Goal: Task Accomplishment & Management: Manage account settings

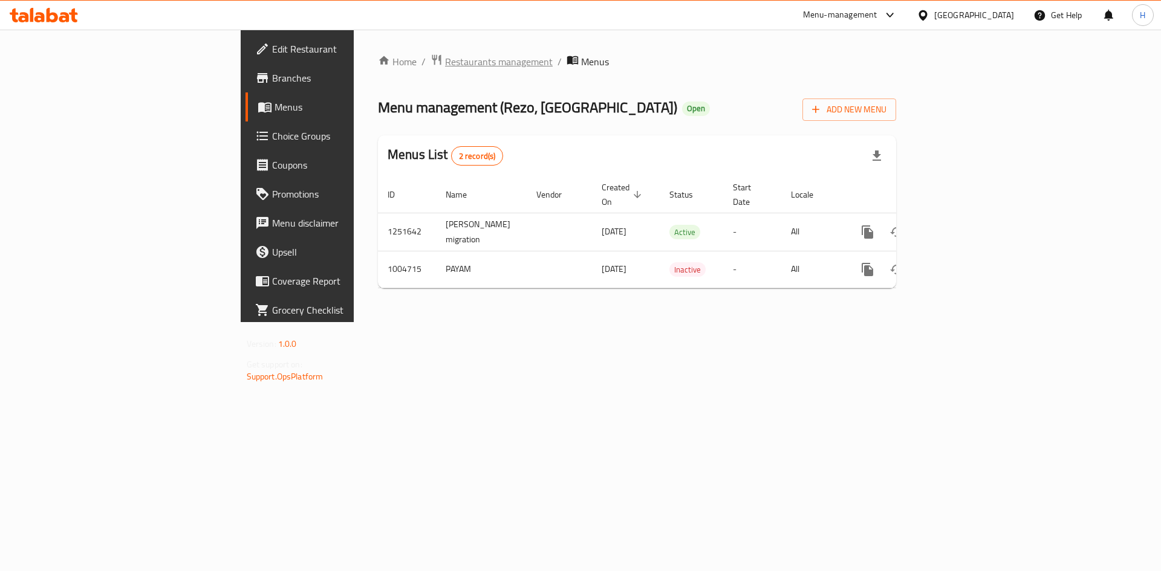
click at [445, 68] on span "Restaurants management" at bounding box center [499, 61] width 108 height 15
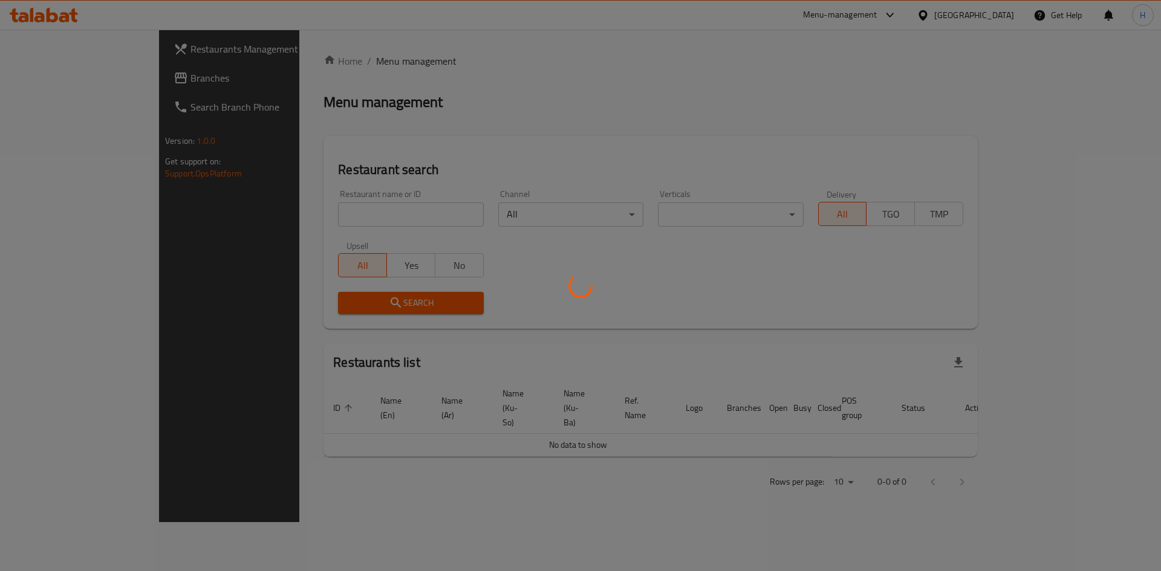
click at [314, 215] on div at bounding box center [580, 285] width 1161 height 571
click at [322, 215] on div at bounding box center [580, 285] width 1161 height 571
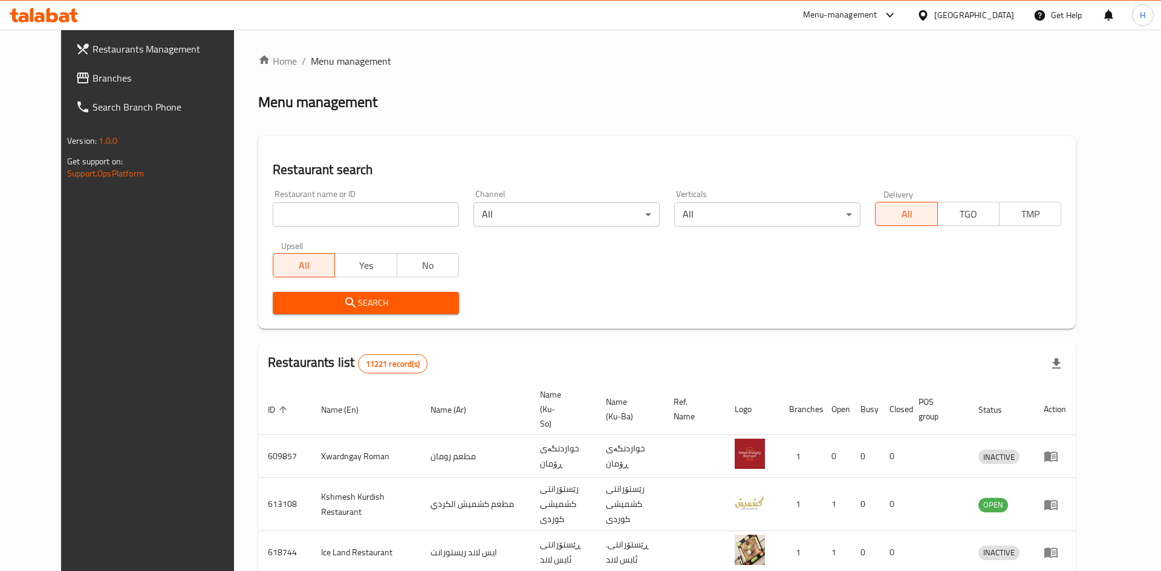
click at [343, 213] on div at bounding box center [580, 285] width 1161 height 571
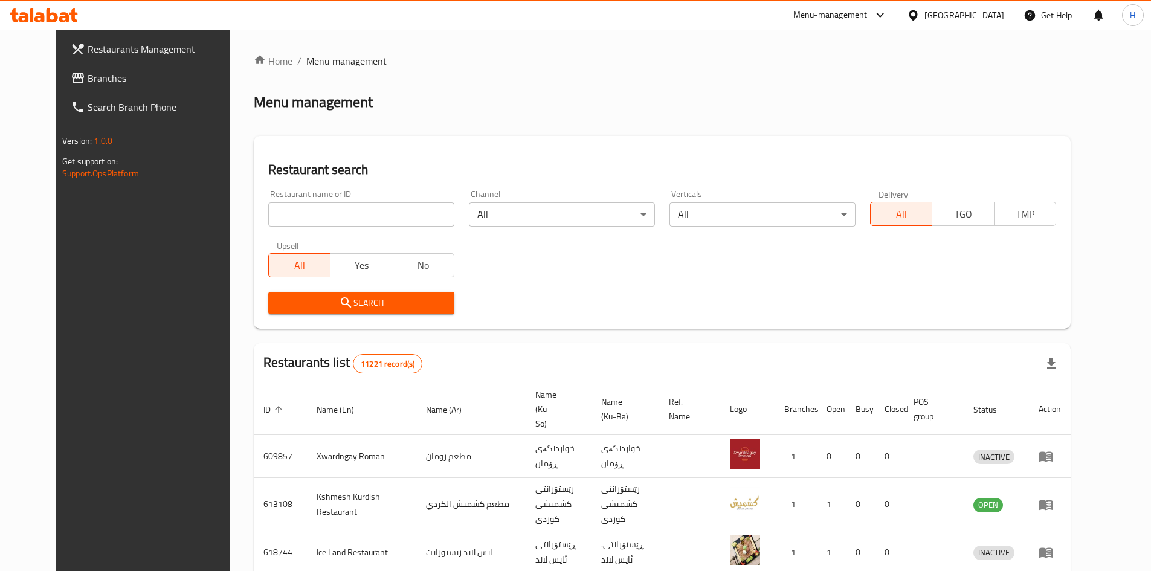
click at [343, 213] on div "Home / Menu management Menu management Restaurant search Restaurant name or ID …" at bounding box center [662, 473] width 817 height 838
click at [347, 217] on input "search" at bounding box center [361, 214] width 186 height 24
paste input "660592"
type input "660592"
click button "Search" at bounding box center [361, 303] width 186 height 22
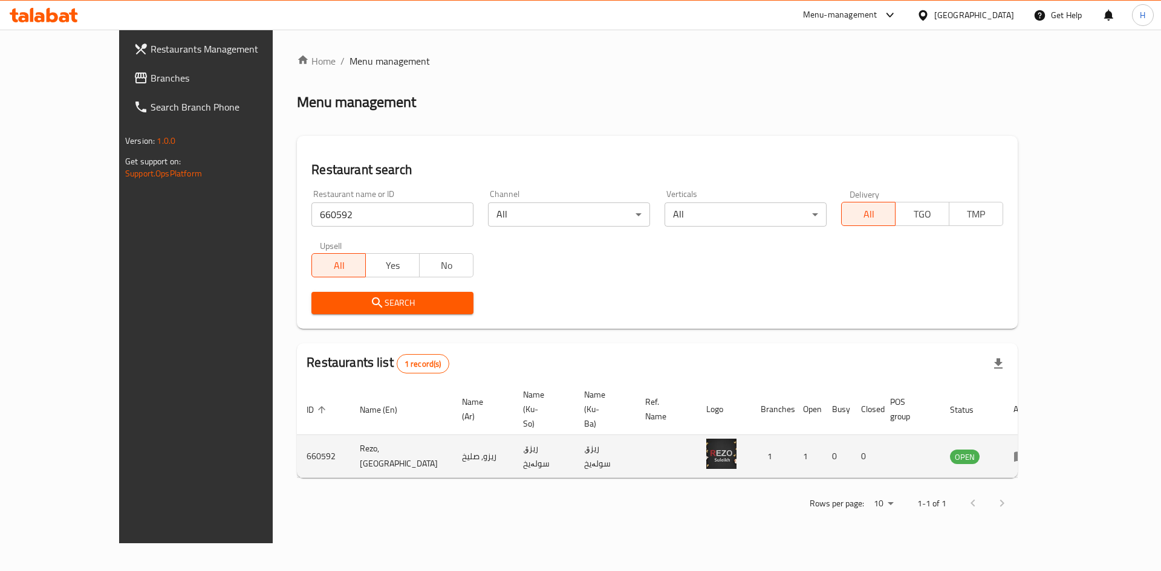
click at [1028, 449] on icon "enhanced table" at bounding box center [1020, 456] width 15 height 15
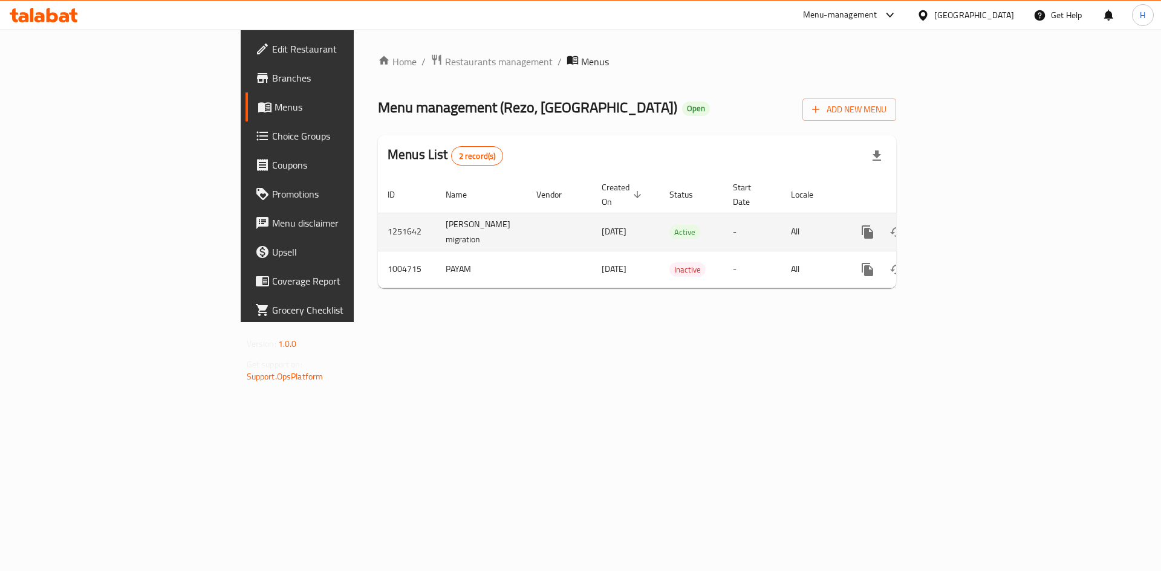
click at [969, 222] on link "enhanced table" at bounding box center [954, 232] width 29 height 29
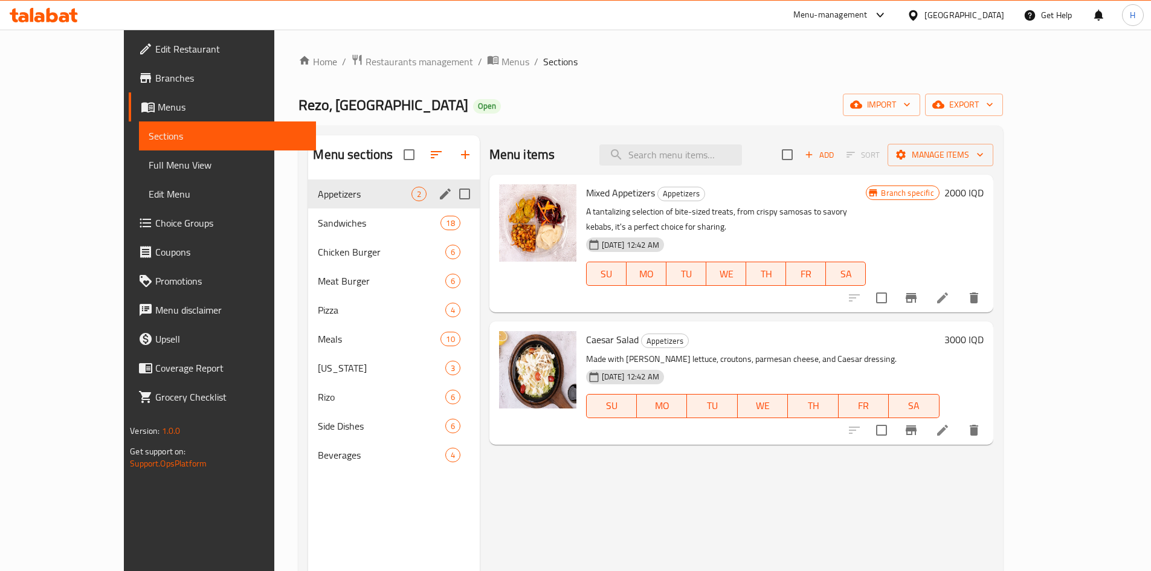
click at [334, 216] on div "Sandwiches 18" at bounding box center [393, 223] width 171 height 29
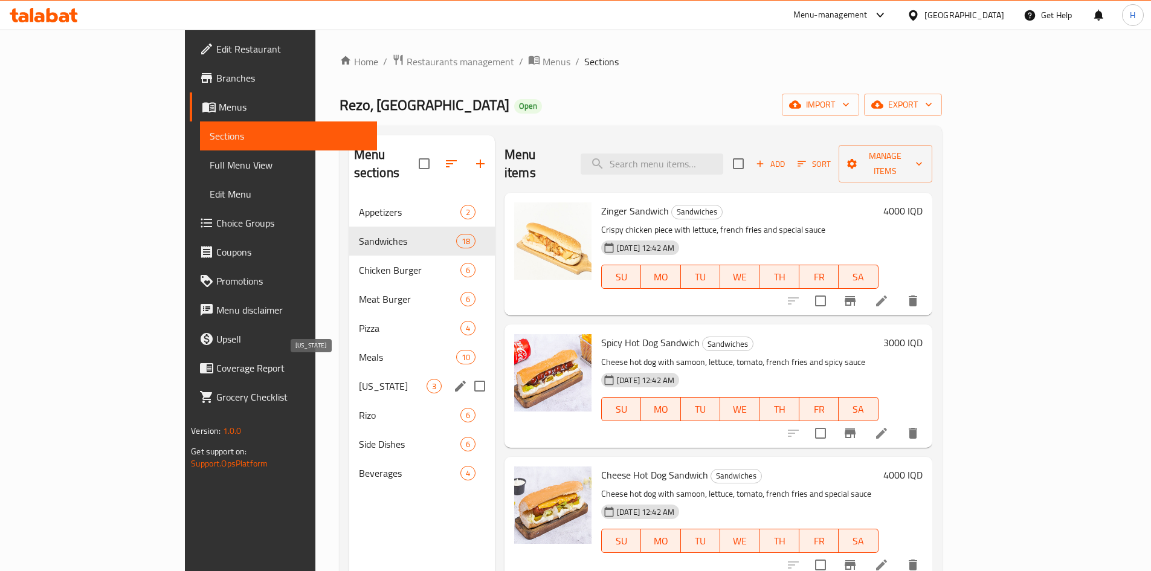
scroll to position [121, 0]
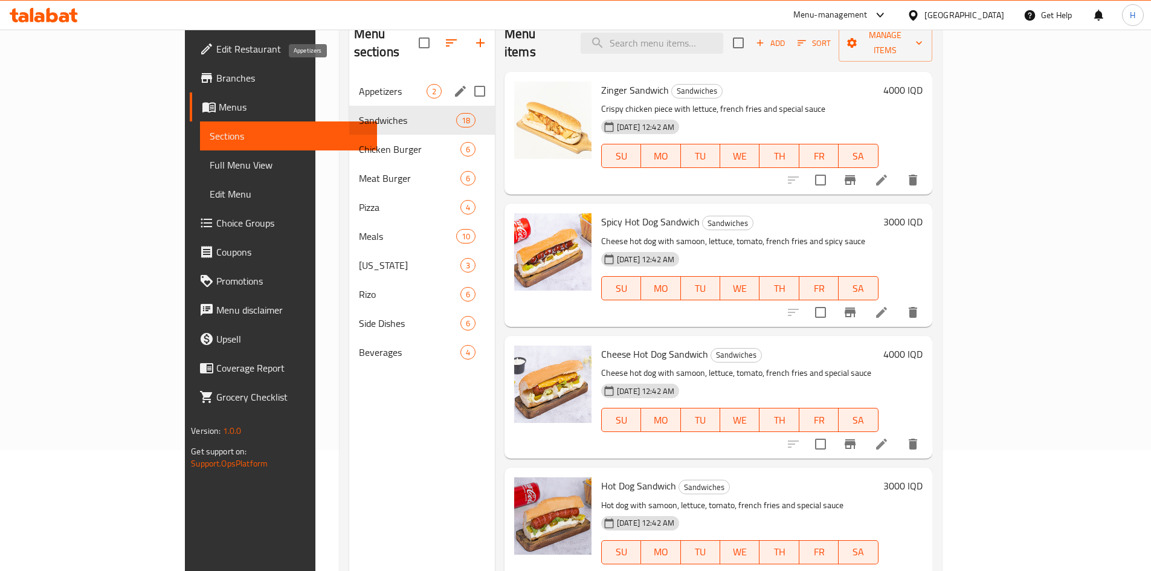
click at [349, 82] on div "Appetizers 2" at bounding box center [422, 91] width 146 height 29
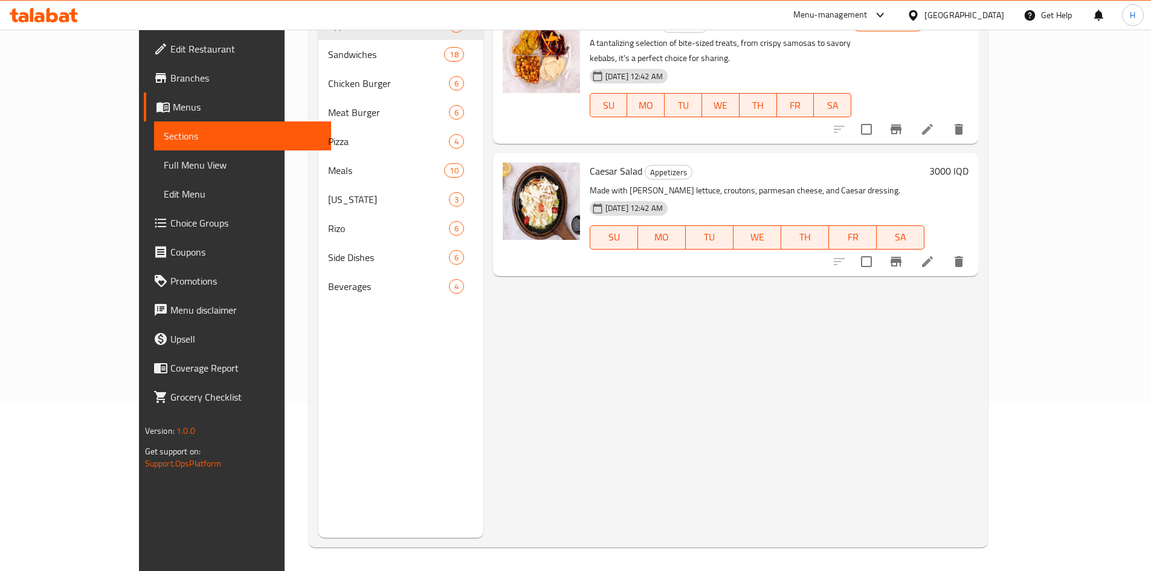
scroll to position [169, 0]
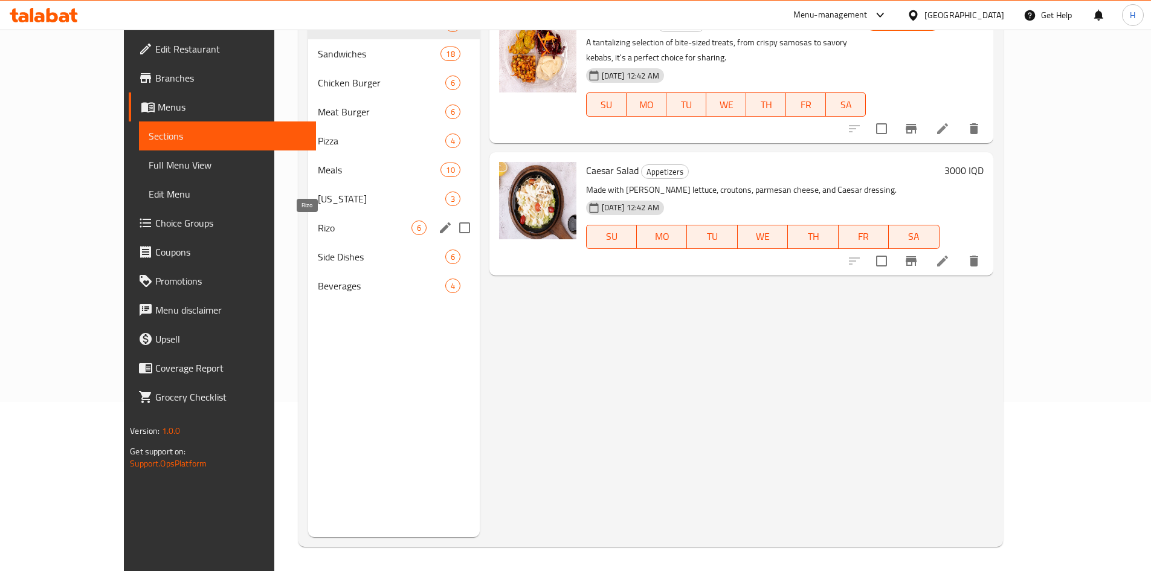
drag, startPoint x: 271, startPoint y: 235, endPoint x: 274, endPoint y: 251, distance: 16.7
click at [318, 235] on span "Rizo" at bounding box center [364, 228] width 93 height 15
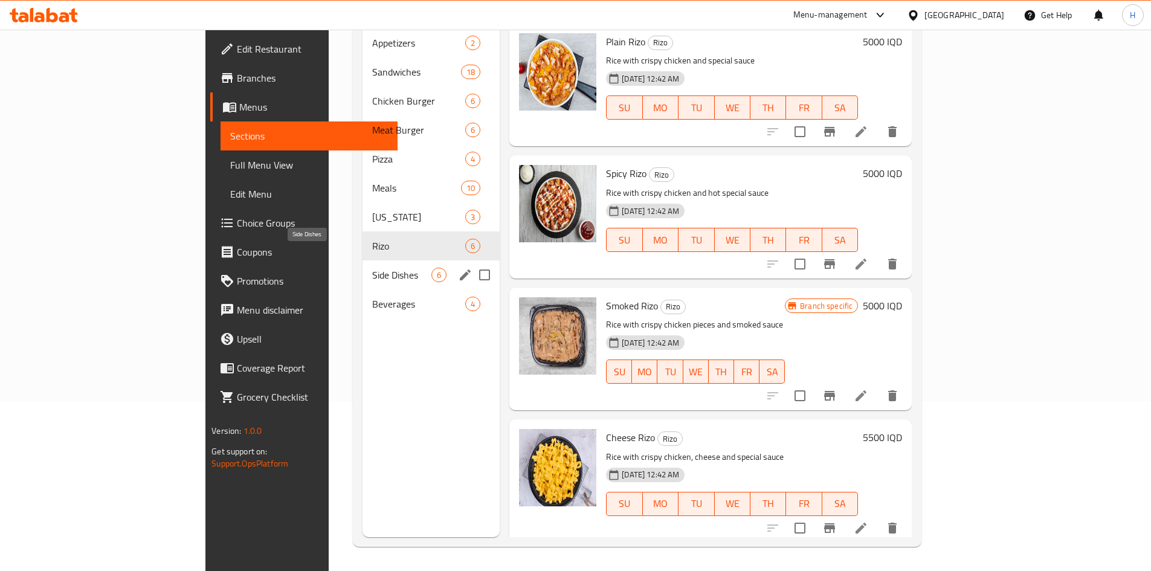
click at [372, 268] on span "Side Dishes" at bounding box center [401, 275] width 59 height 15
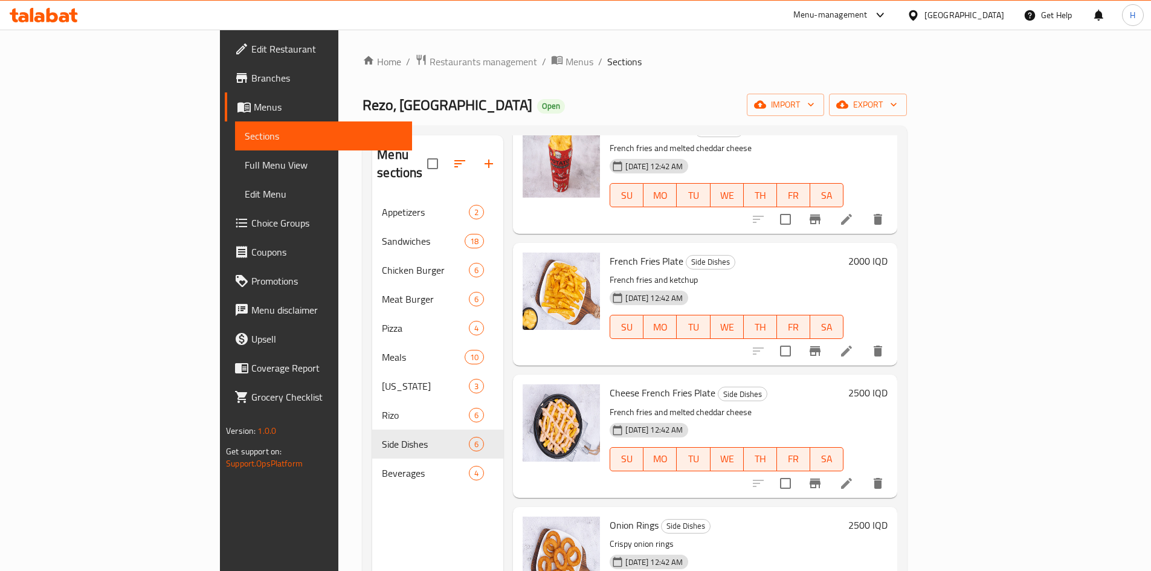
scroll to position [242, 0]
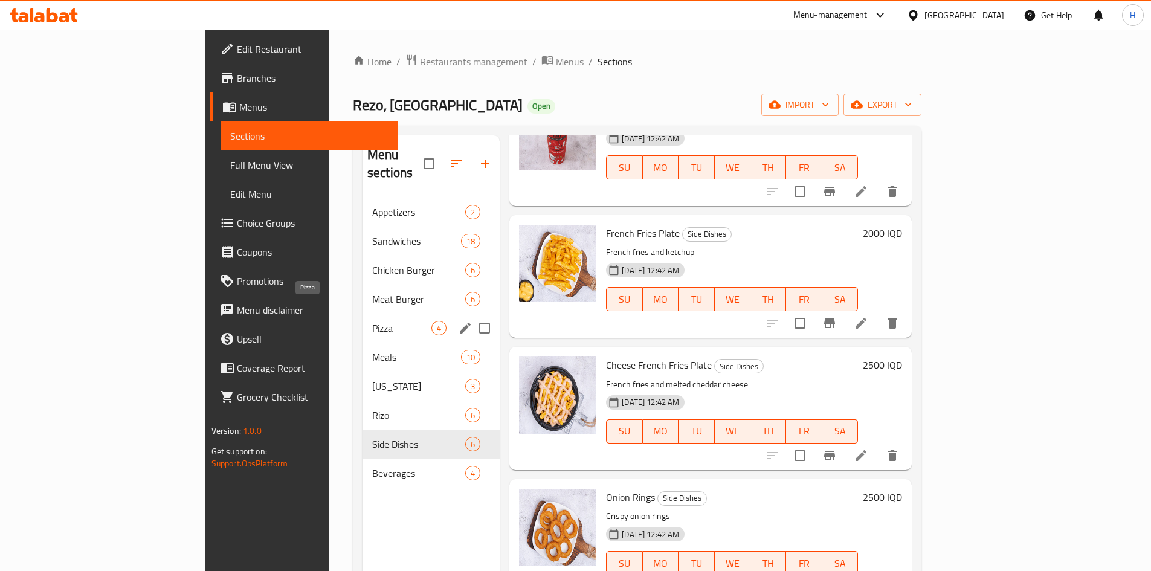
click at [372, 321] on span "Pizza" at bounding box center [401, 328] width 59 height 15
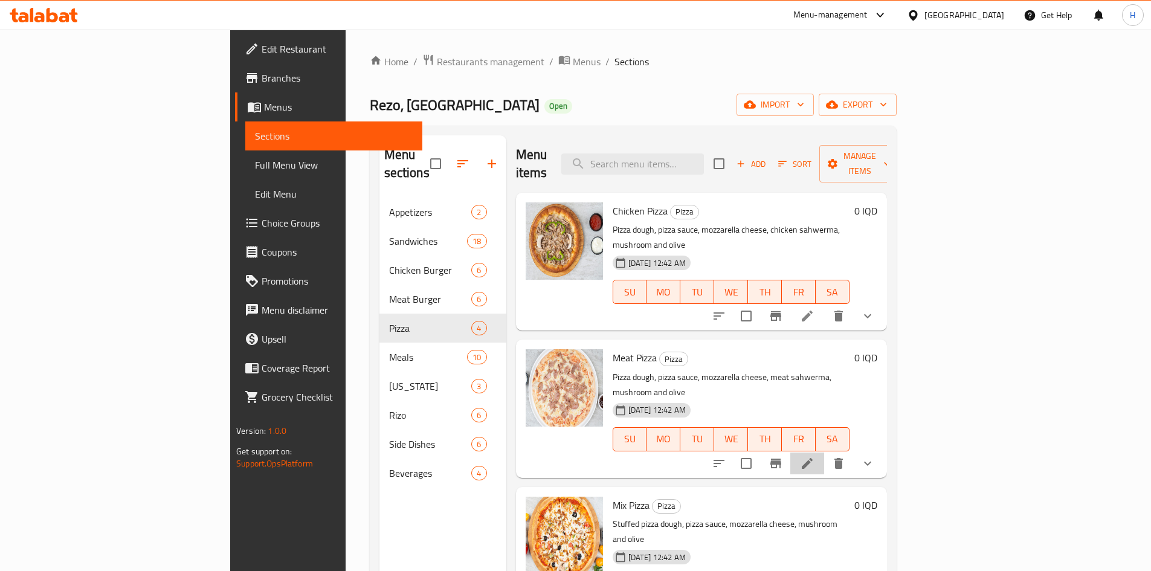
click at [815, 456] on icon at bounding box center [807, 463] width 15 height 15
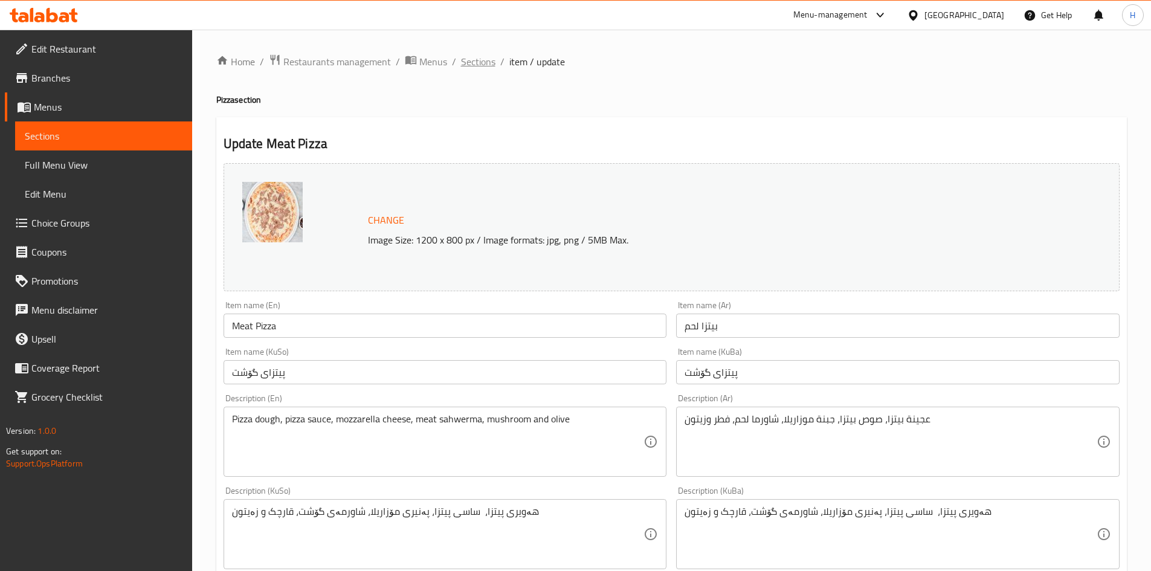
click at [473, 63] on span "Sections" at bounding box center [478, 61] width 34 height 15
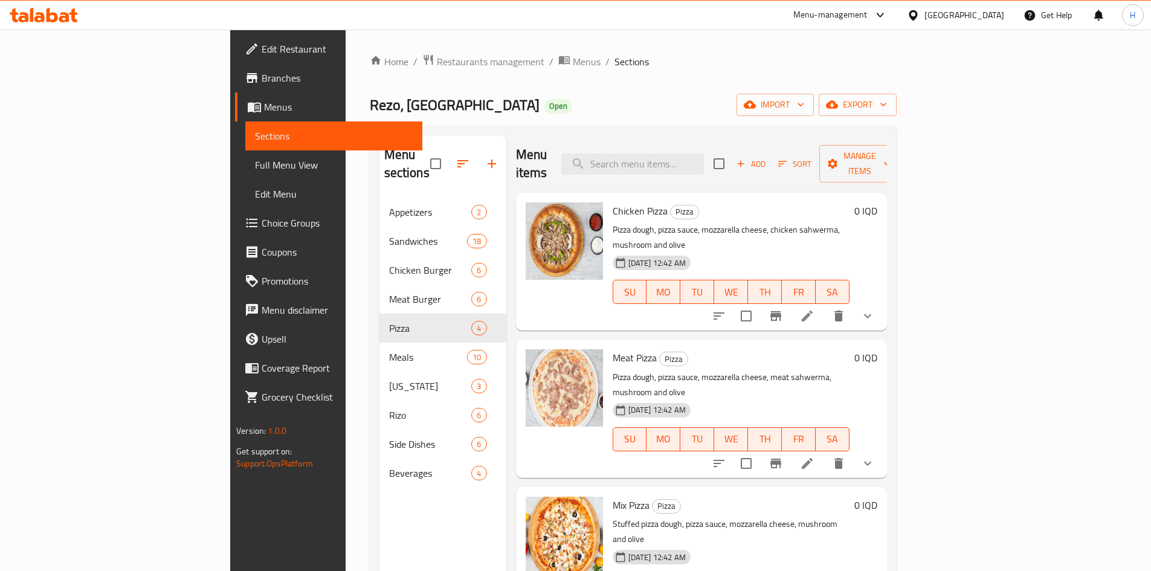
click at [824, 305] on li at bounding box center [808, 316] width 34 height 22
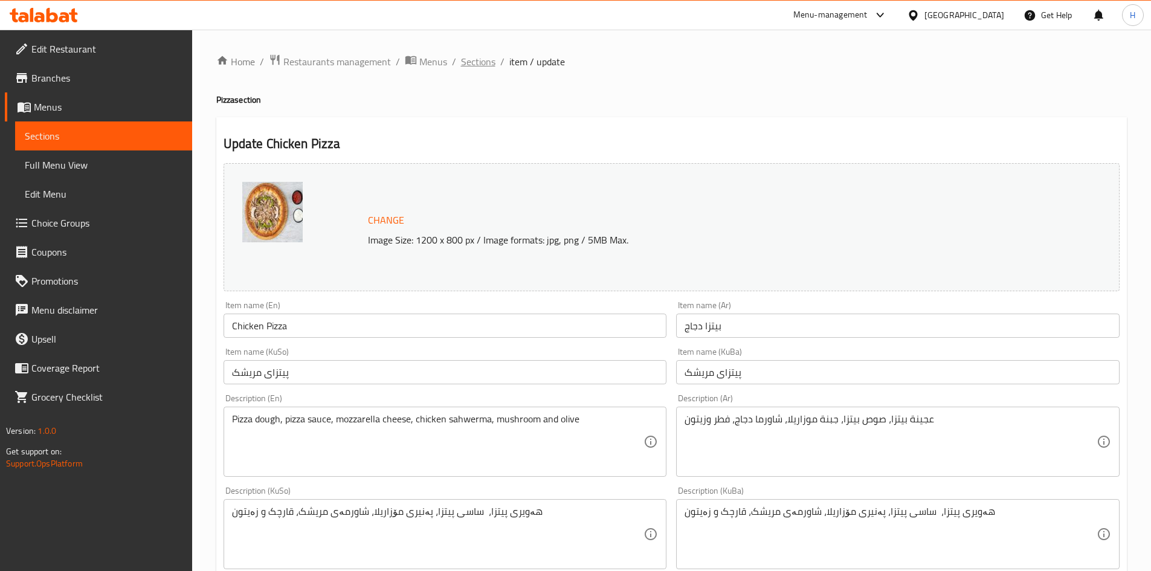
click at [477, 69] on span "Sections" at bounding box center [478, 61] width 34 height 15
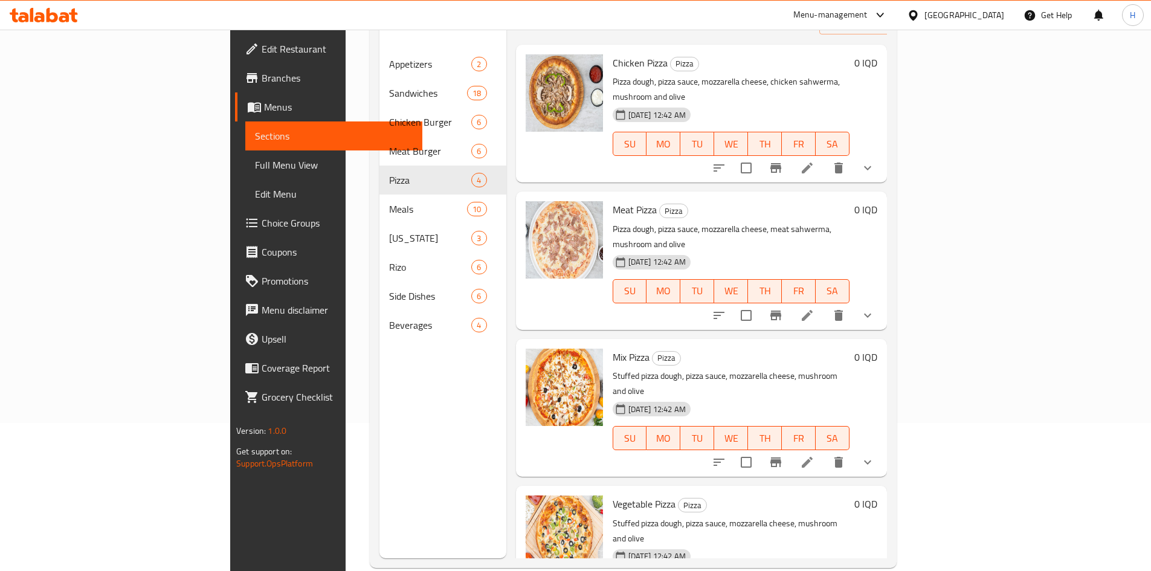
scroll to position [169, 0]
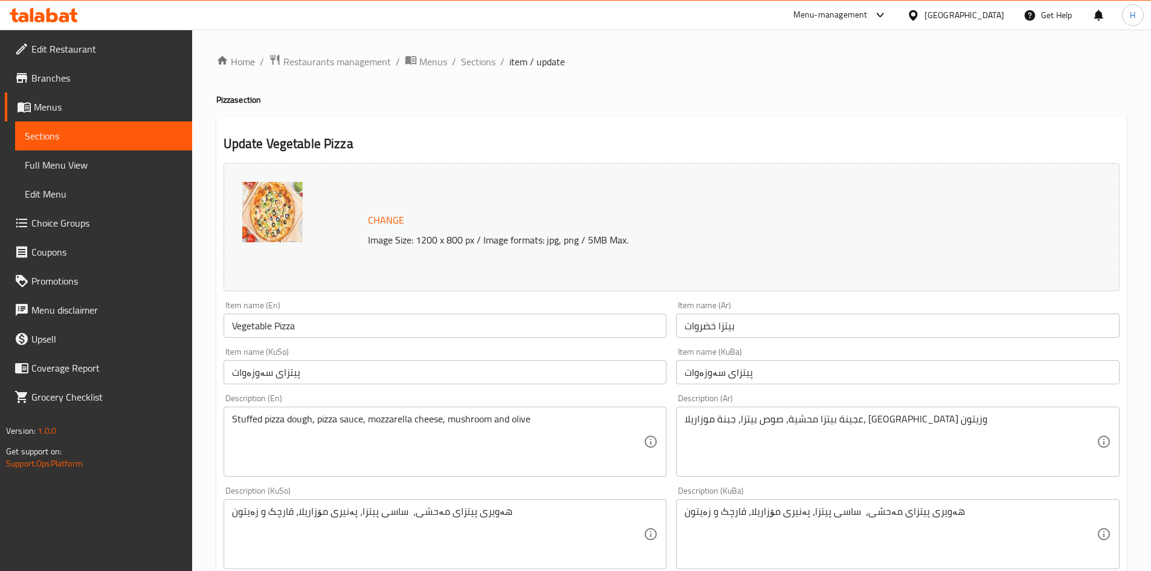
click at [469, 73] on div "Home / Restaurants management / Menus / Sections / item / update Pizza section …" at bounding box center [671, 534] width 911 height 960
click at [483, 65] on span "Sections" at bounding box center [478, 61] width 34 height 15
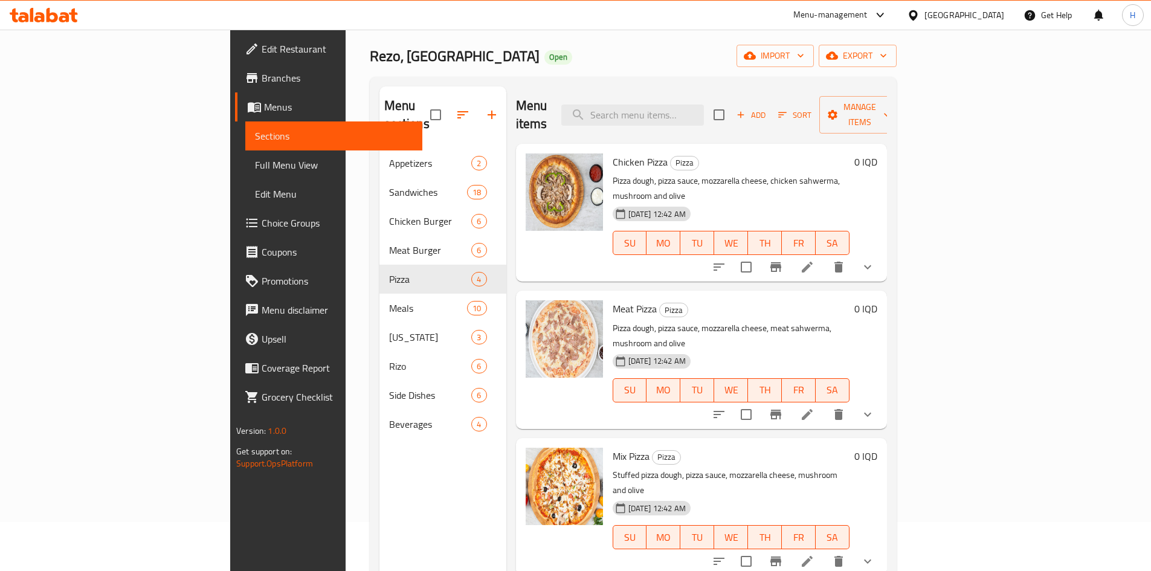
scroll to position [48, 0]
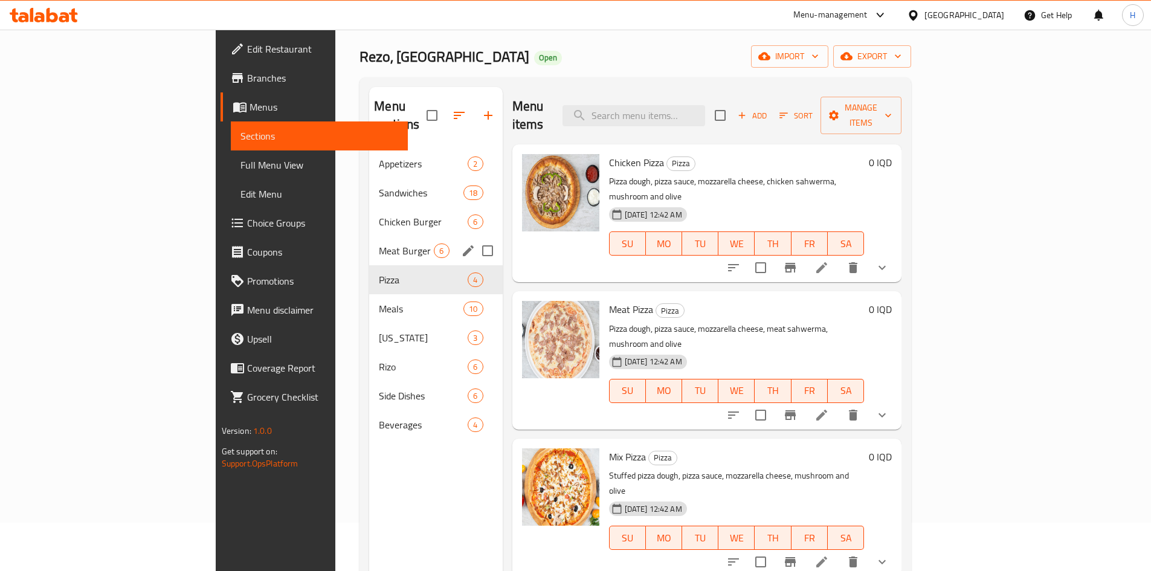
click at [369, 236] on div "Meat Burger 6" at bounding box center [435, 250] width 133 height 29
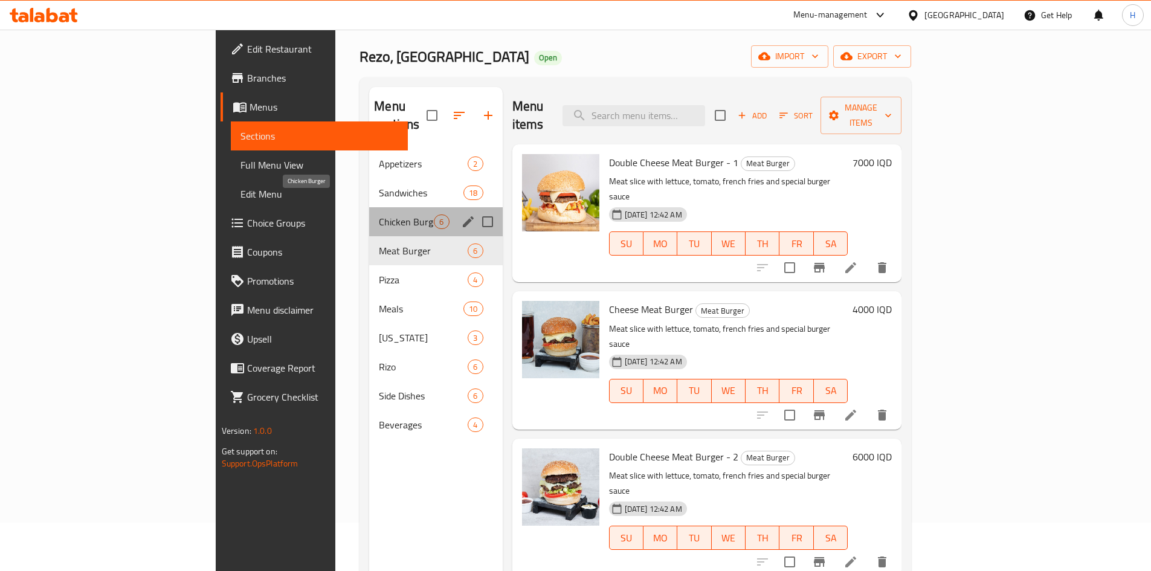
click at [379, 215] on span "Chicken Burger" at bounding box center [406, 222] width 55 height 15
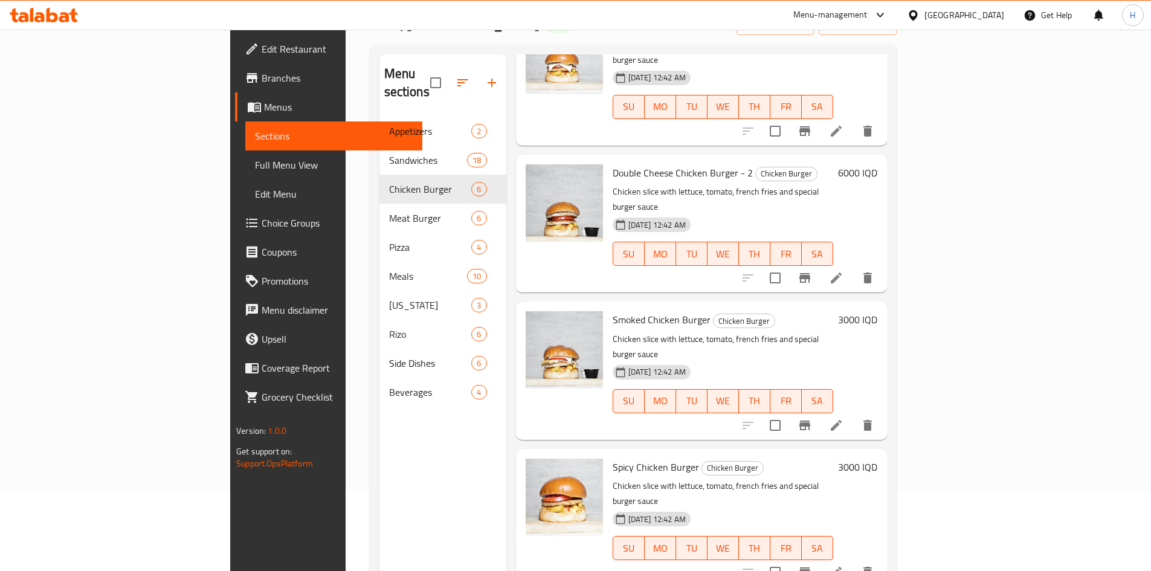
scroll to position [169, 0]
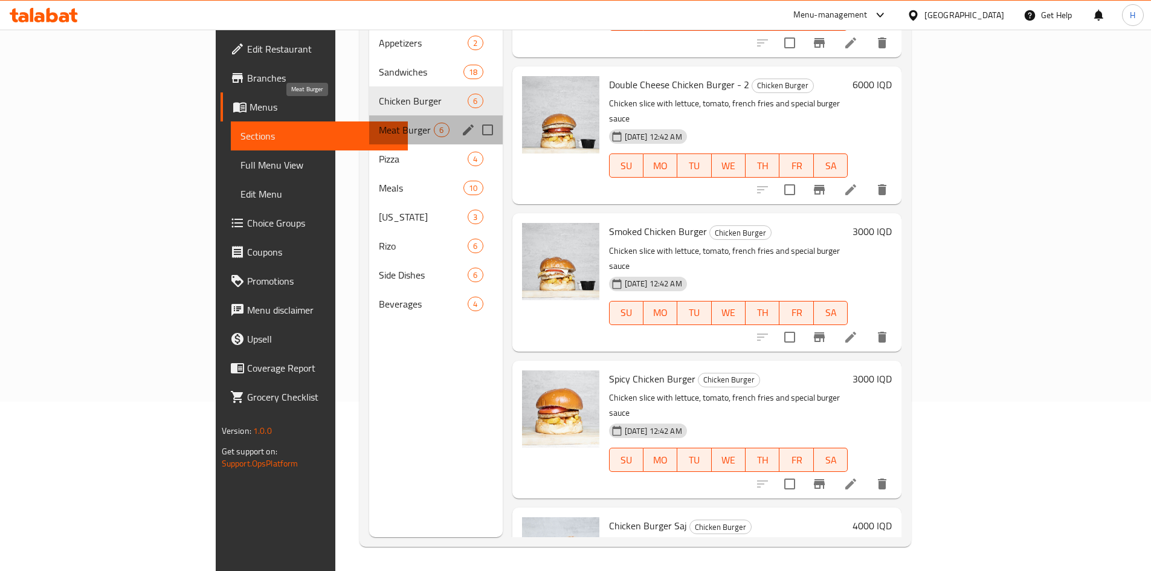
click at [379, 123] on span "Meat Burger" at bounding box center [406, 130] width 55 height 15
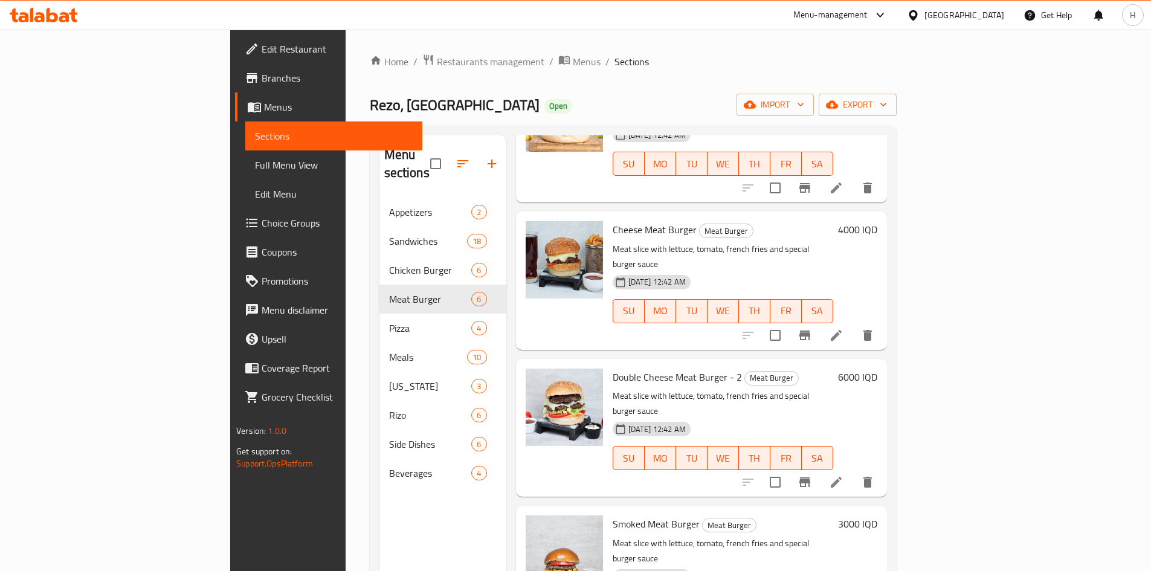
scroll to position [242, 0]
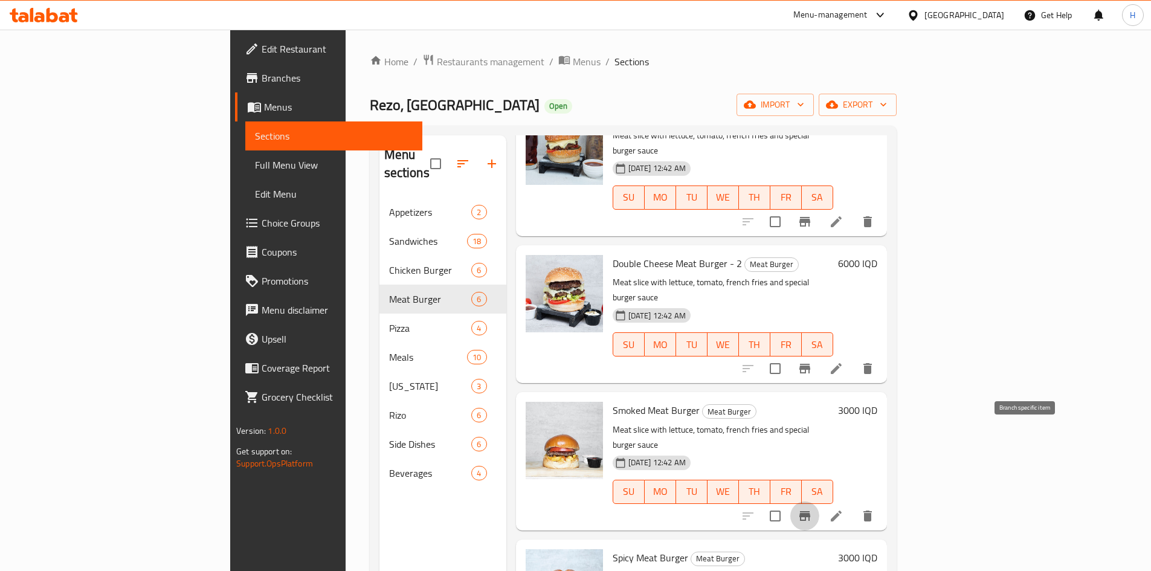
click at [811, 511] on icon "Branch-specific-item" at bounding box center [805, 516] width 11 height 10
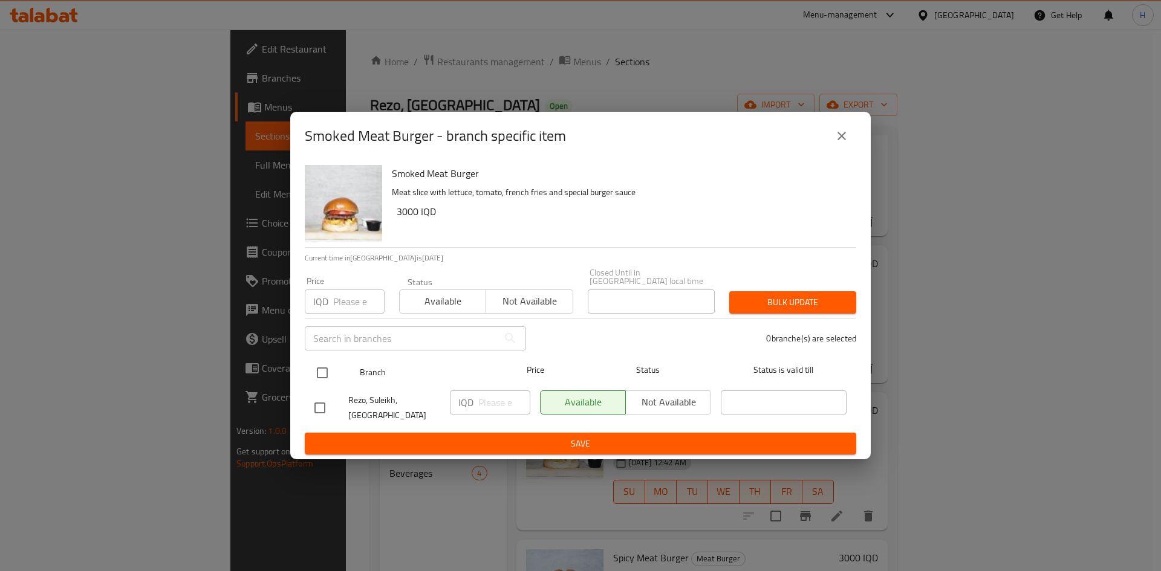
click at [338, 382] on div at bounding box center [331, 372] width 45 height 35
click at [331, 371] on input "checkbox" at bounding box center [321, 372] width 25 height 25
checkbox input "true"
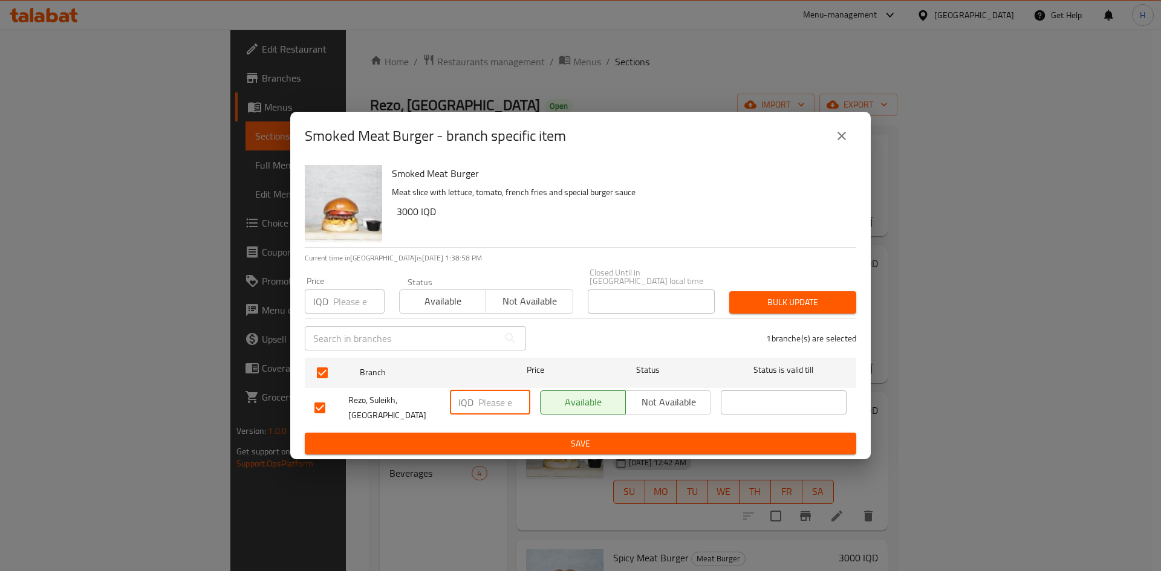
click at [496, 407] on input "number" at bounding box center [504, 402] width 52 height 24
type input "3500"
click at [536, 441] on span "Save" at bounding box center [580, 443] width 532 height 15
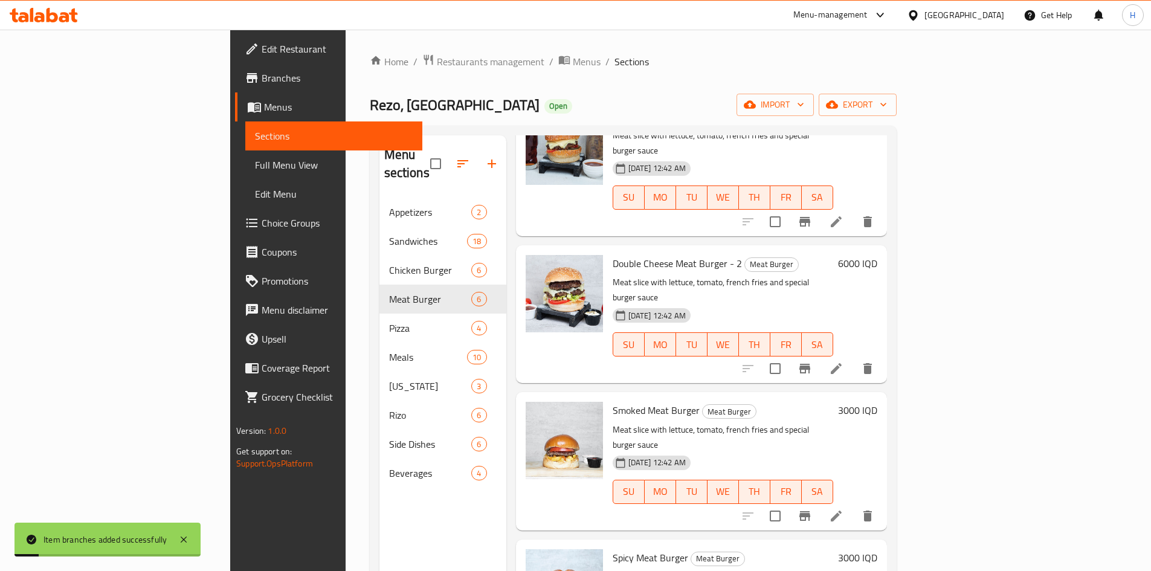
click at [878, 402] on h6 "3000 IQD" at bounding box center [857, 410] width 39 height 17
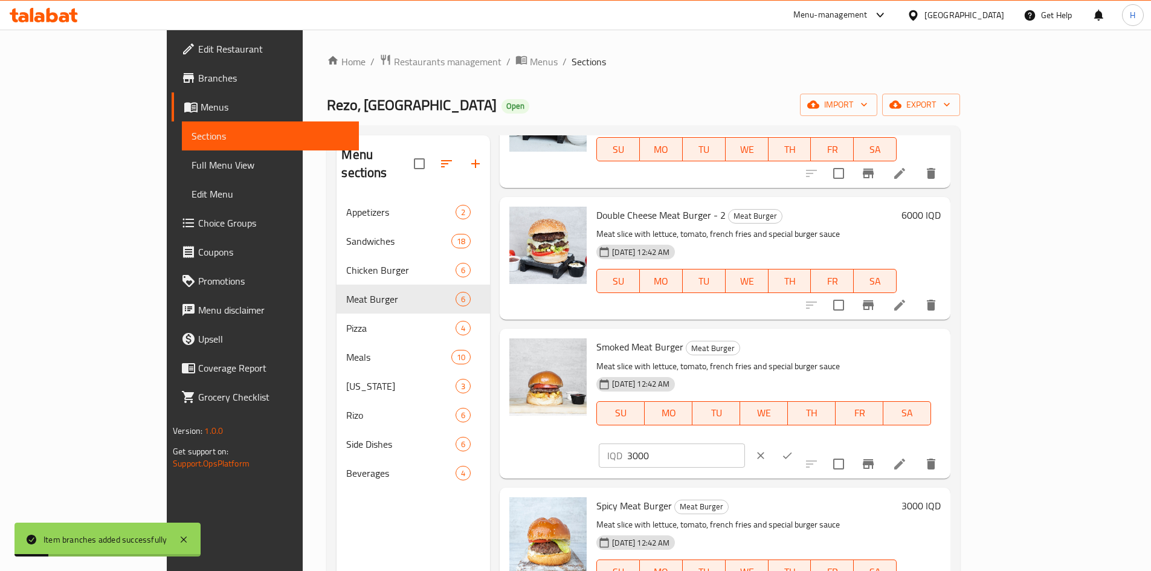
click at [745, 444] on input "3000" at bounding box center [685, 456] width 117 height 24
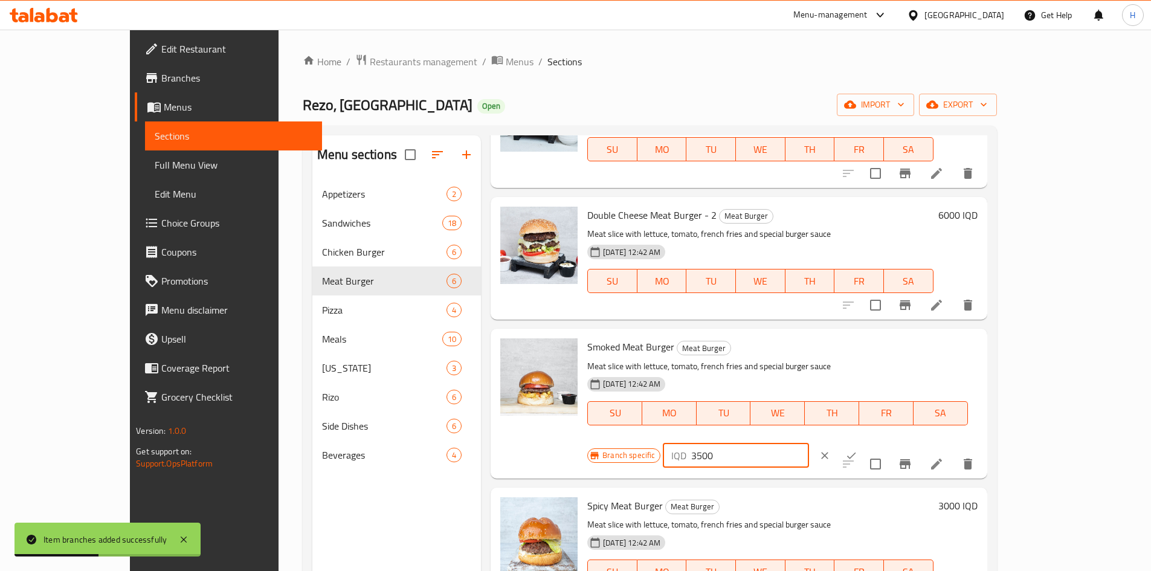
type input "3500"
click at [882, 442] on div "IQD 3500 ​" at bounding box center [772, 455] width 219 height 27
click at [857, 452] on icon "ok" at bounding box center [851, 455] width 9 height 7
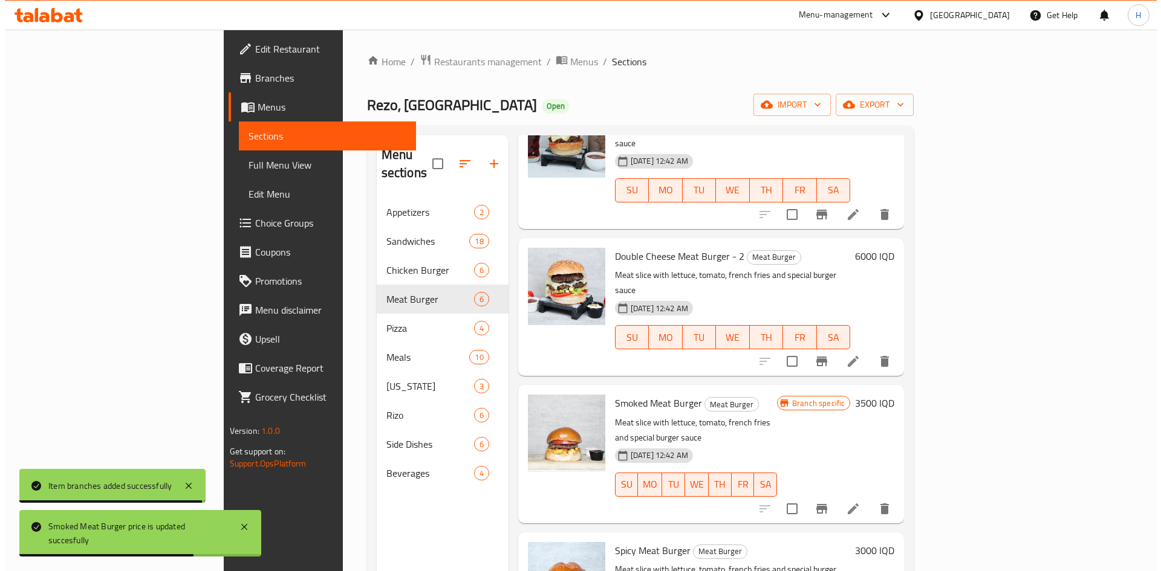
scroll to position [251, 0]
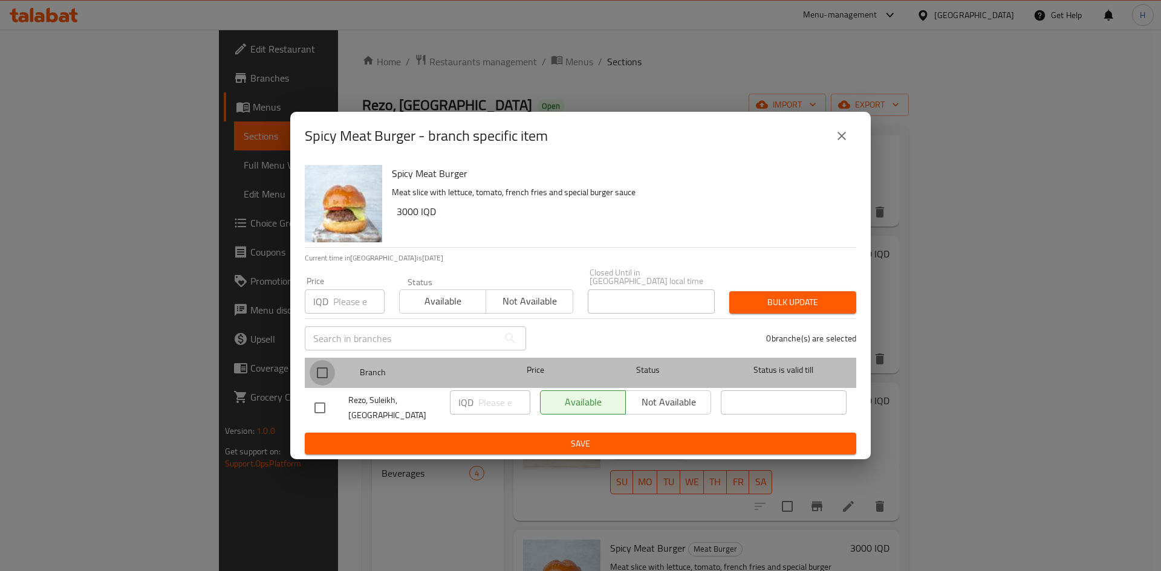
drag, startPoint x: 331, startPoint y: 375, endPoint x: 369, endPoint y: 381, distance: 38.5
click at [330, 375] on input "checkbox" at bounding box center [321, 372] width 25 height 25
checkbox input "true"
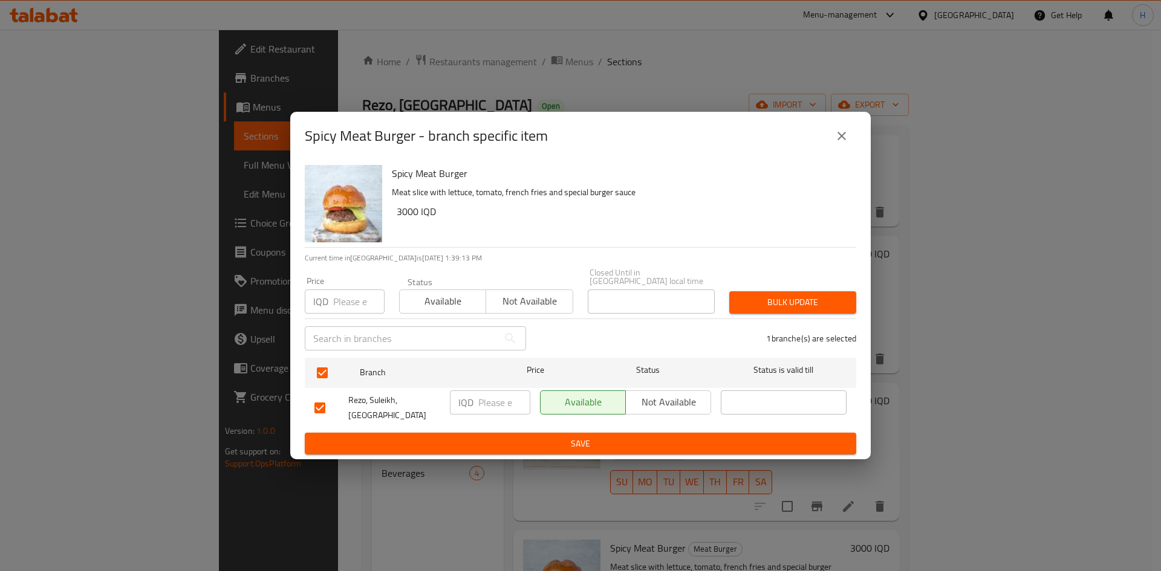
click at [481, 407] on input "number" at bounding box center [504, 402] width 52 height 24
type input "350"
click at [499, 436] on span "Save" at bounding box center [580, 443] width 532 height 15
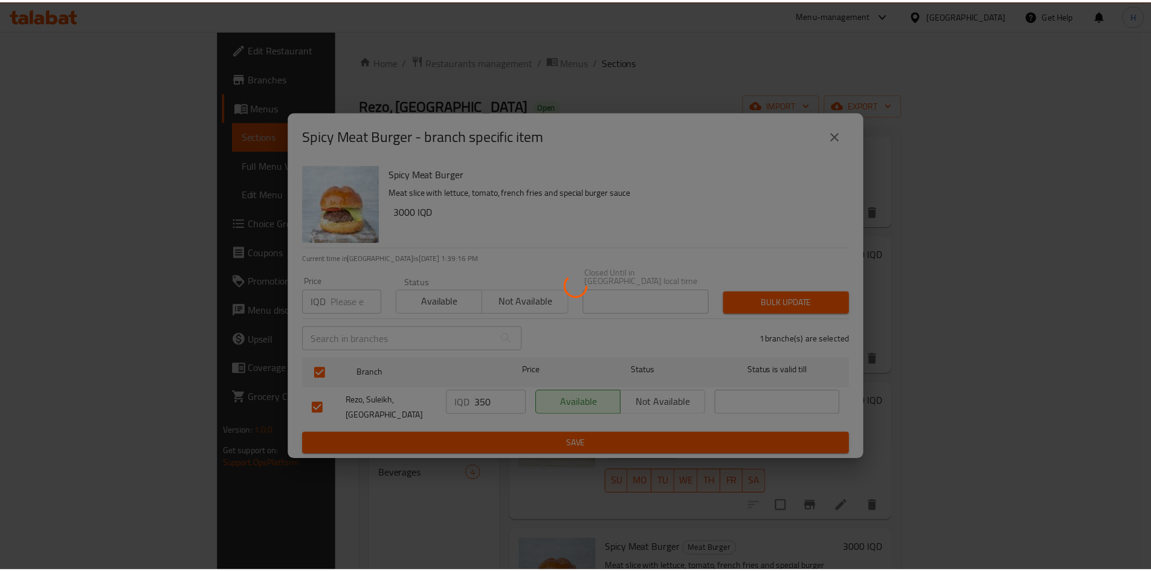
scroll to position [3, 0]
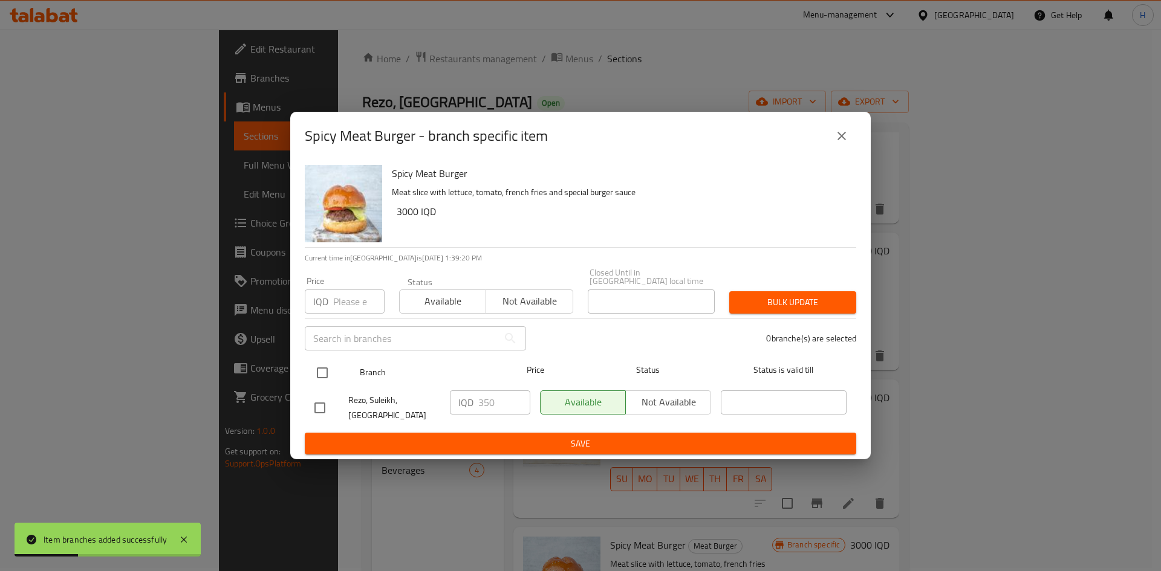
click at [319, 369] on input "checkbox" at bounding box center [321, 372] width 25 height 25
checkbox input "true"
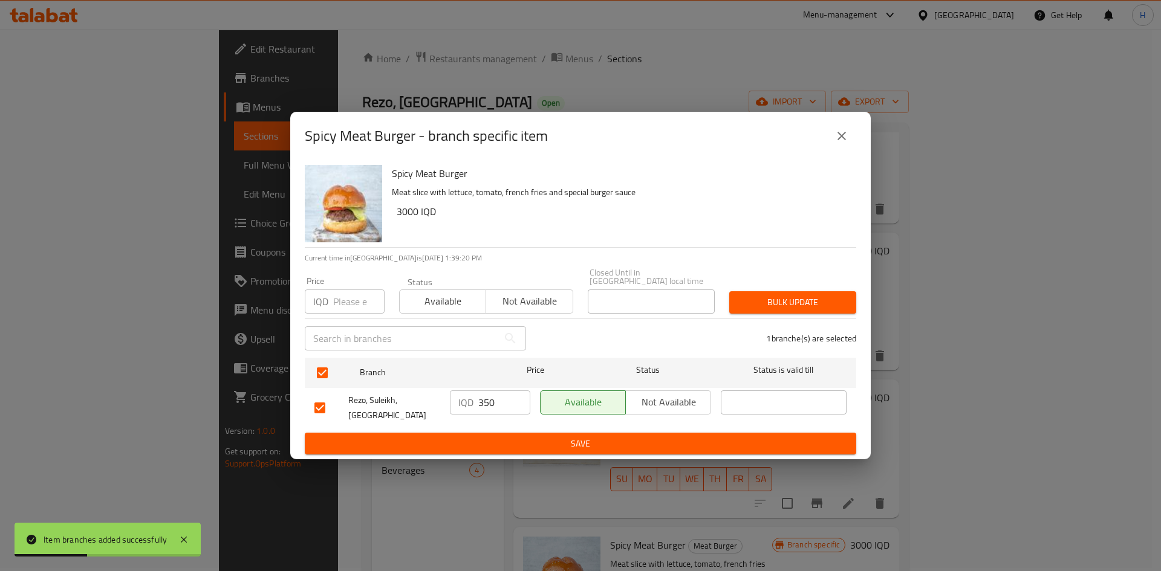
click at [497, 406] on input "350" at bounding box center [504, 402] width 52 height 24
type input "3500"
click at [527, 436] on span "Save" at bounding box center [580, 443] width 532 height 15
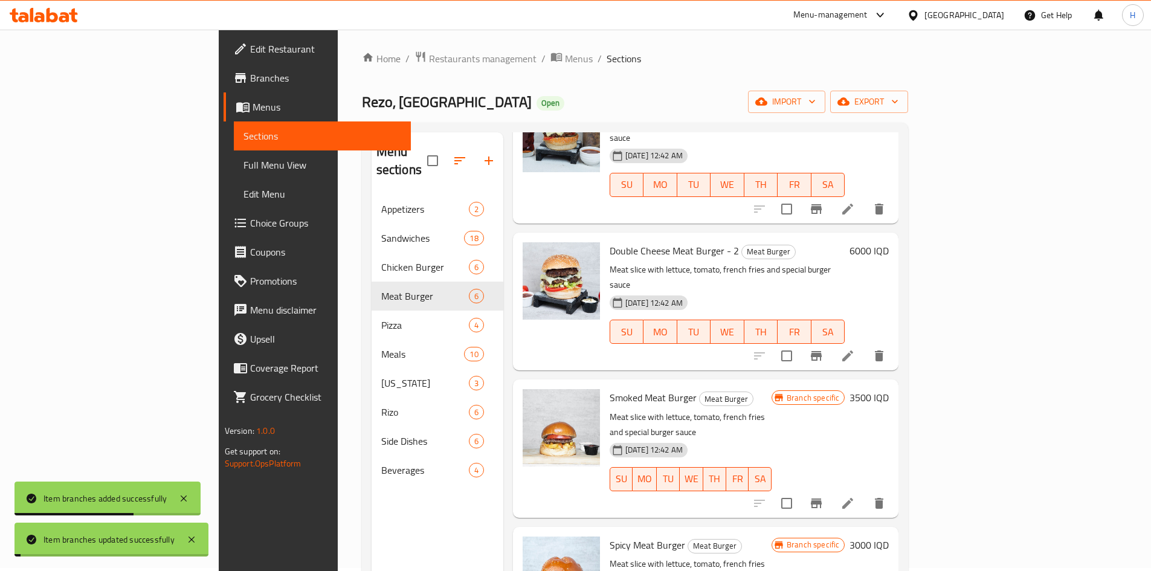
click at [889, 537] on h6 "3000 IQD" at bounding box center [869, 545] width 39 height 17
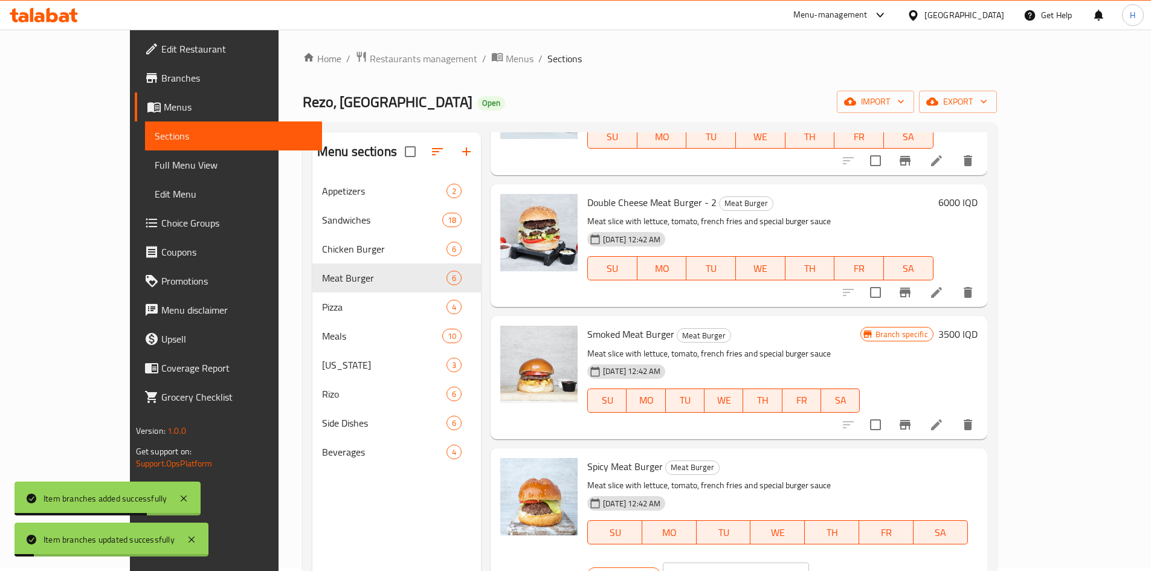
click at [809, 563] on input "3000" at bounding box center [750, 575] width 117 height 24
type input "3500"
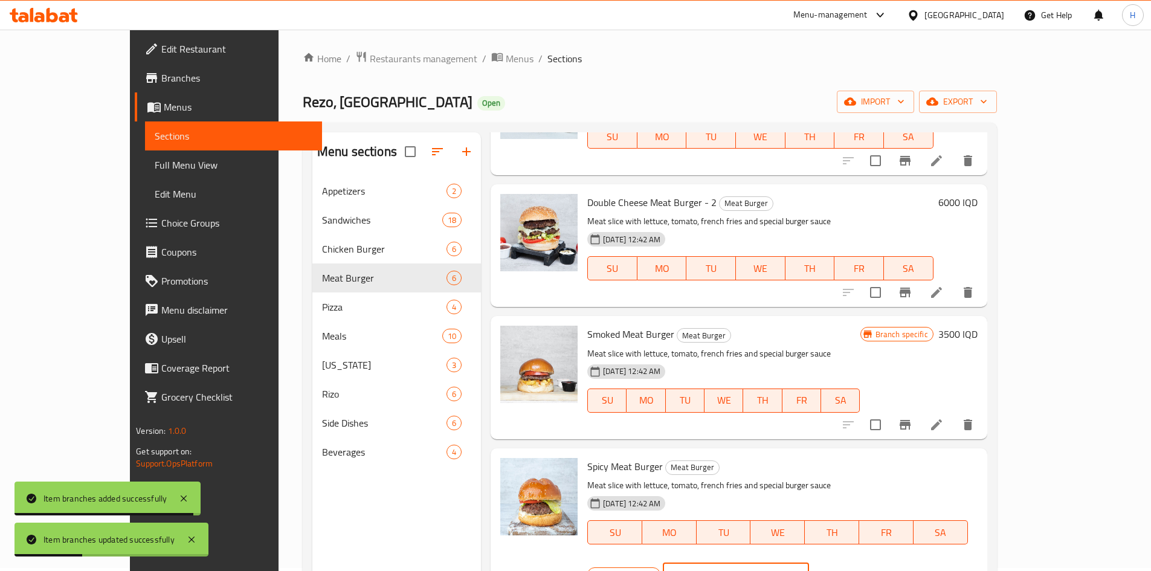
click at [858, 569] on icon "ok" at bounding box center [852, 575] width 12 height 12
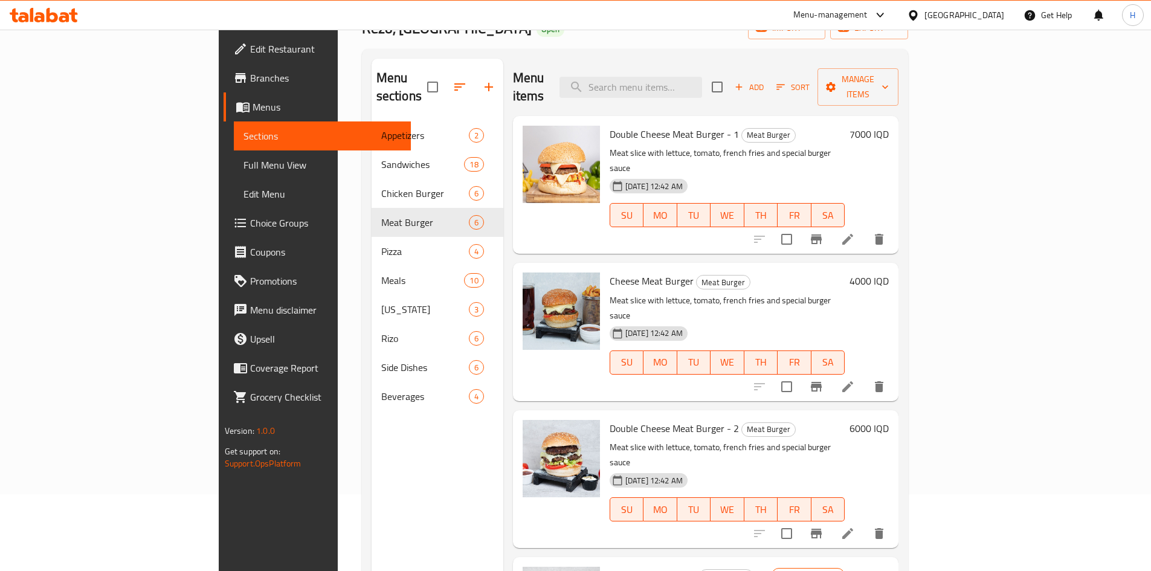
scroll to position [0, 0]
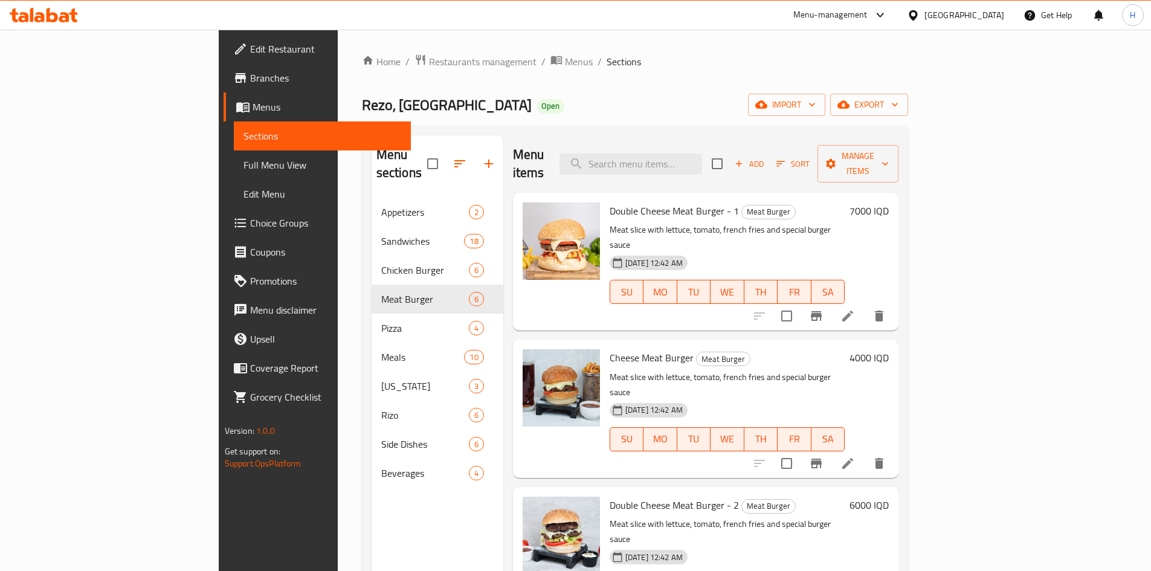
click at [824, 309] on icon "Branch-specific-item" at bounding box center [816, 316] width 15 height 15
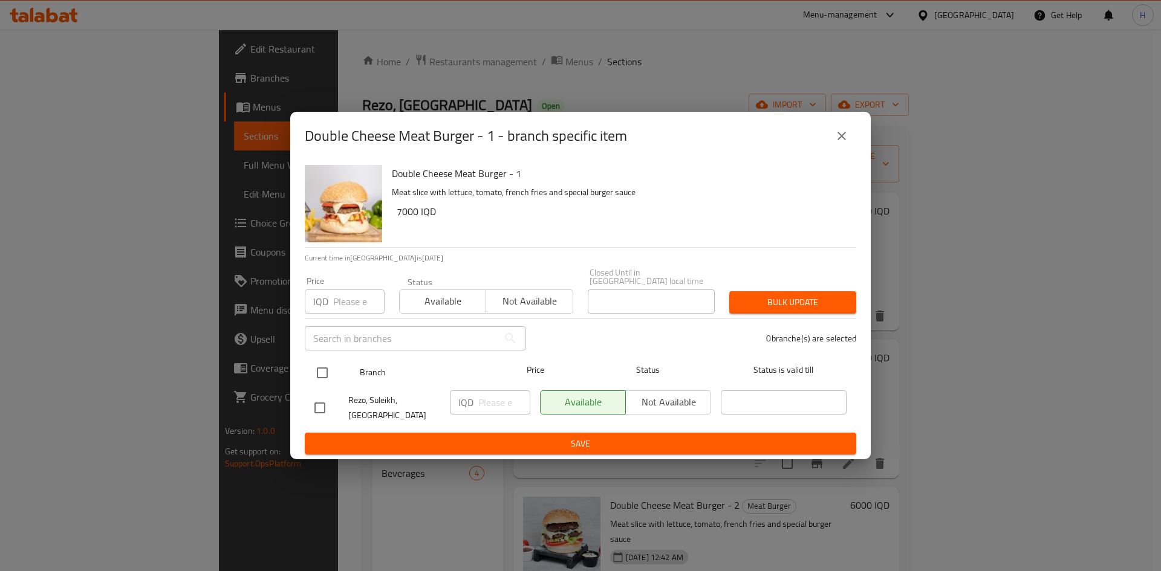
click at [325, 374] on input "checkbox" at bounding box center [321, 372] width 25 height 25
checkbox input "true"
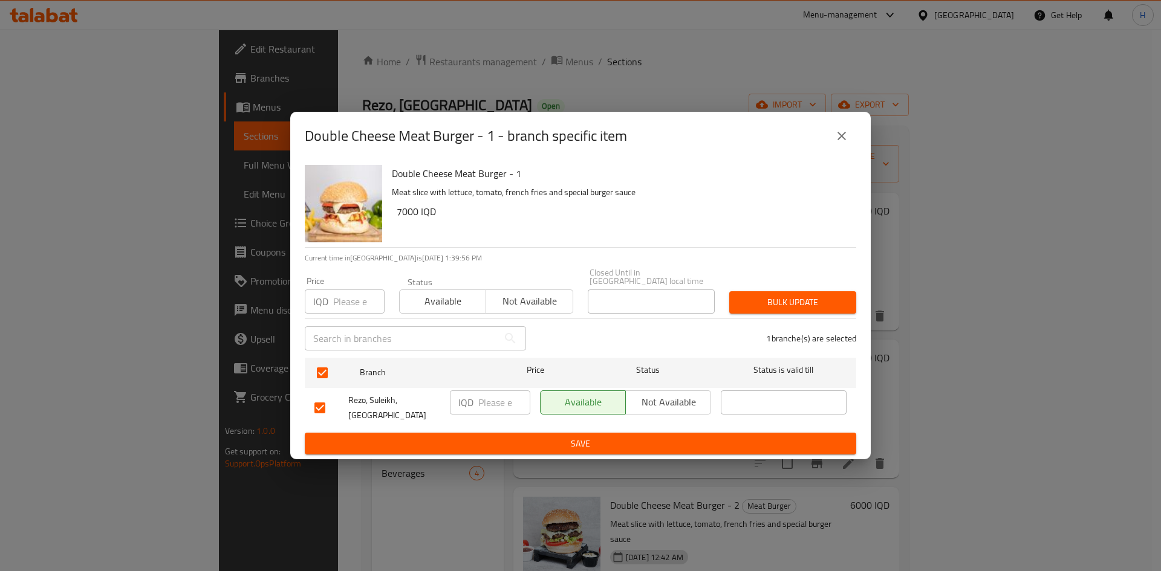
click at [478, 393] on input "number" at bounding box center [504, 402] width 52 height 24
type input "6000"
drag, startPoint x: 517, startPoint y: 433, endPoint x: 794, endPoint y: 375, distance: 282.3
click at [519, 436] on span "Save" at bounding box center [580, 443] width 532 height 15
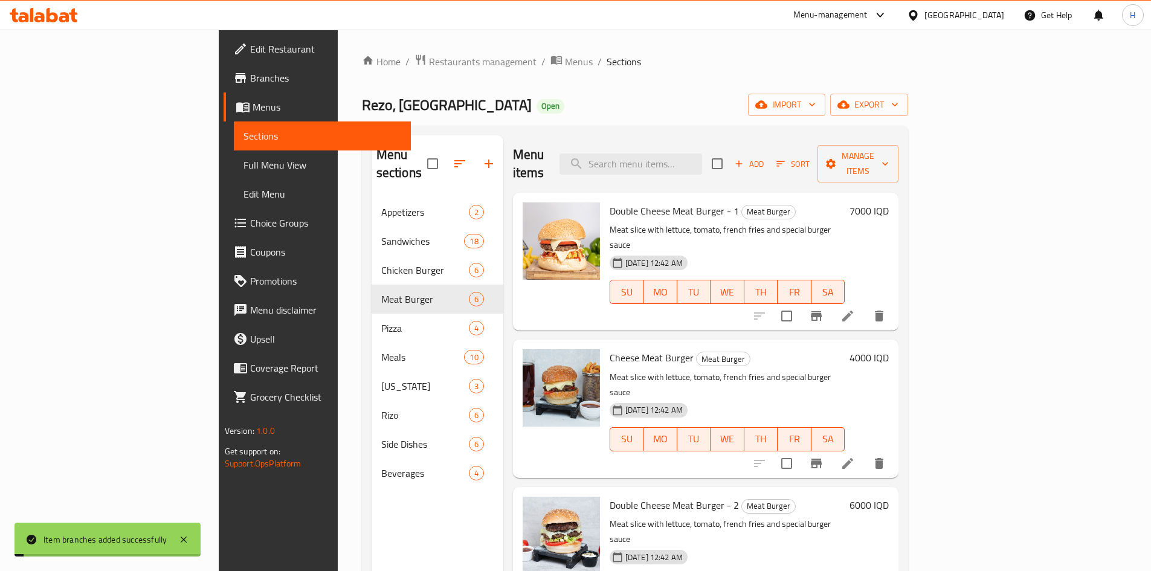
click at [889, 202] on h6 "7000 IQD" at bounding box center [869, 210] width 39 height 17
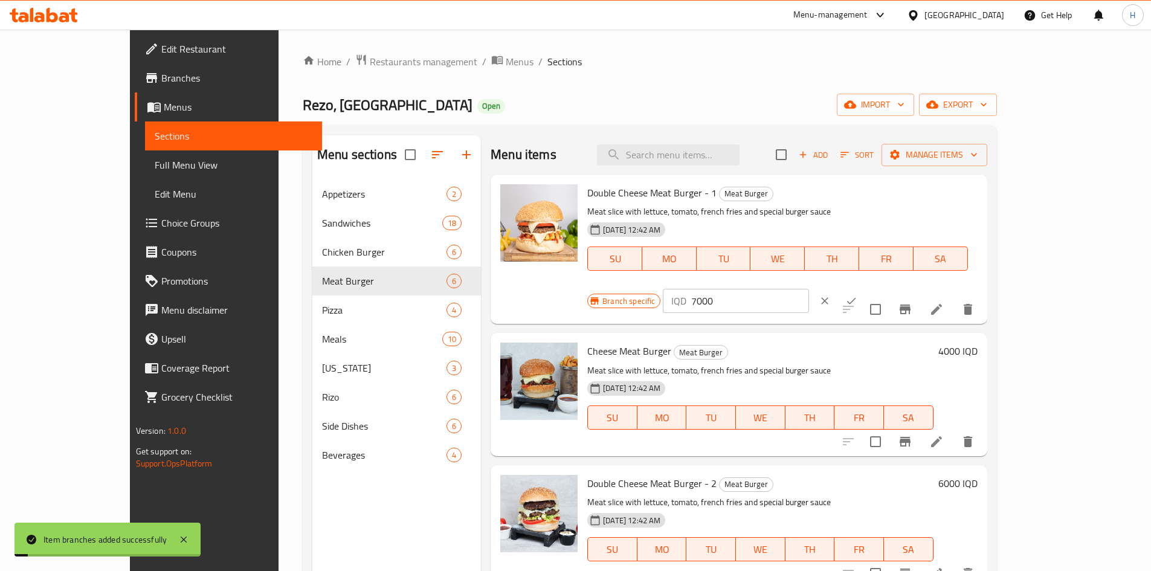
click at [809, 289] on input "7000" at bounding box center [750, 301] width 117 height 24
drag, startPoint x: 1074, startPoint y: 200, endPoint x: 936, endPoint y: 248, distance: 146.4
click at [916, 303] on div "Menu items Add Sort Manage items Double Cheese Meat Burger - 1 Meat Burger Meat…" at bounding box center [734, 420] width 507 height 571
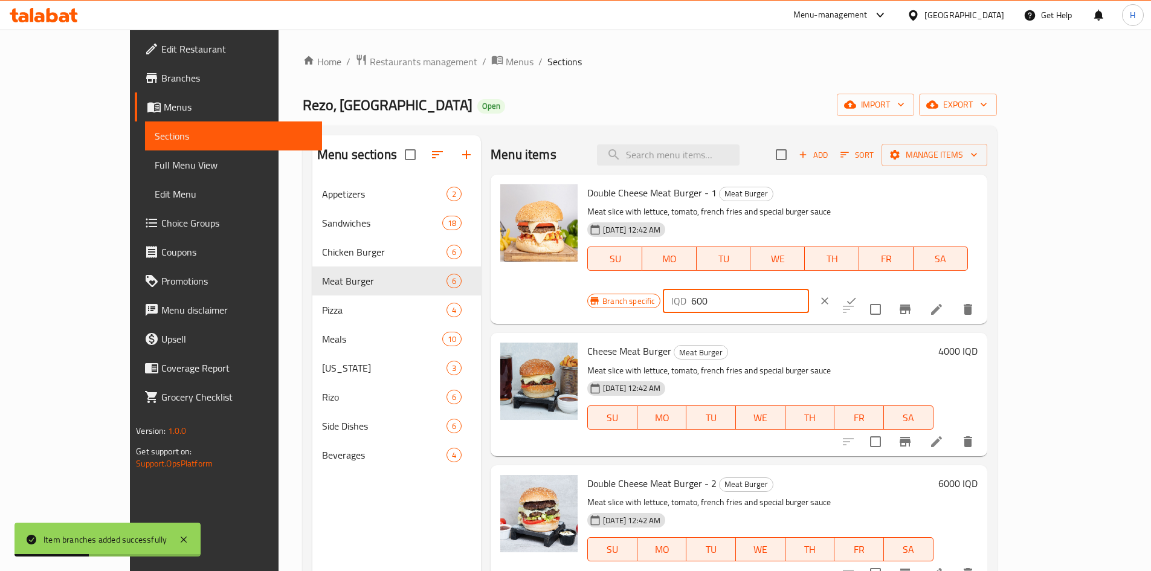
click at [809, 289] on input "600" at bounding box center [750, 301] width 117 height 24
type input "6000"
click at [865, 288] on button "ok" at bounding box center [851, 301] width 27 height 27
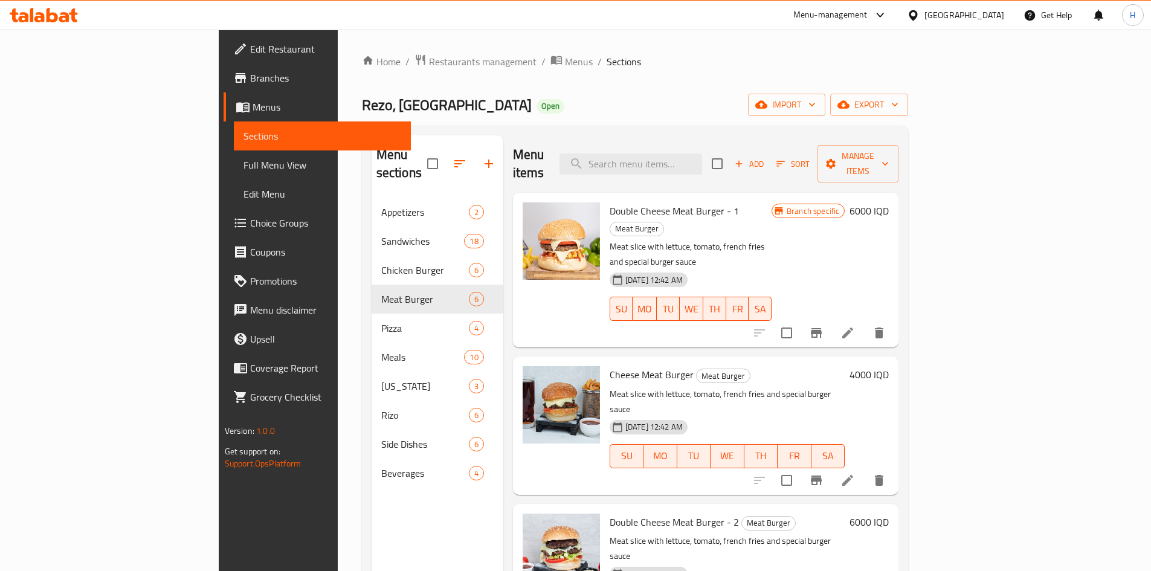
click at [822, 328] on icon "Branch-specific-item" at bounding box center [816, 333] width 11 height 10
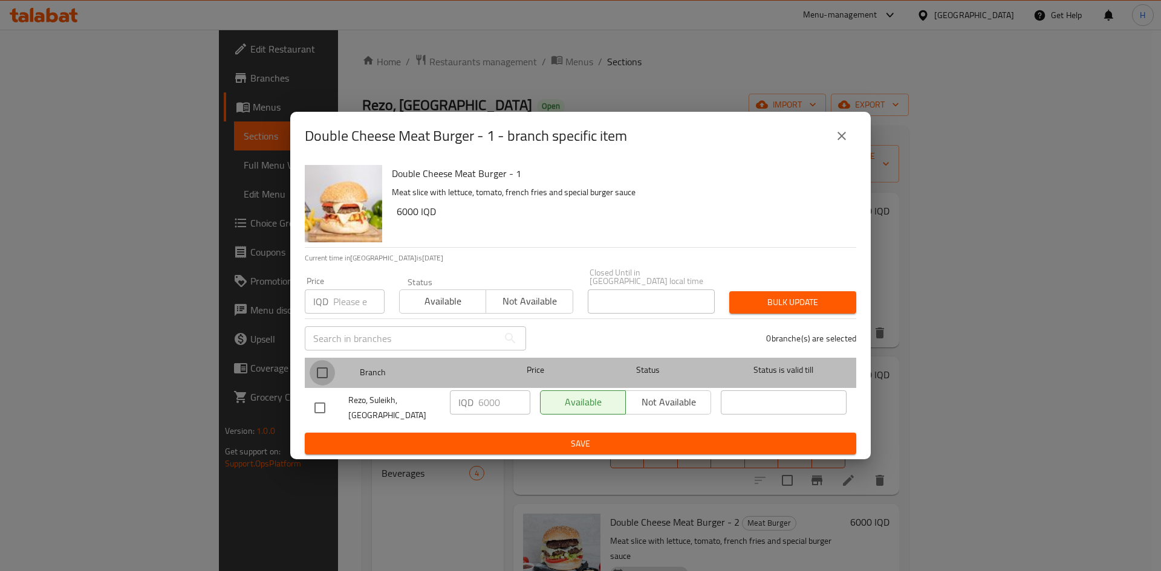
click at [321, 363] on input "checkbox" at bounding box center [321, 372] width 25 height 25
checkbox input "true"
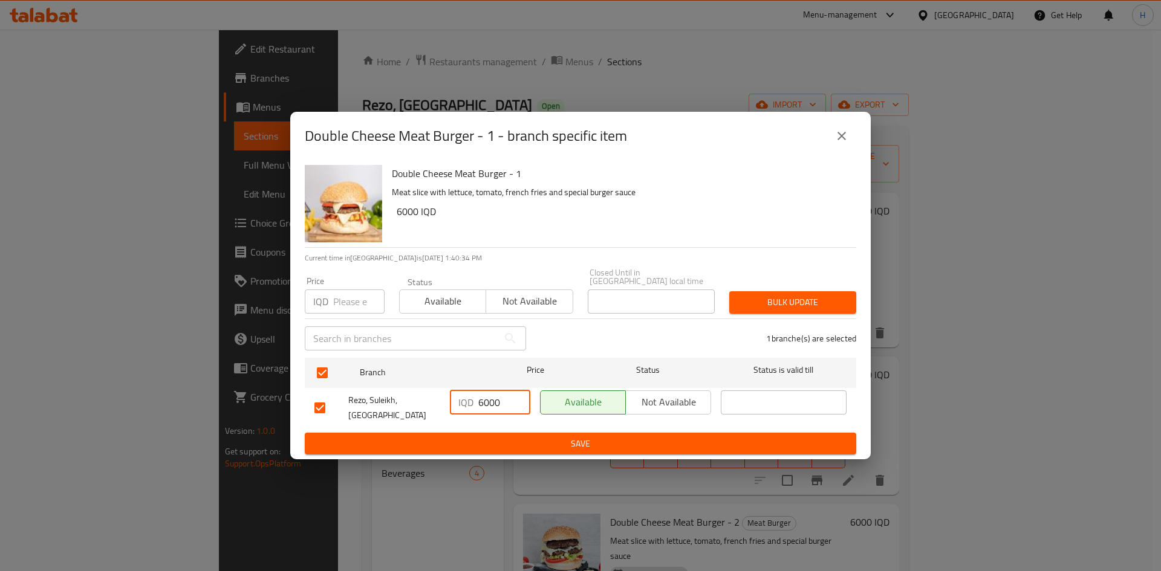
drag, startPoint x: 482, startPoint y: 401, endPoint x: 475, endPoint y: 405, distance: 7.6
click at [475, 405] on div "IQD 6000 ​" at bounding box center [490, 402] width 80 height 24
type input "7000"
click at [522, 439] on span "Save" at bounding box center [580, 443] width 532 height 15
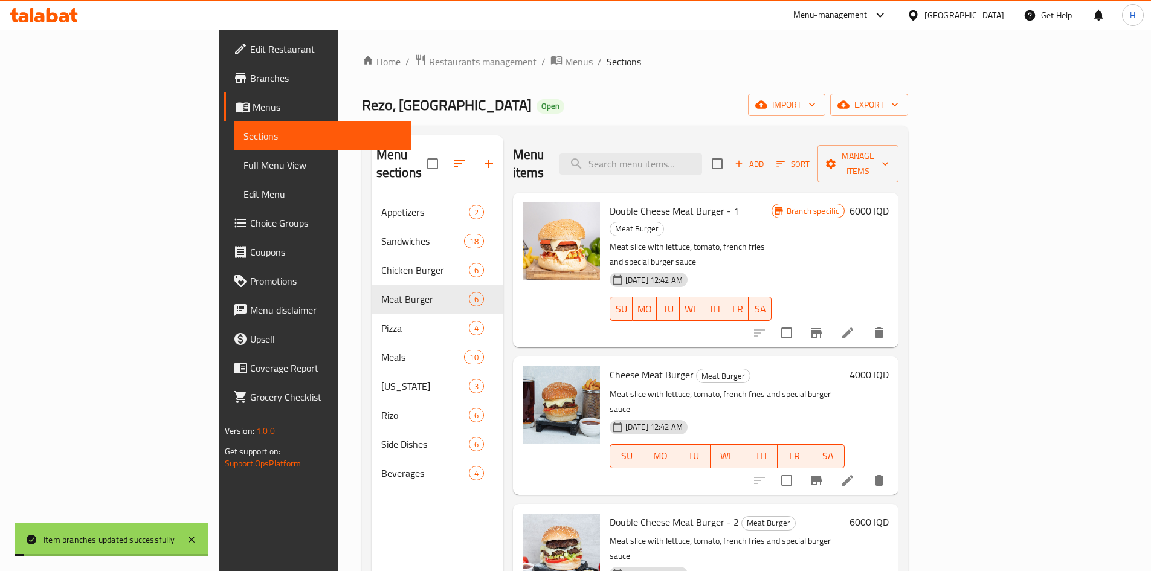
click at [889, 202] on h6 "6000 IQD" at bounding box center [869, 210] width 39 height 17
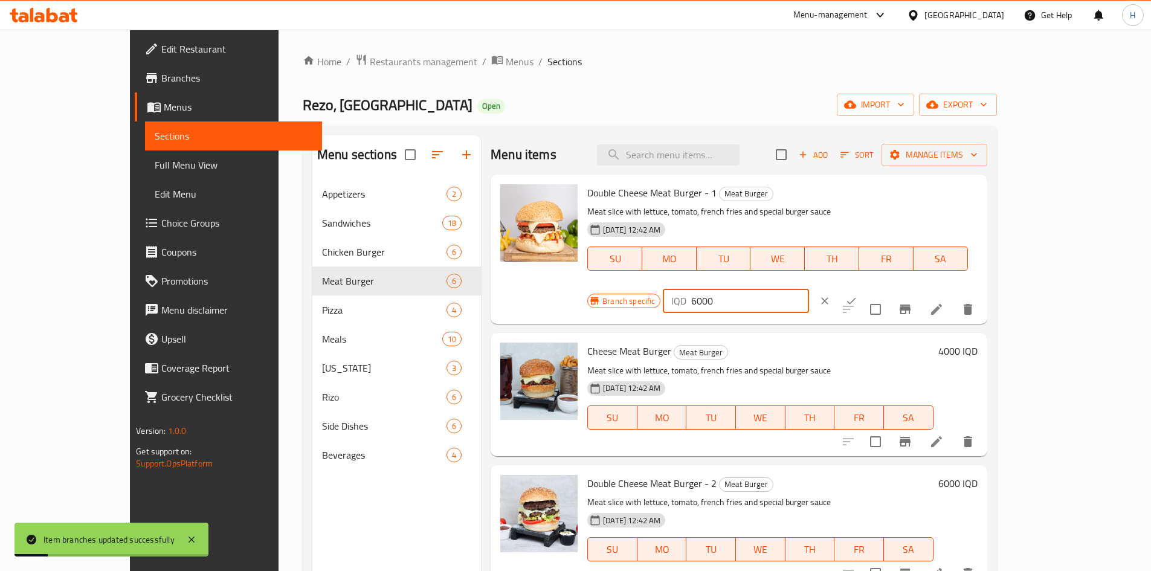
drag, startPoint x: 938, startPoint y: 201, endPoint x: 930, endPoint y: 204, distance: 9.2
click at [809, 289] on div "IQD 6000 ​" at bounding box center [736, 301] width 146 height 24
type input "7000"
click at [865, 288] on button "ok" at bounding box center [851, 301] width 27 height 27
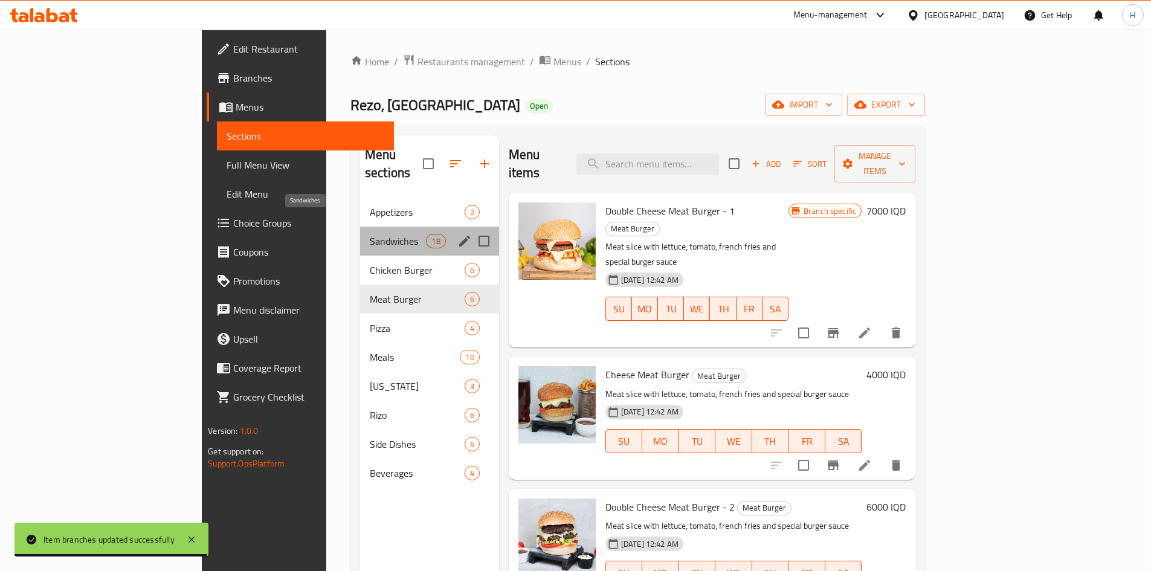
click at [370, 234] on span "Sandwiches" at bounding box center [398, 241] width 57 height 15
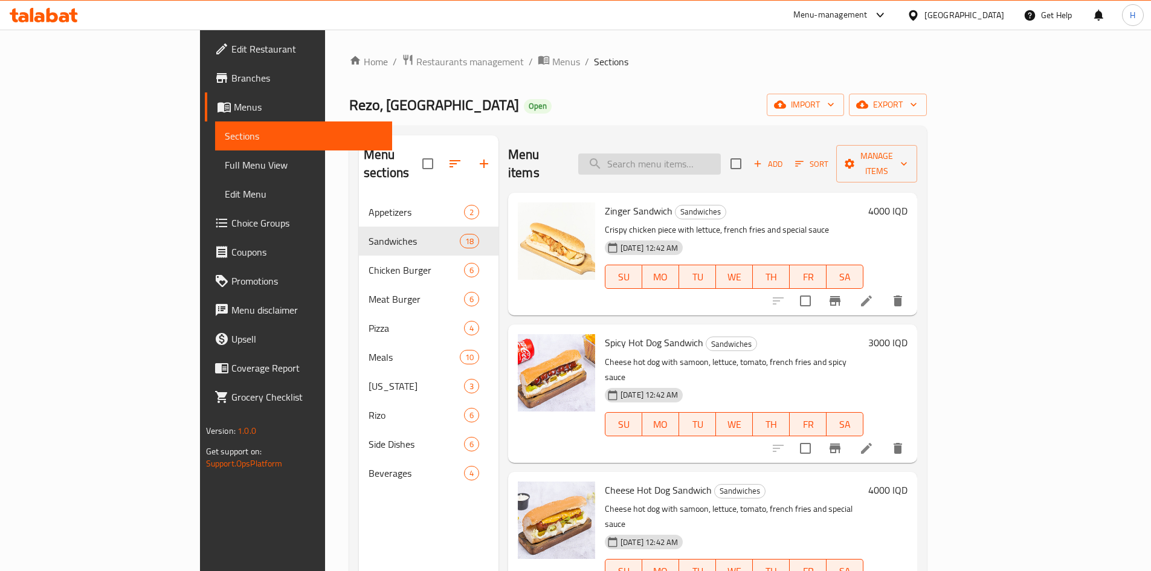
click at [721, 163] on input "search" at bounding box center [649, 164] width 143 height 21
type input "g"
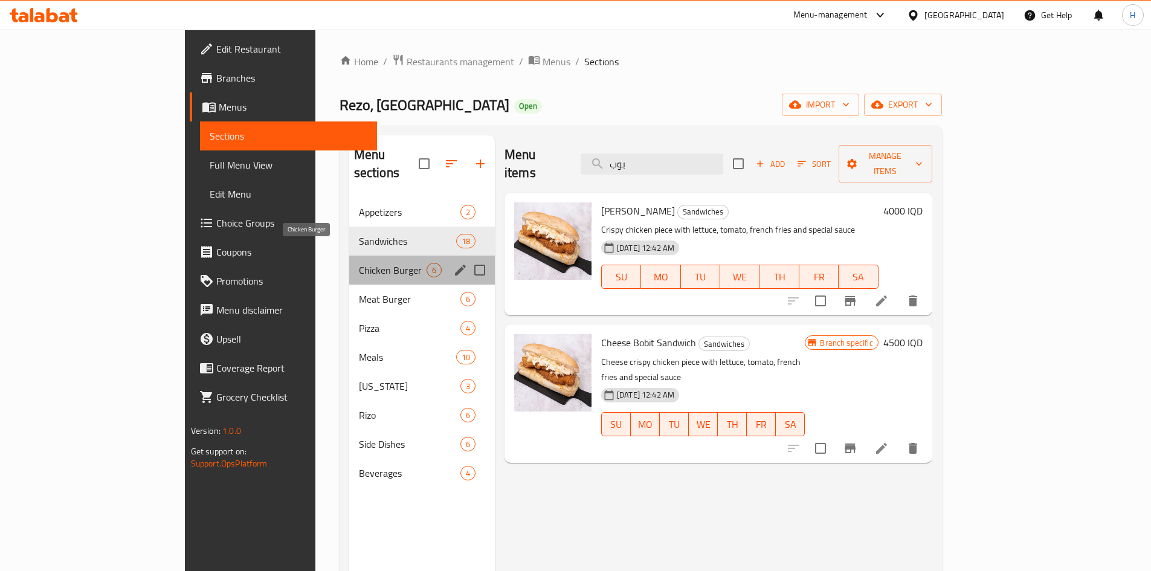
click at [359, 263] on span "Chicken Burger" at bounding box center [393, 270] width 68 height 15
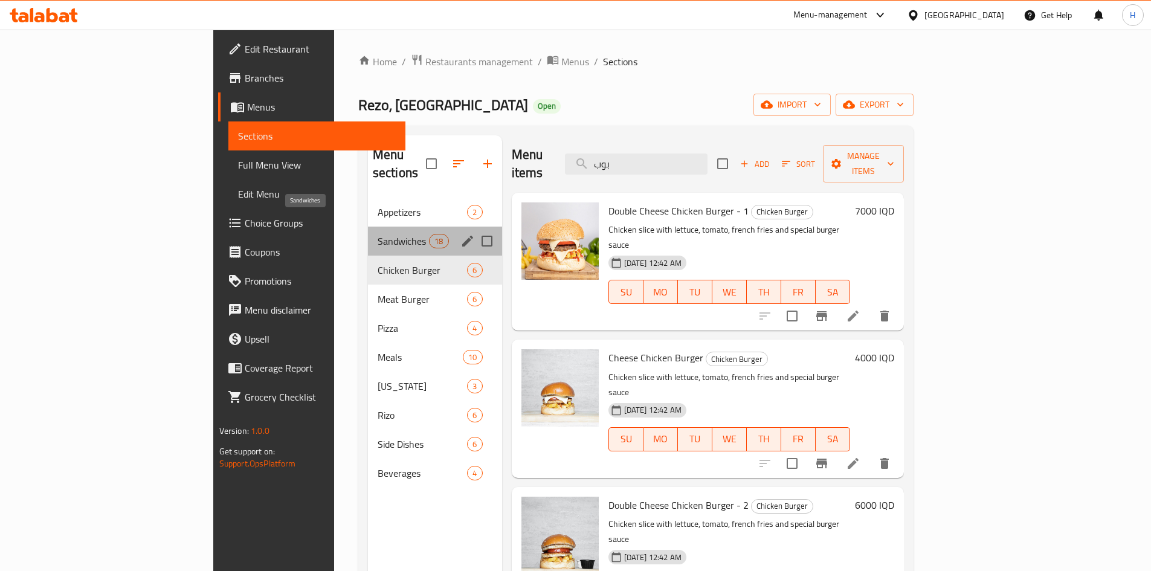
click at [378, 234] on span "Sandwiches" at bounding box center [403, 241] width 51 height 15
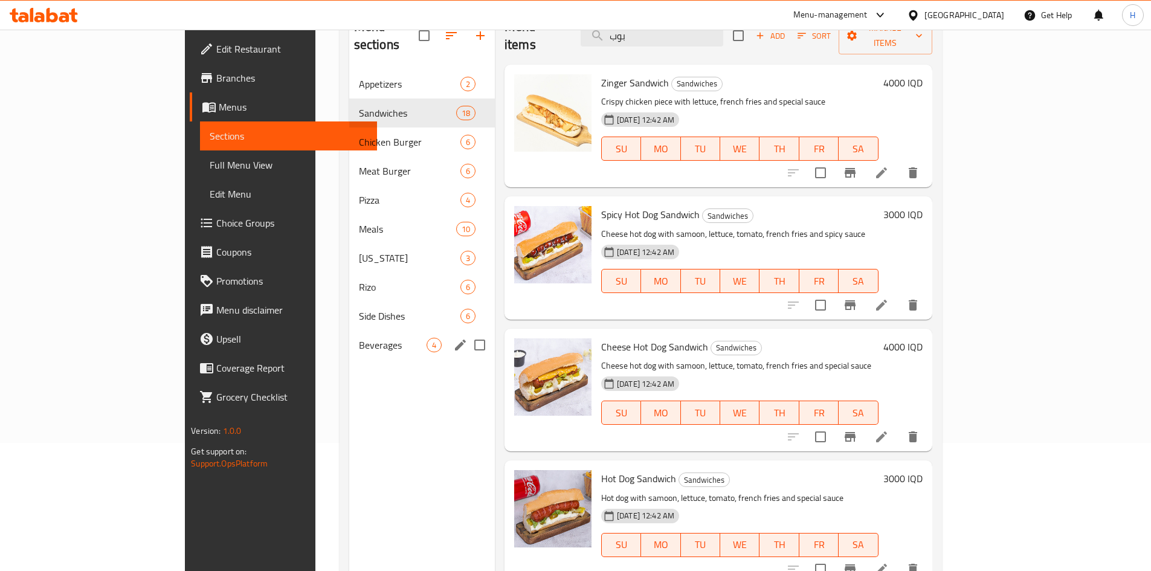
scroll to position [48, 0]
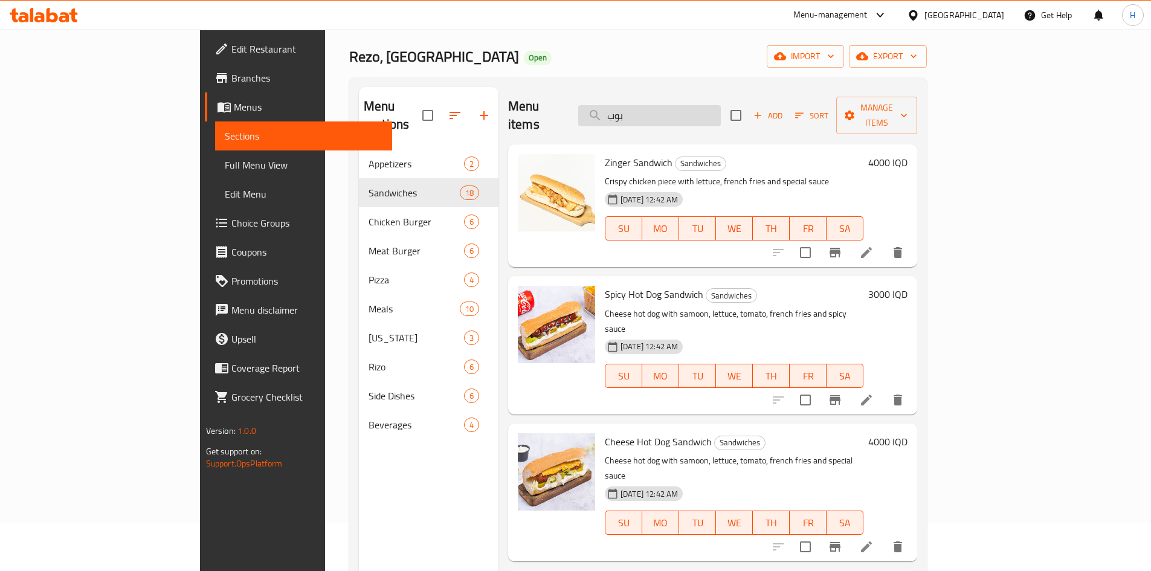
click at [704, 109] on input "بوب" at bounding box center [649, 115] width 143 height 21
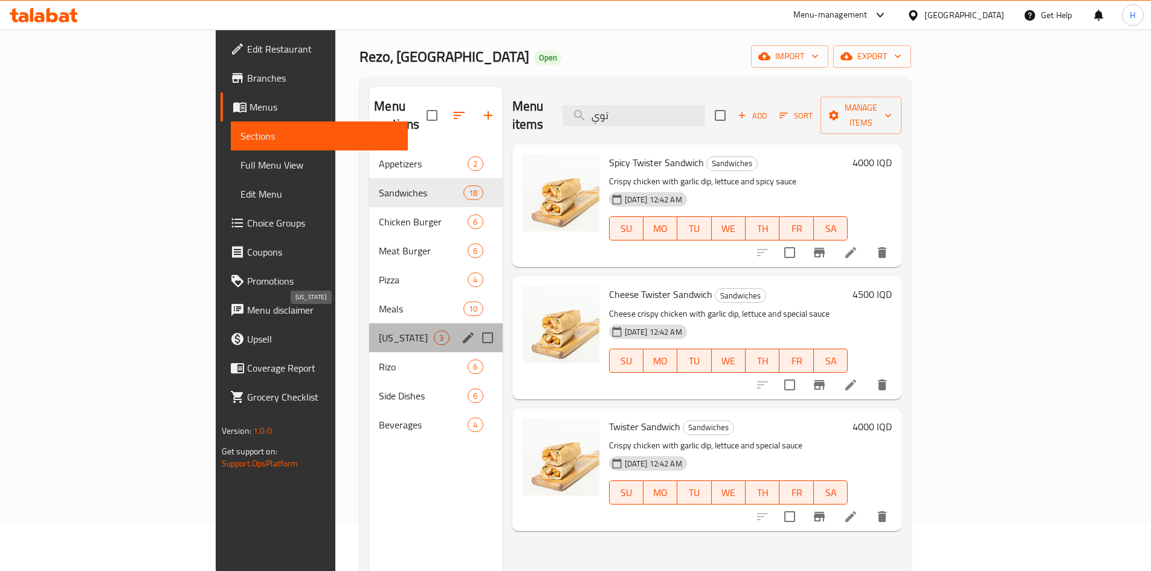
click at [379, 331] on span "[US_STATE]" at bounding box center [406, 338] width 55 height 15
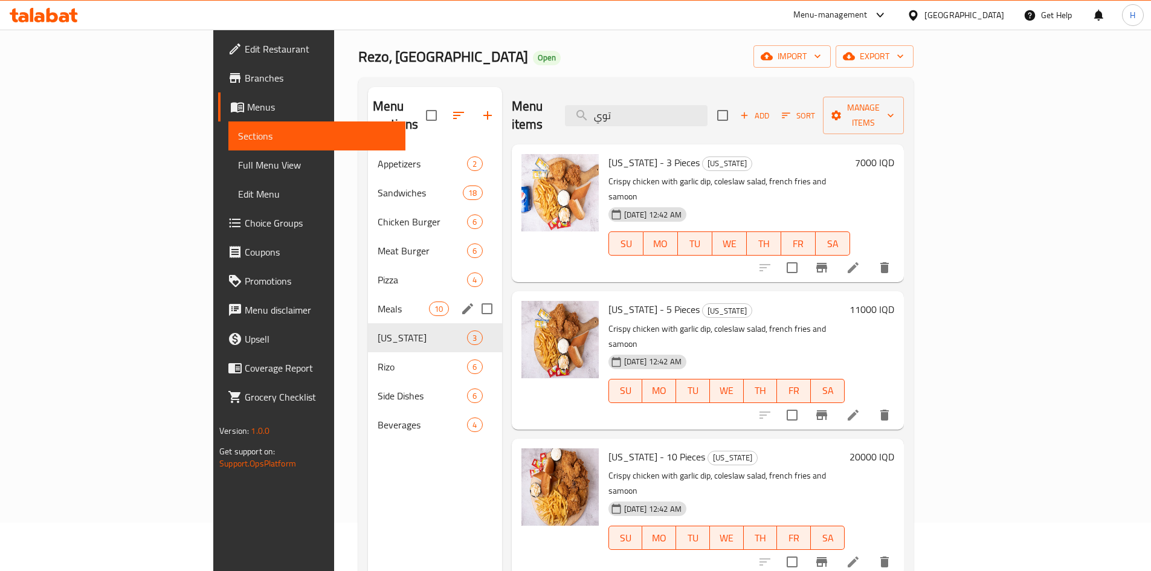
click at [378, 302] on span "Meals" at bounding box center [403, 309] width 51 height 15
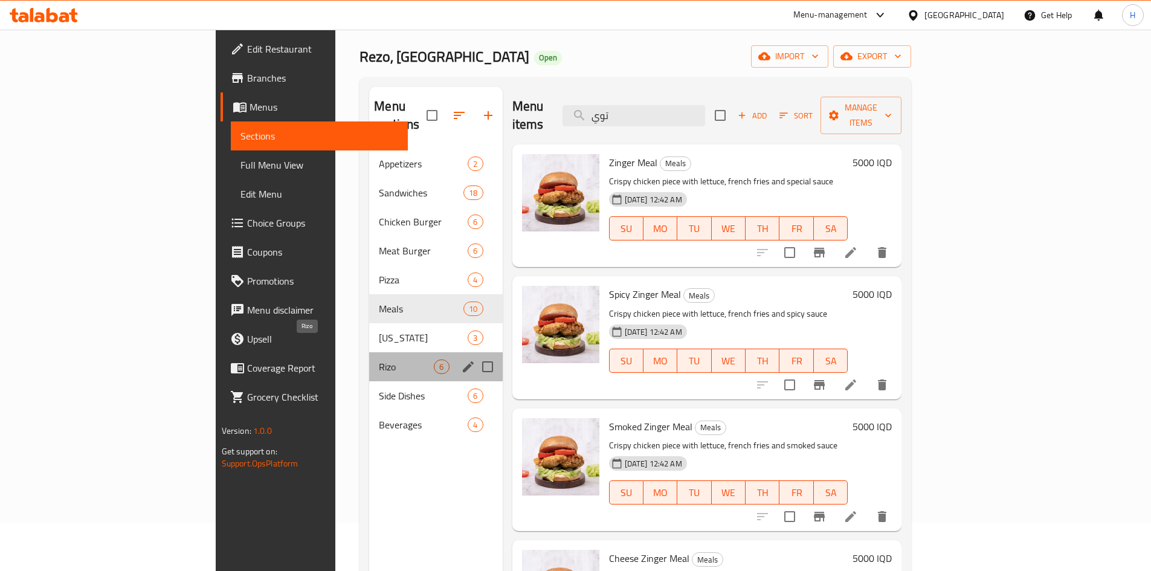
click at [379, 360] on span "Rizo" at bounding box center [406, 367] width 55 height 15
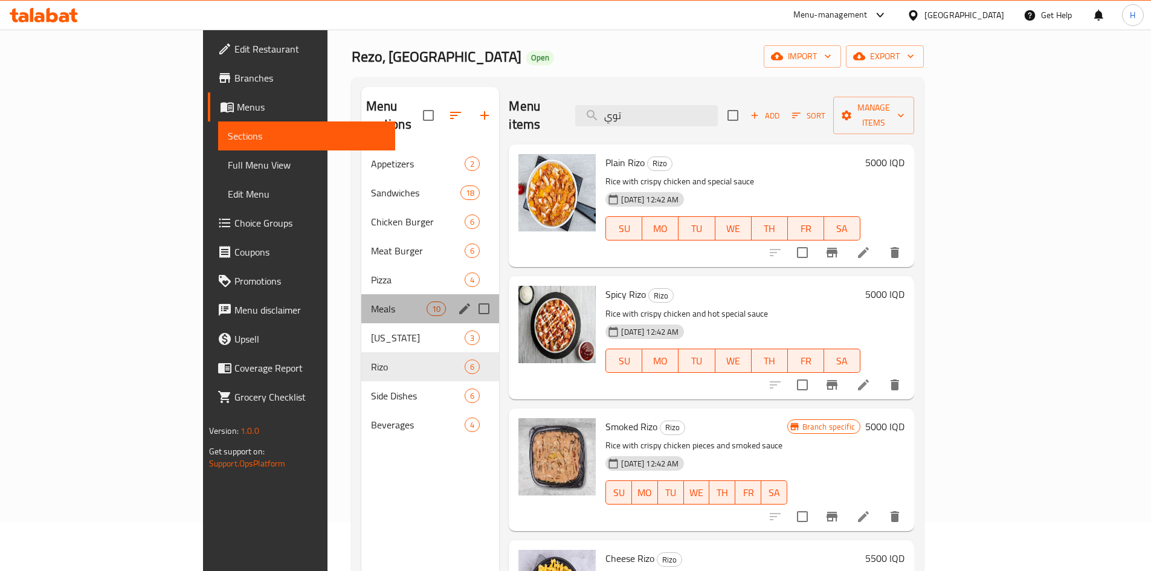
click at [361, 303] on div "Meals 10" at bounding box center [430, 308] width 138 height 29
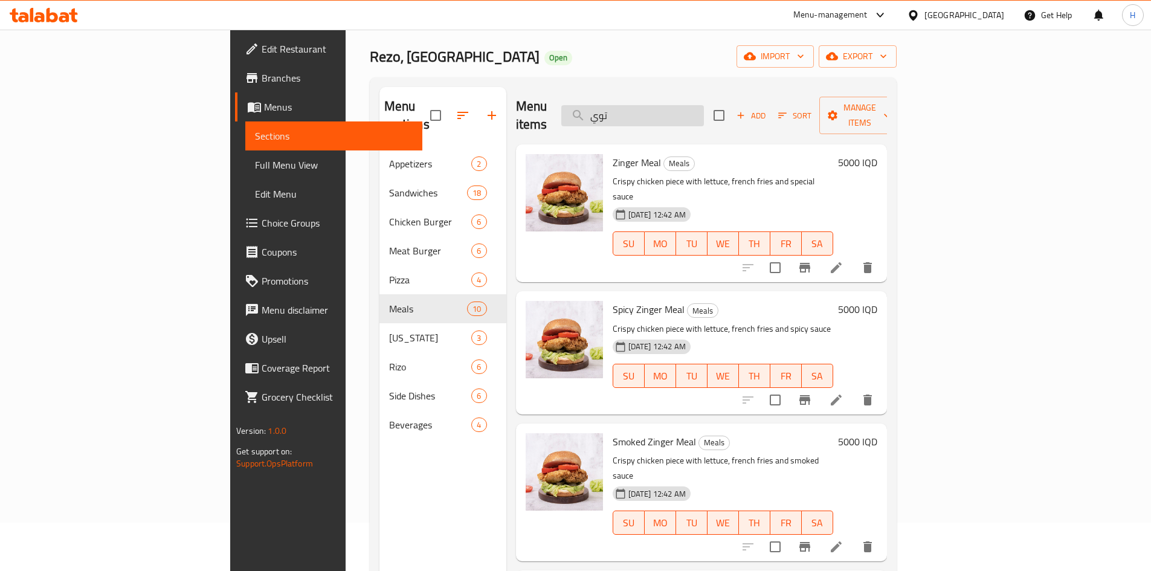
click at [704, 112] on input "توي" at bounding box center [633, 115] width 143 height 21
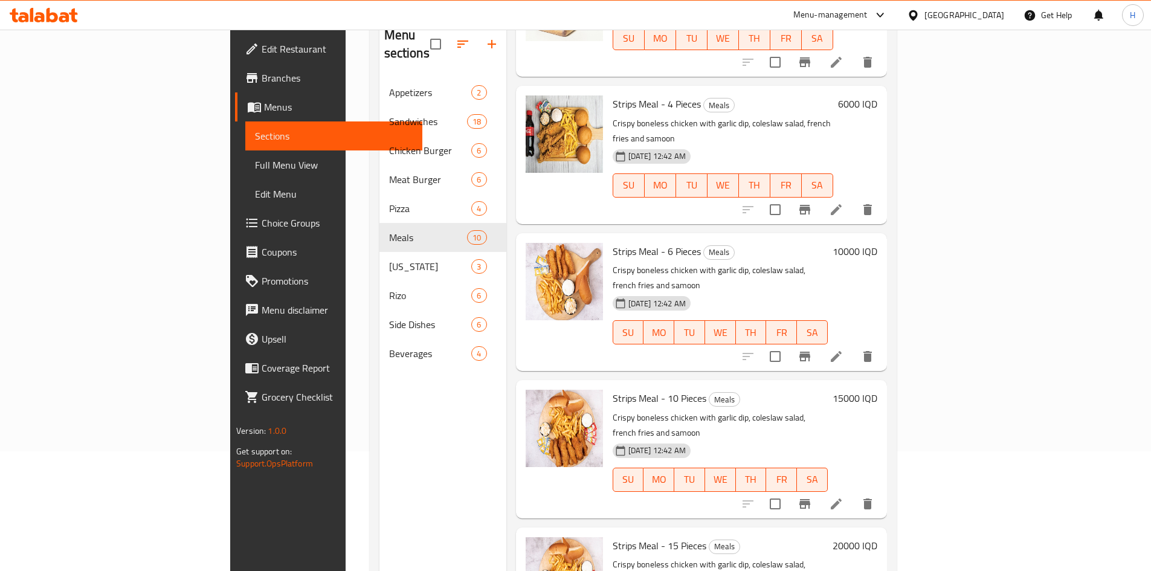
scroll to position [169, 0]
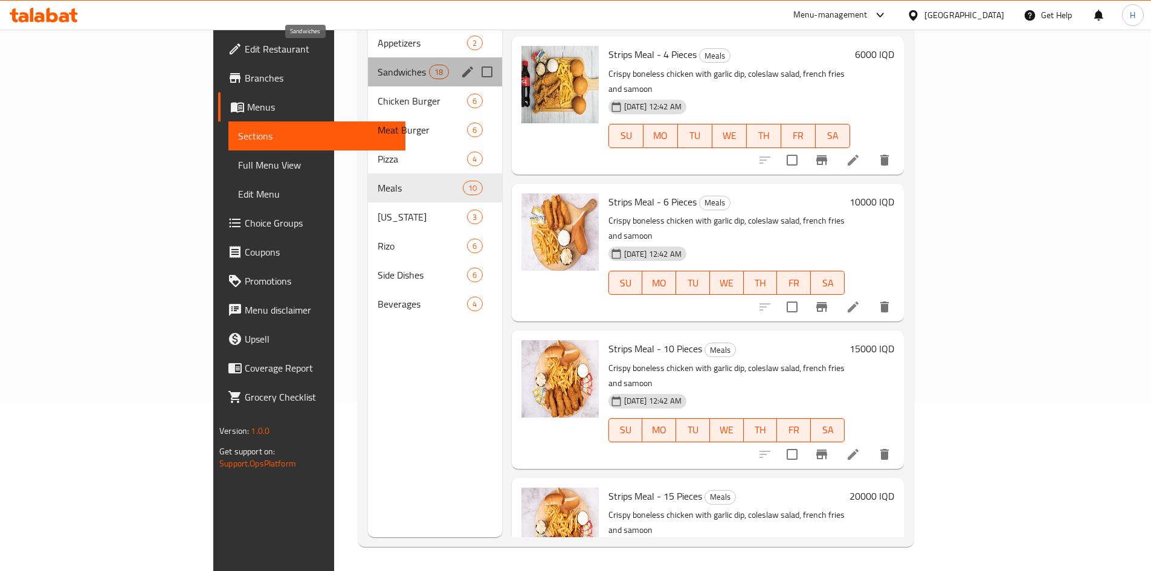
click at [378, 65] on span "Sandwiches" at bounding box center [403, 72] width 51 height 15
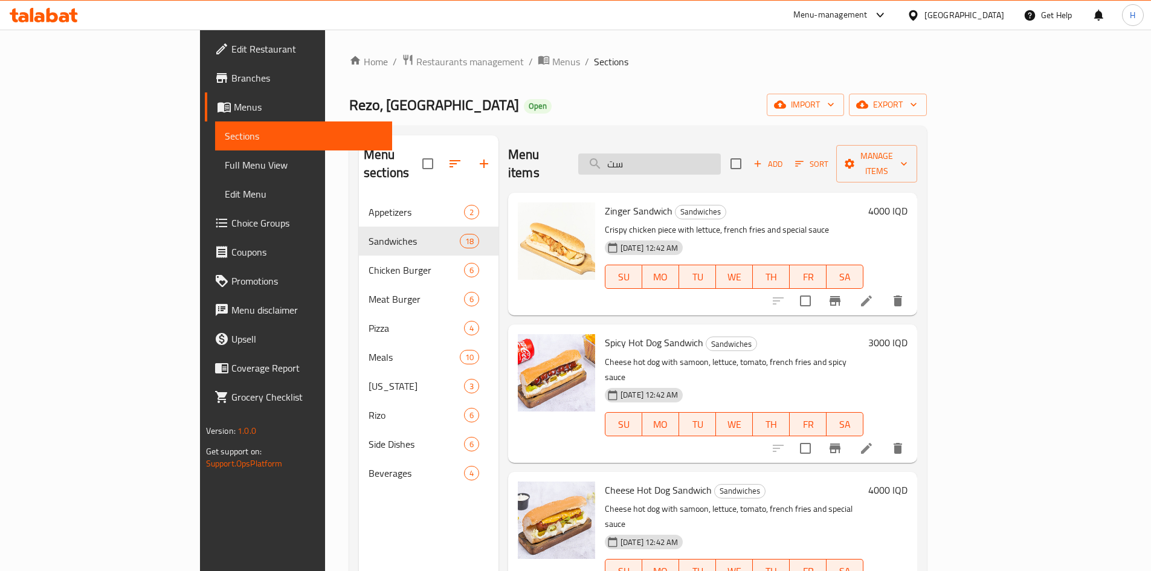
click at [721, 154] on input "ست" at bounding box center [649, 164] width 143 height 21
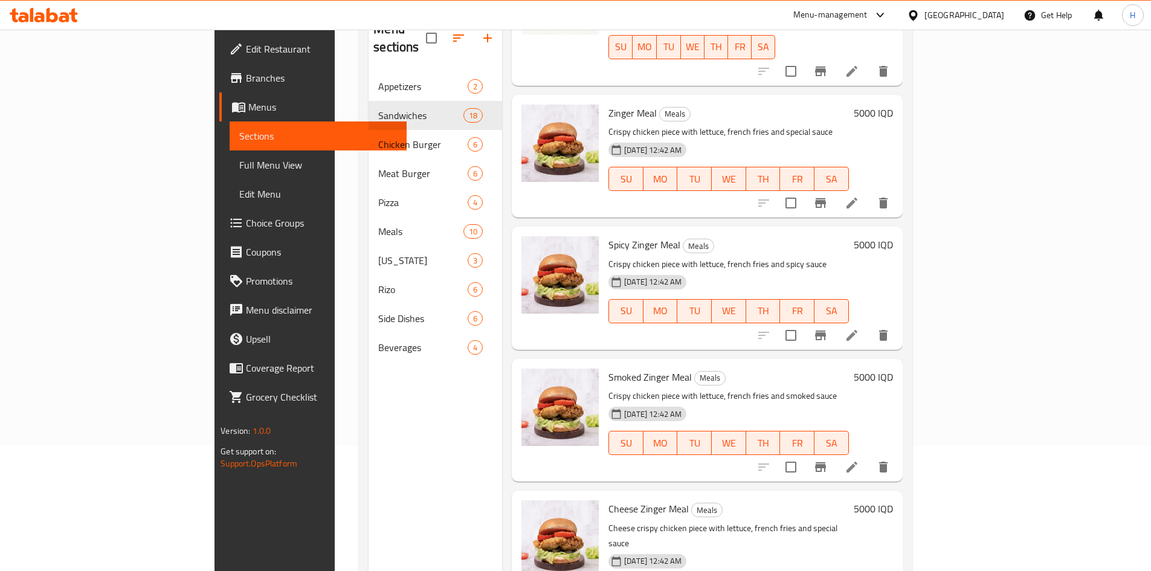
scroll to position [169, 0]
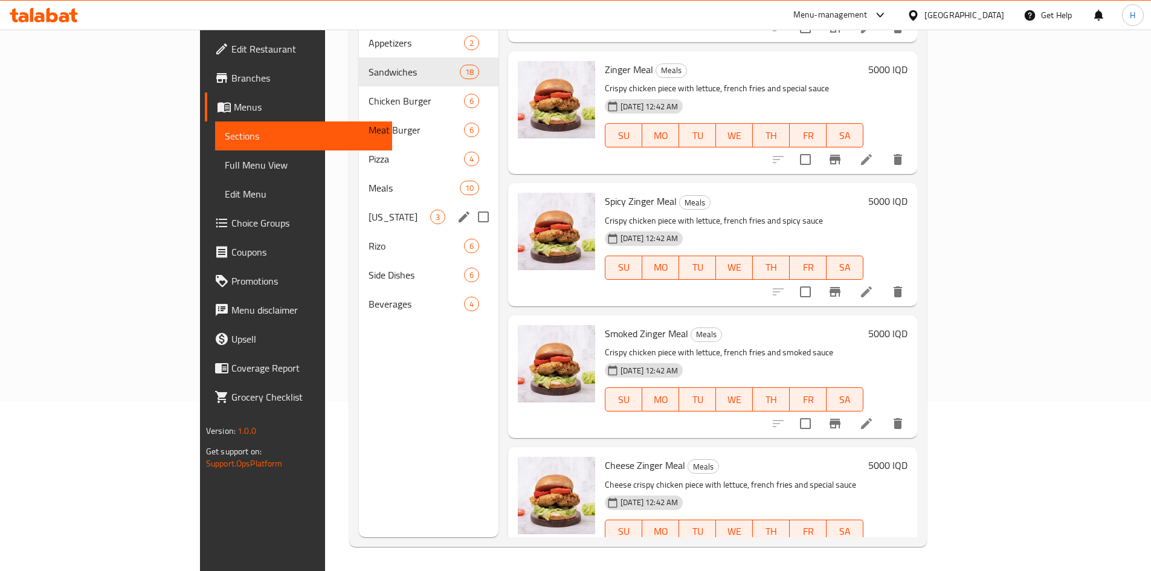
drag, startPoint x: 317, startPoint y: 195, endPoint x: 400, endPoint y: 203, distance: 83.8
click at [369, 210] on span "[US_STATE]" at bounding box center [400, 217] width 62 height 15
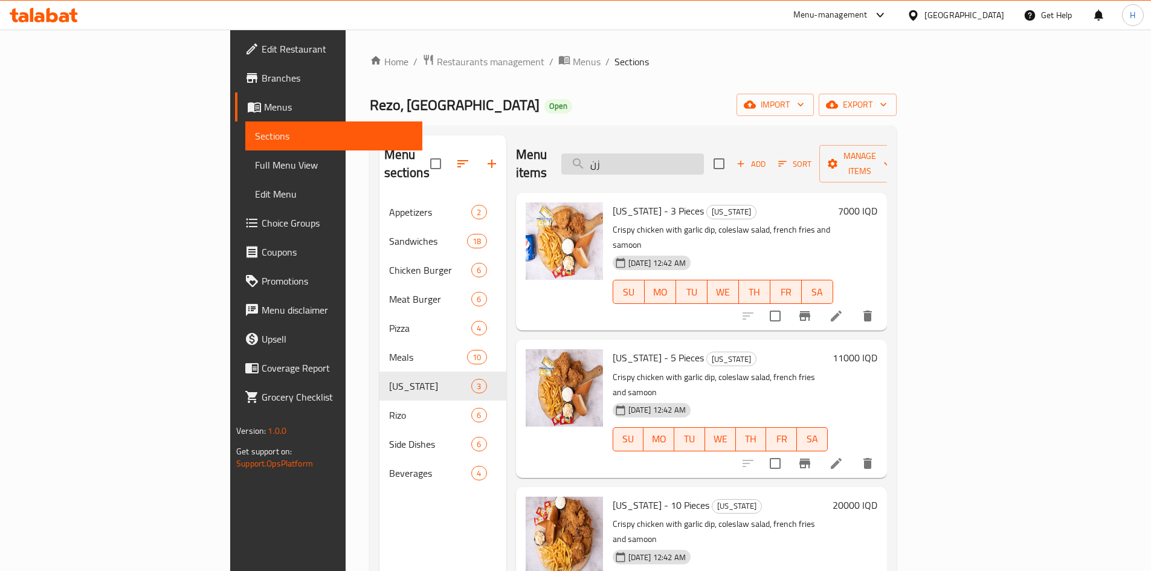
click at [704, 157] on input "زن" at bounding box center [633, 164] width 143 height 21
drag, startPoint x: 724, startPoint y: 157, endPoint x: 710, endPoint y: 154, distance: 14.1
click at [704, 157] on input "س" at bounding box center [633, 164] width 143 height 21
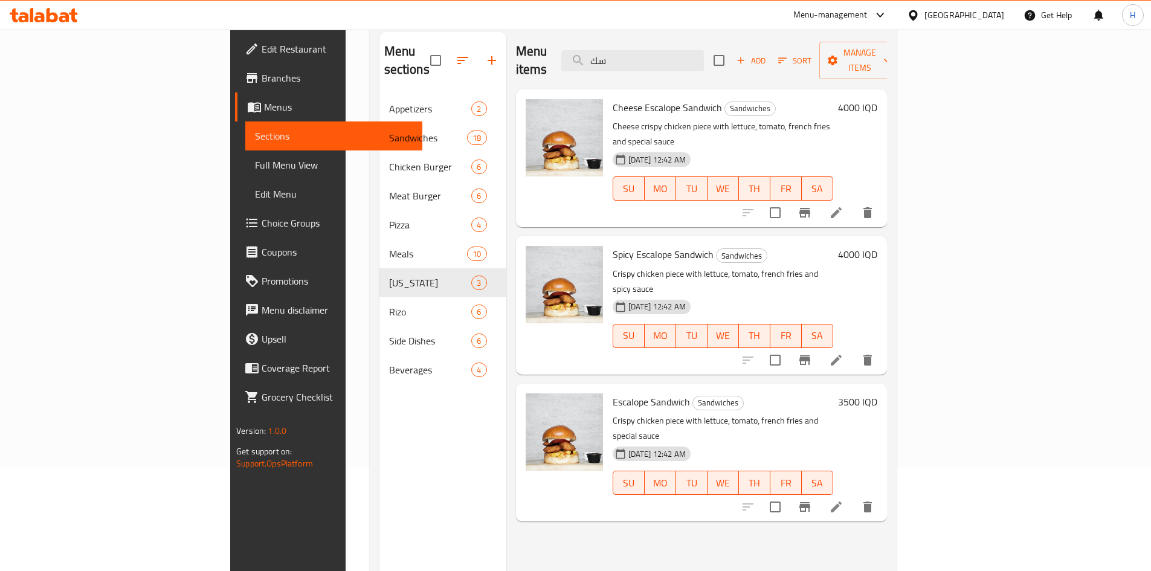
scroll to position [169, 0]
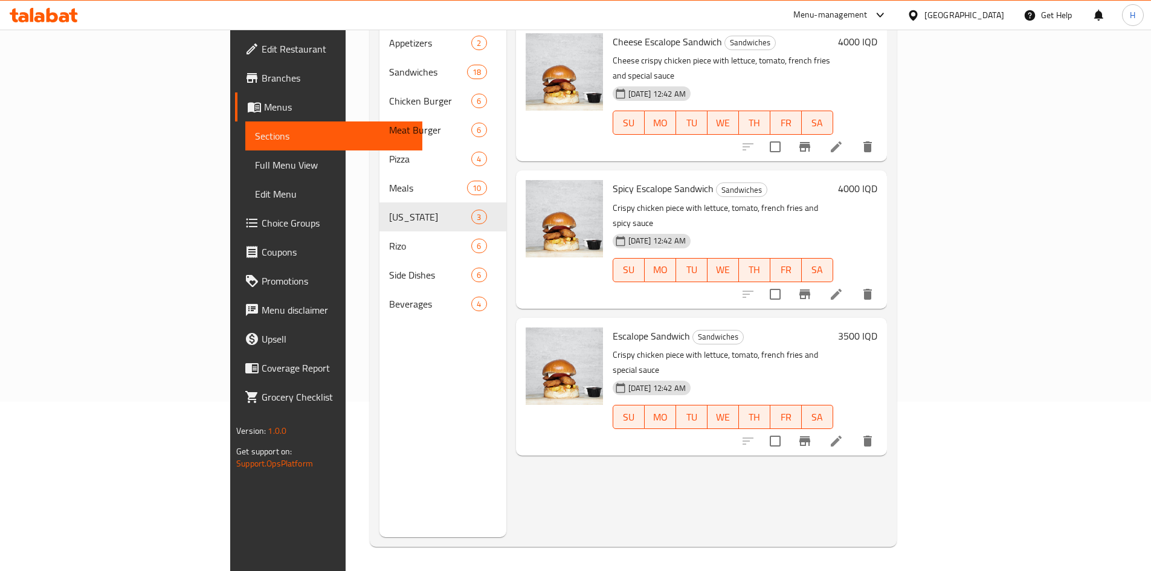
type input "سك"
click at [812, 287] on icon "Branch-specific-item" at bounding box center [805, 294] width 15 height 15
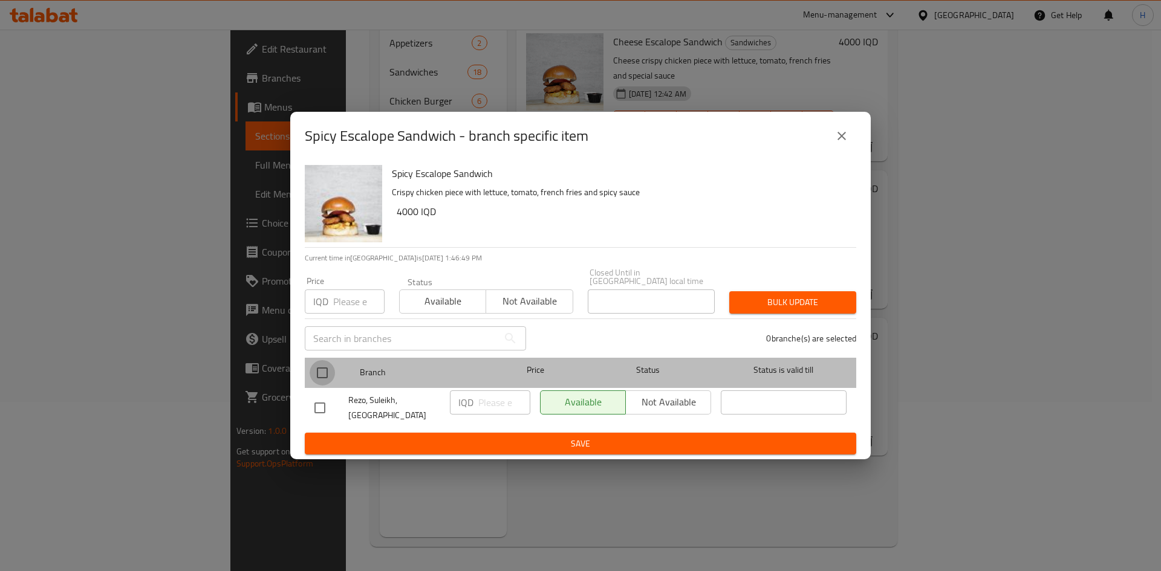
click at [323, 369] on input "checkbox" at bounding box center [321, 372] width 25 height 25
checkbox input "true"
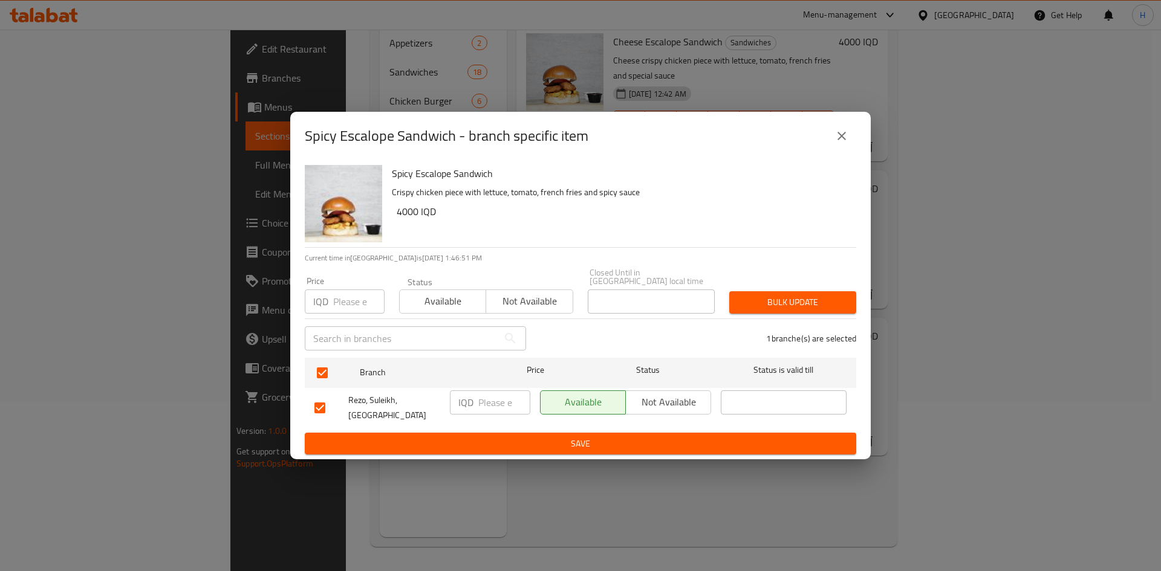
click at [505, 406] on input "number" at bounding box center [504, 402] width 52 height 24
type input "3500"
click at [562, 436] on span "Save" at bounding box center [580, 443] width 532 height 15
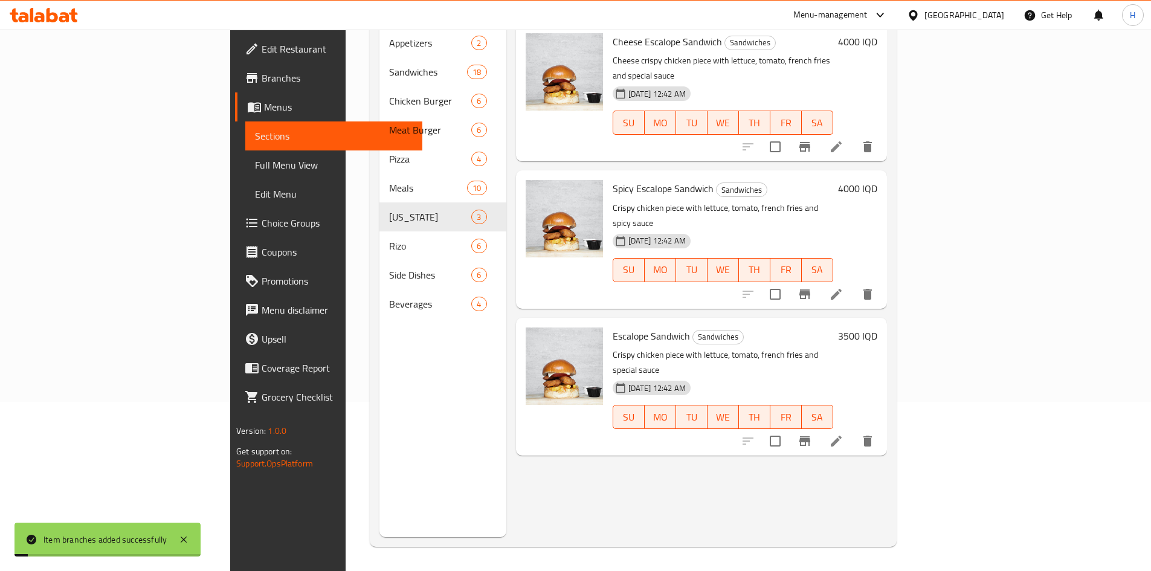
click at [878, 180] on h6 "4000 IQD" at bounding box center [857, 188] width 39 height 17
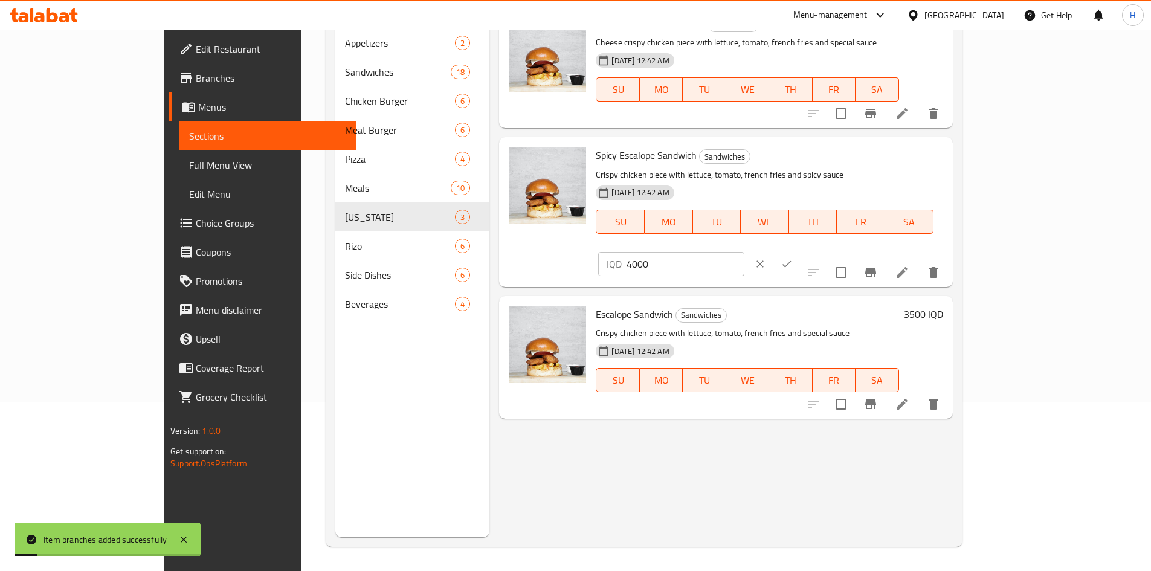
click at [744, 252] on input "4000" at bounding box center [685, 264] width 117 height 24
type input "3500"
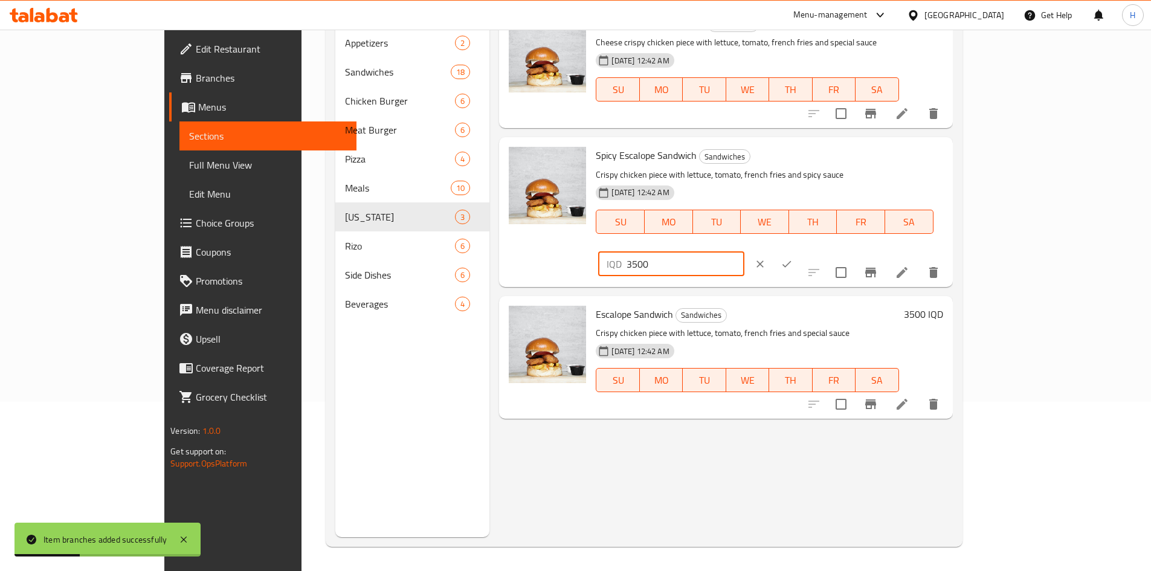
click at [793, 258] on icon "ok" at bounding box center [787, 264] width 12 height 12
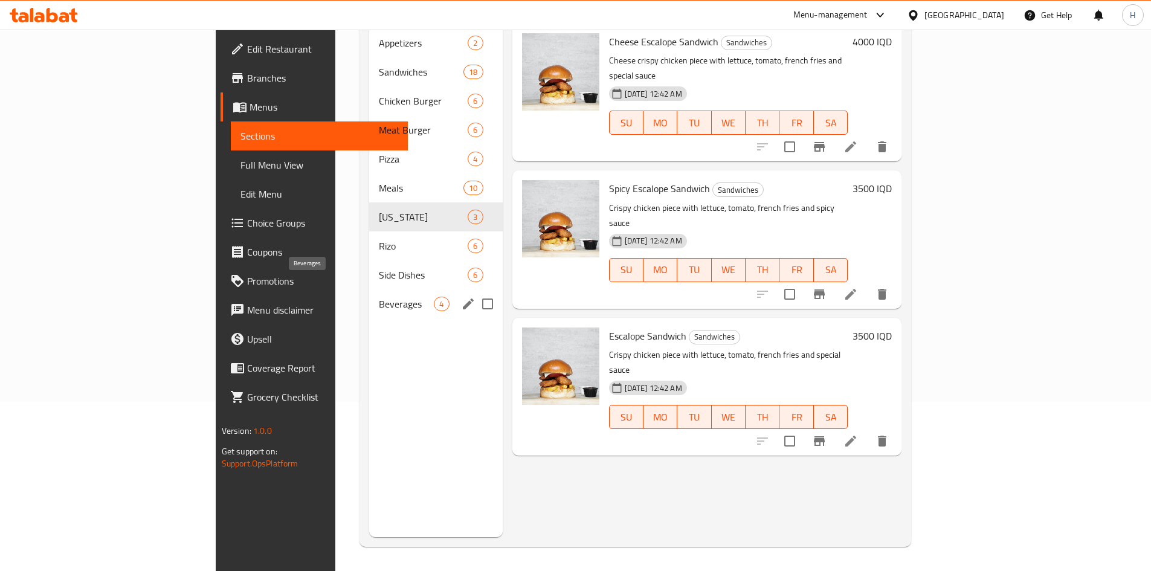
drag, startPoint x: 280, startPoint y: 287, endPoint x: 336, endPoint y: 284, distance: 56.3
click at [379, 297] on span "Beverages" at bounding box center [406, 304] width 55 height 15
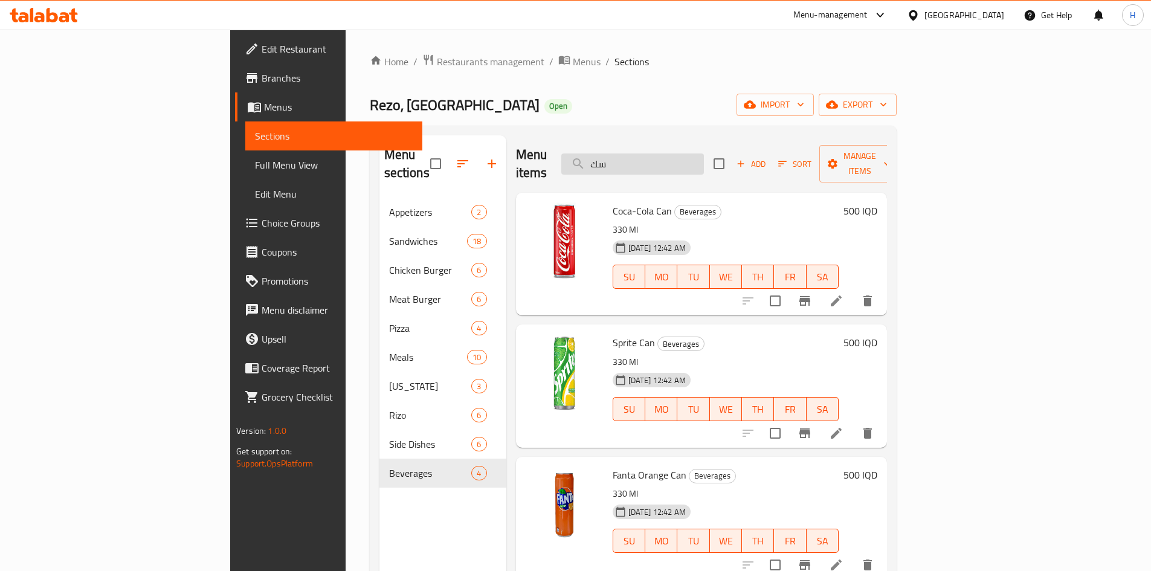
click at [704, 162] on input "سك" at bounding box center [633, 164] width 143 height 21
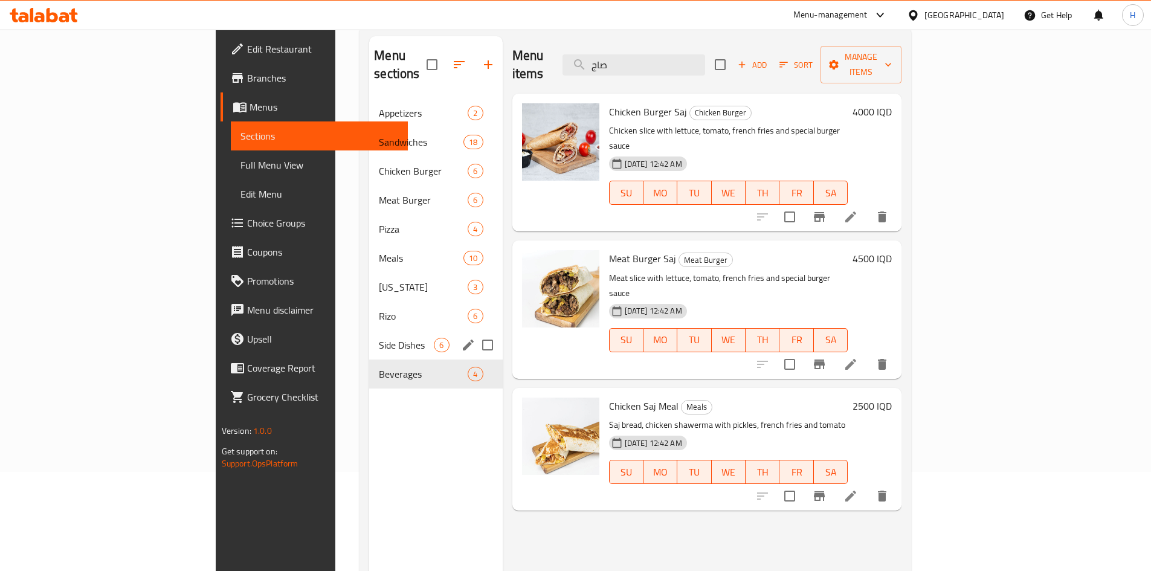
scroll to position [60, 0]
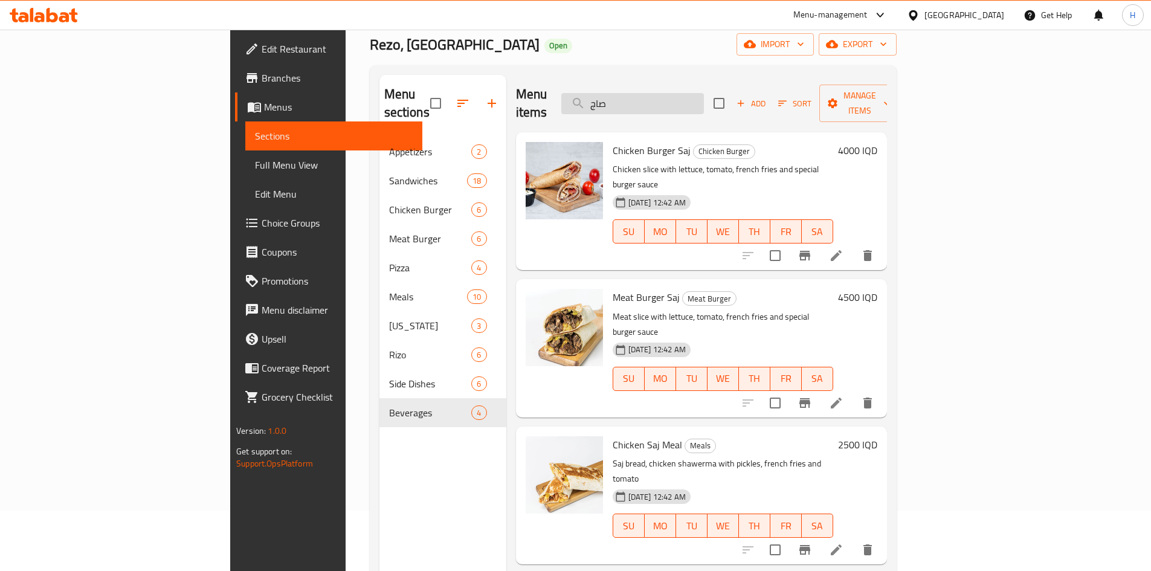
click at [704, 93] on input "صاج" at bounding box center [633, 103] width 143 height 21
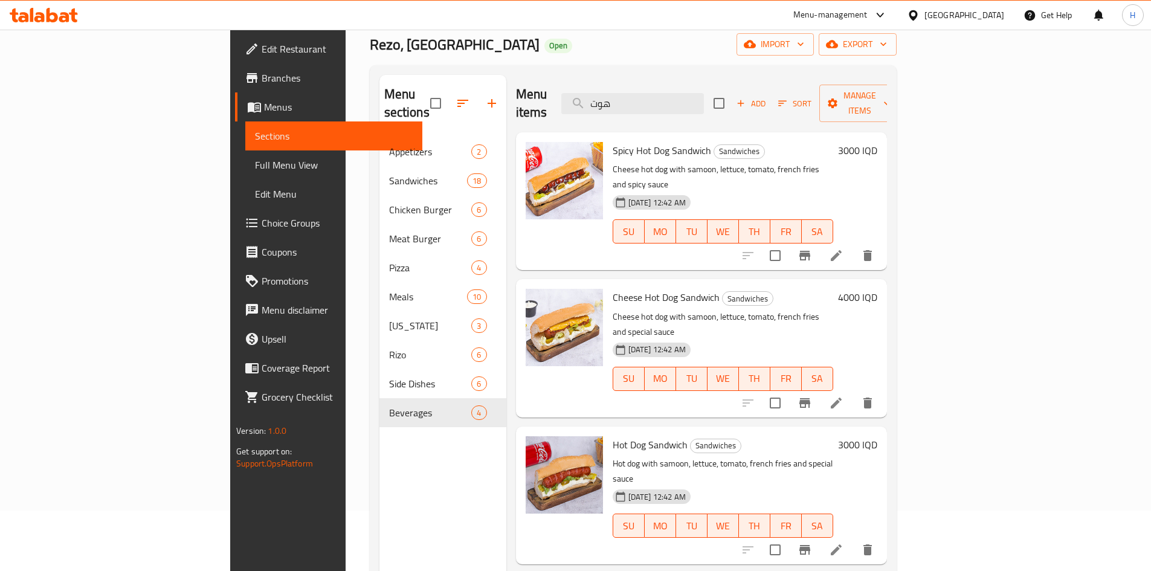
type input "هوت"
click at [812, 543] on icon "Branch-specific-item" at bounding box center [805, 550] width 15 height 15
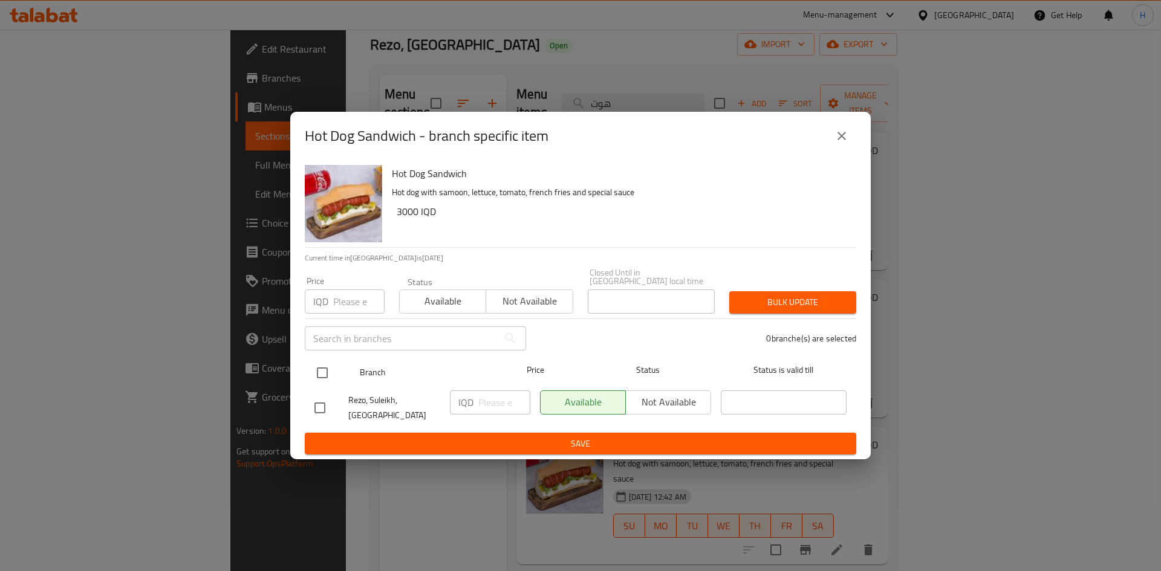
click at [320, 377] on input "checkbox" at bounding box center [321, 372] width 25 height 25
checkbox input "true"
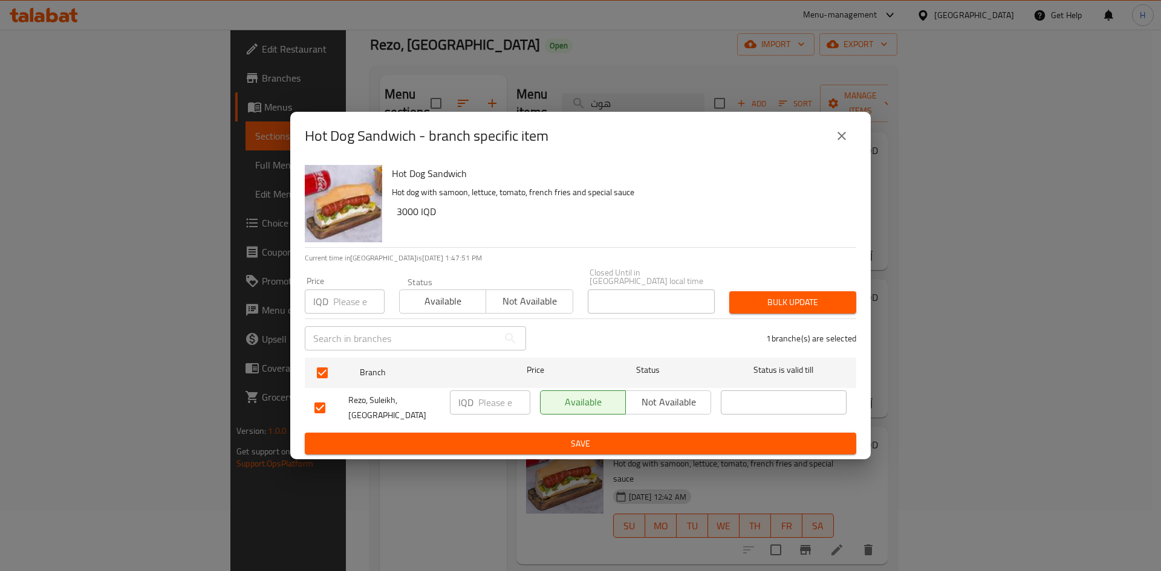
click at [507, 406] on input "number" at bounding box center [504, 402] width 52 height 24
type input "3500"
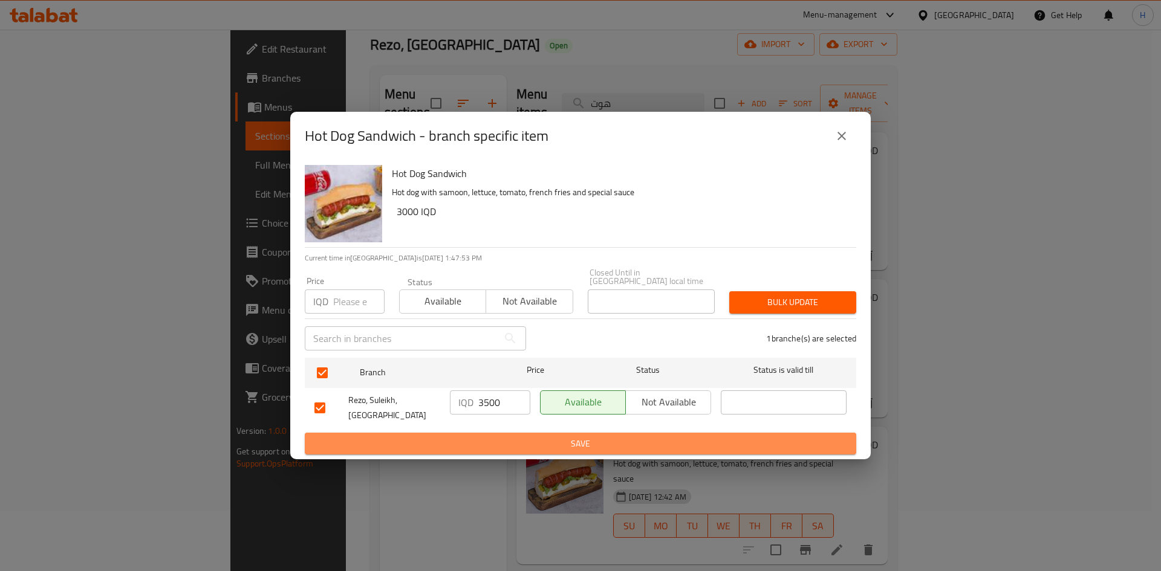
click at [522, 441] on span "Save" at bounding box center [580, 443] width 532 height 15
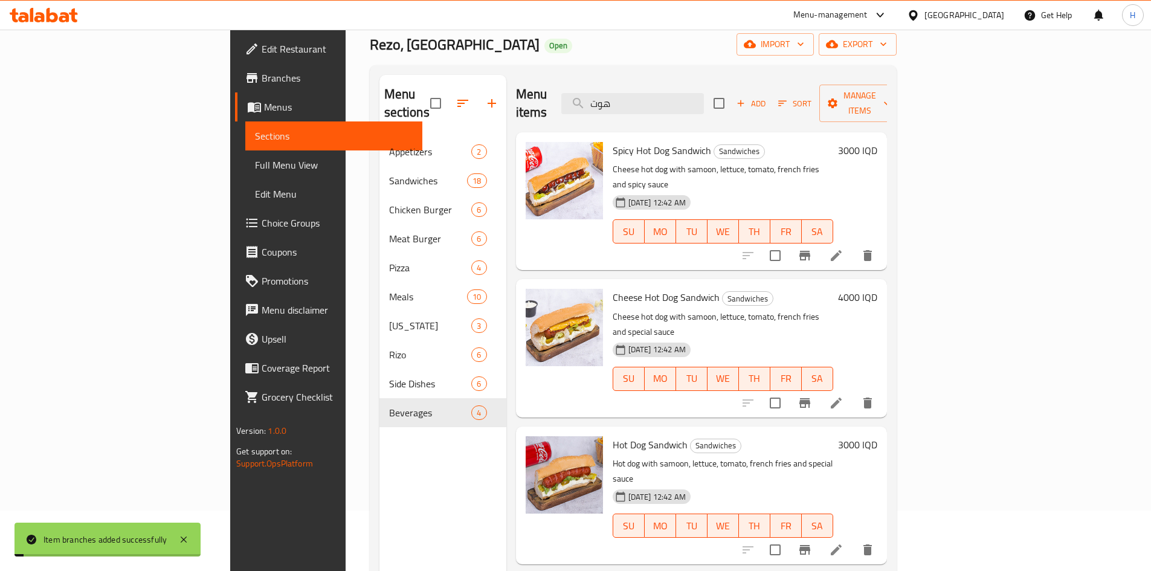
click at [878, 436] on h6 "3000 IQD" at bounding box center [857, 444] width 39 height 17
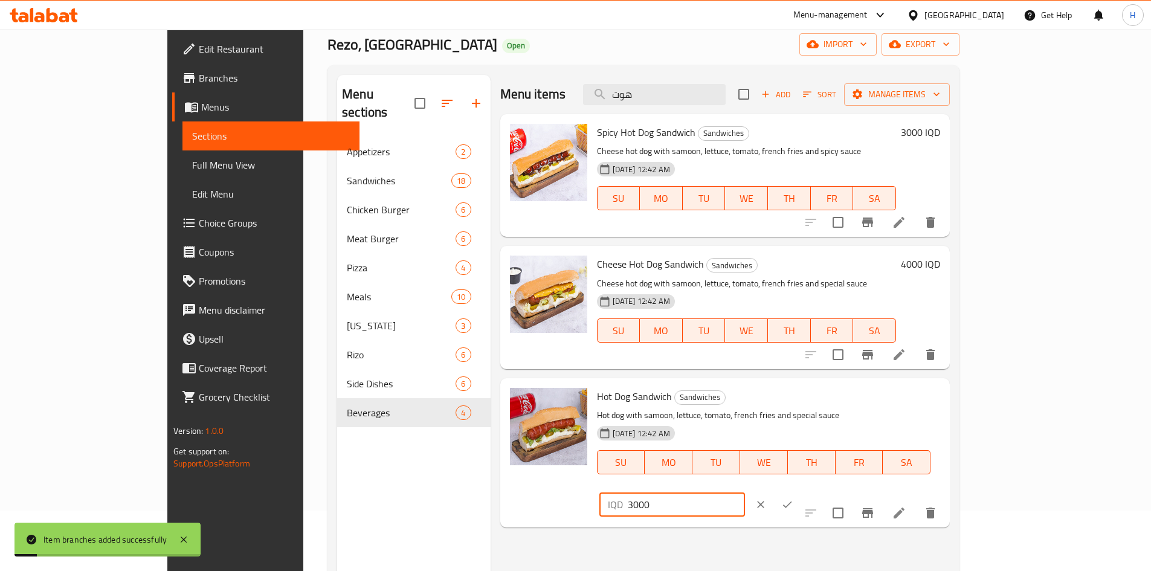
click at [745, 493] on input "3000" at bounding box center [686, 505] width 117 height 24
type input "3500"
click at [794, 499] on icon "ok" at bounding box center [788, 505] width 12 height 12
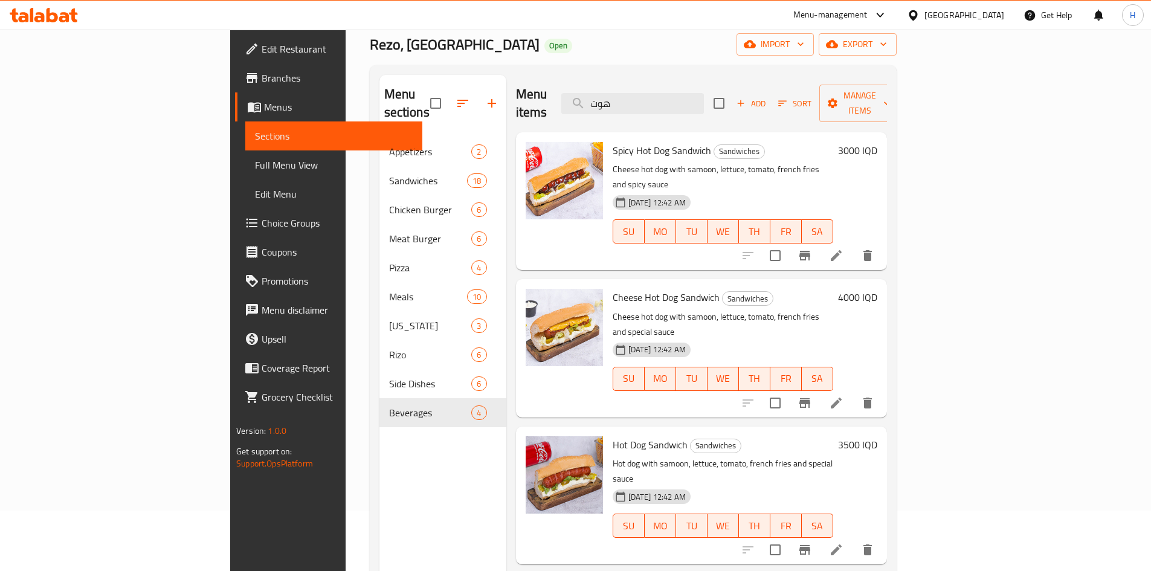
click at [812, 248] on icon "Branch-specific-item" at bounding box center [805, 255] width 15 height 15
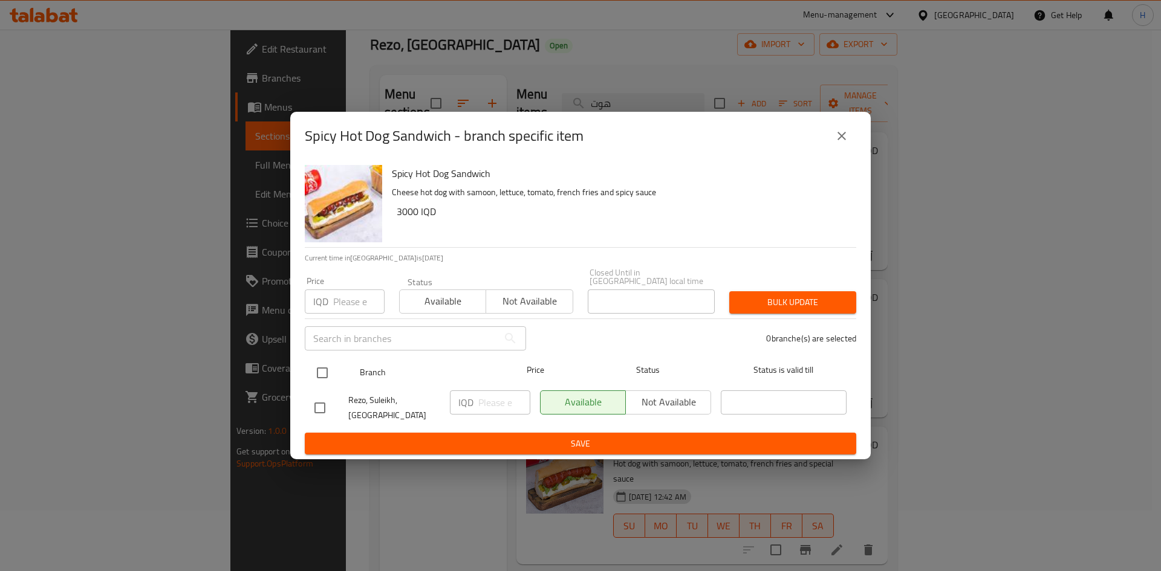
click at [331, 367] on input "checkbox" at bounding box center [321, 372] width 25 height 25
checkbox input "true"
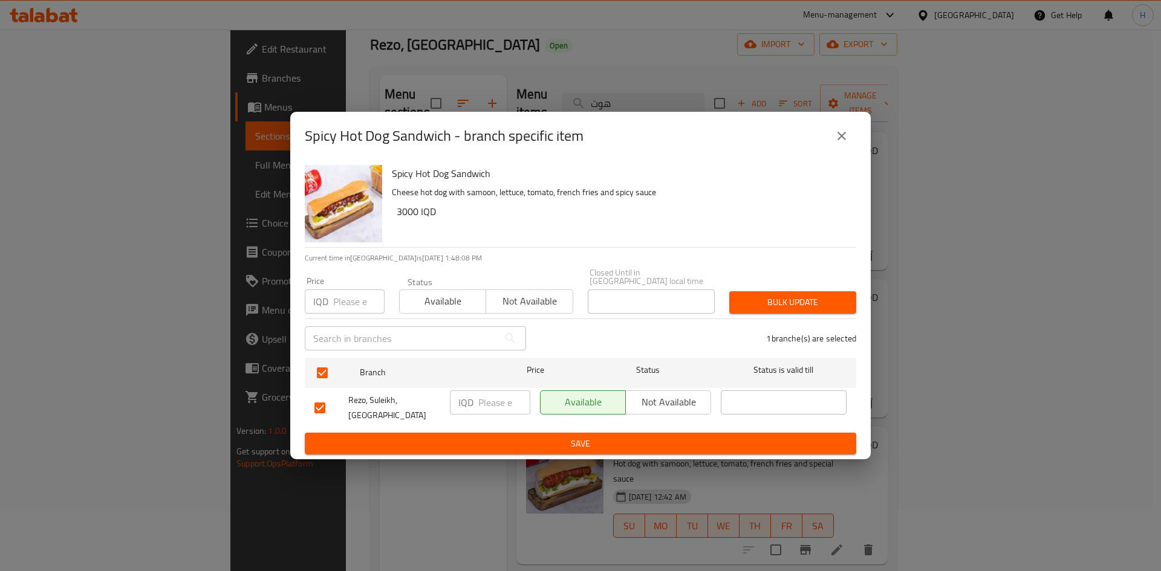
click at [504, 407] on input "number" at bounding box center [504, 402] width 52 height 24
type input "3500"
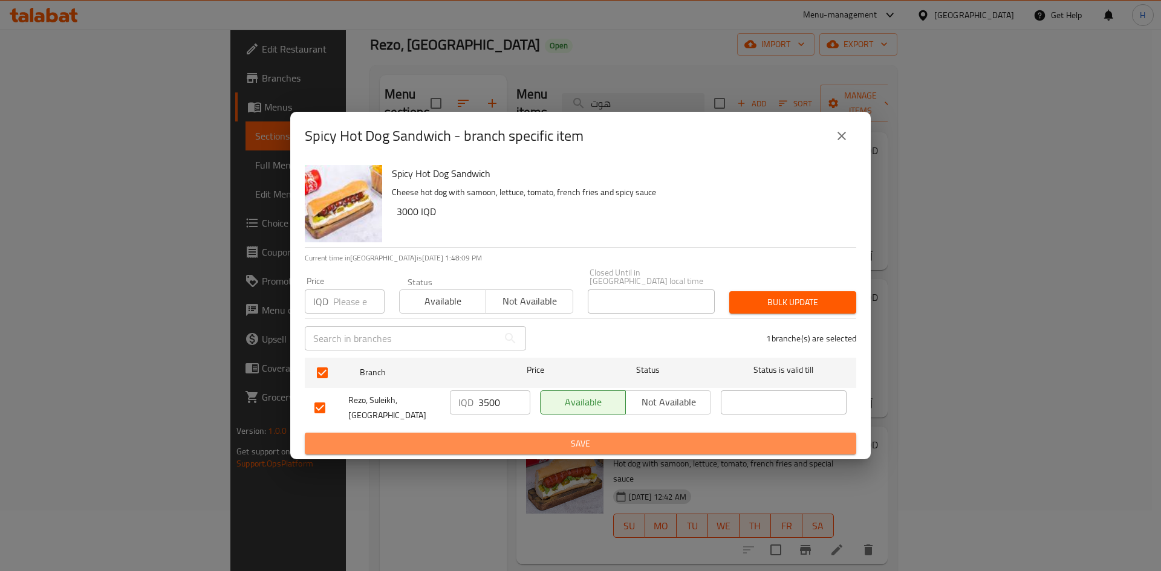
click at [511, 436] on span "Save" at bounding box center [580, 443] width 532 height 15
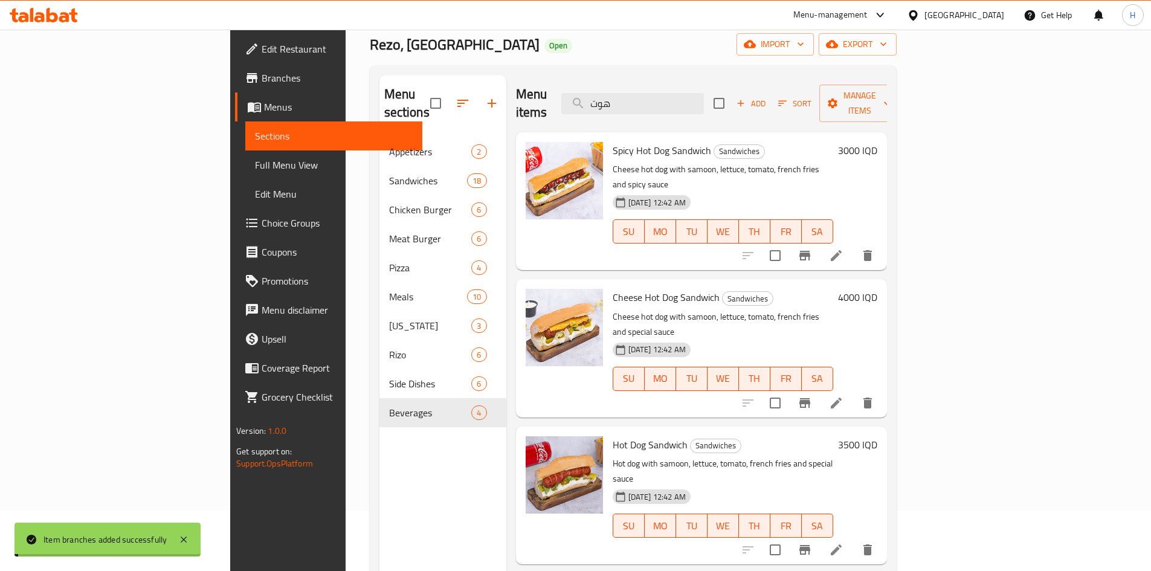
click at [878, 142] on h6 "3000 IQD" at bounding box center [857, 150] width 39 height 17
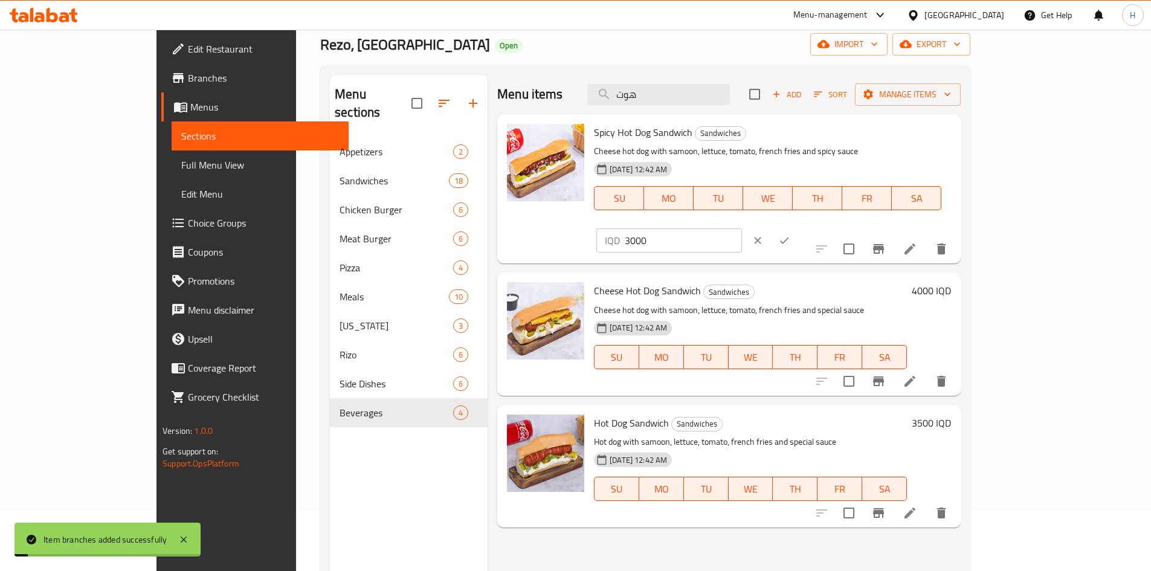
click at [742, 228] on input "3000" at bounding box center [683, 240] width 117 height 24
type input "3500"
click at [791, 235] on icon "ok" at bounding box center [785, 241] width 12 height 12
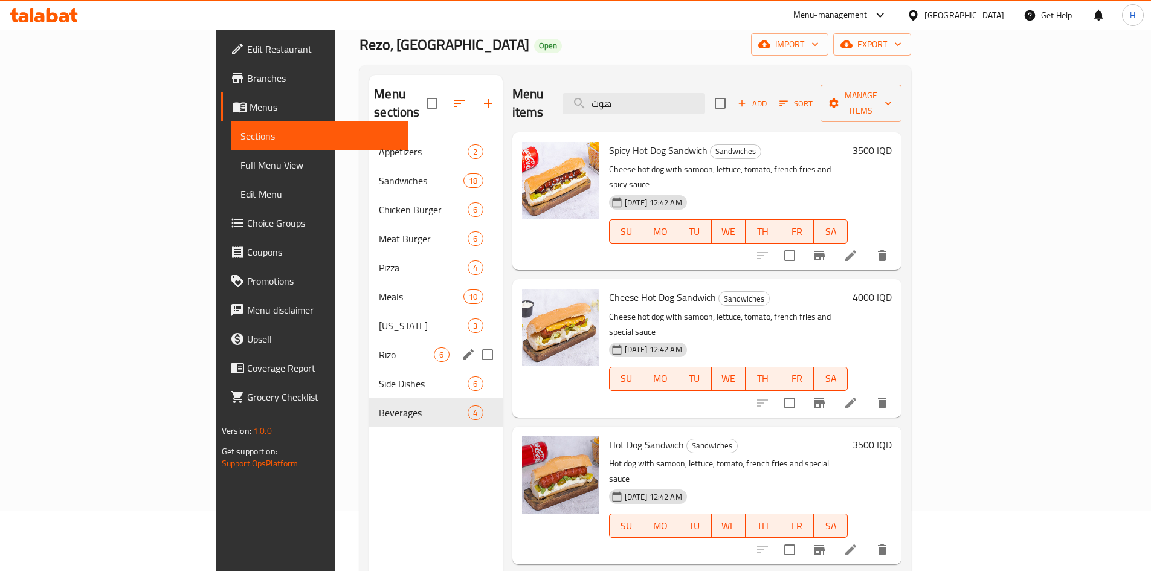
click at [379, 348] on span "Rizo" at bounding box center [406, 355] width 55 height 15
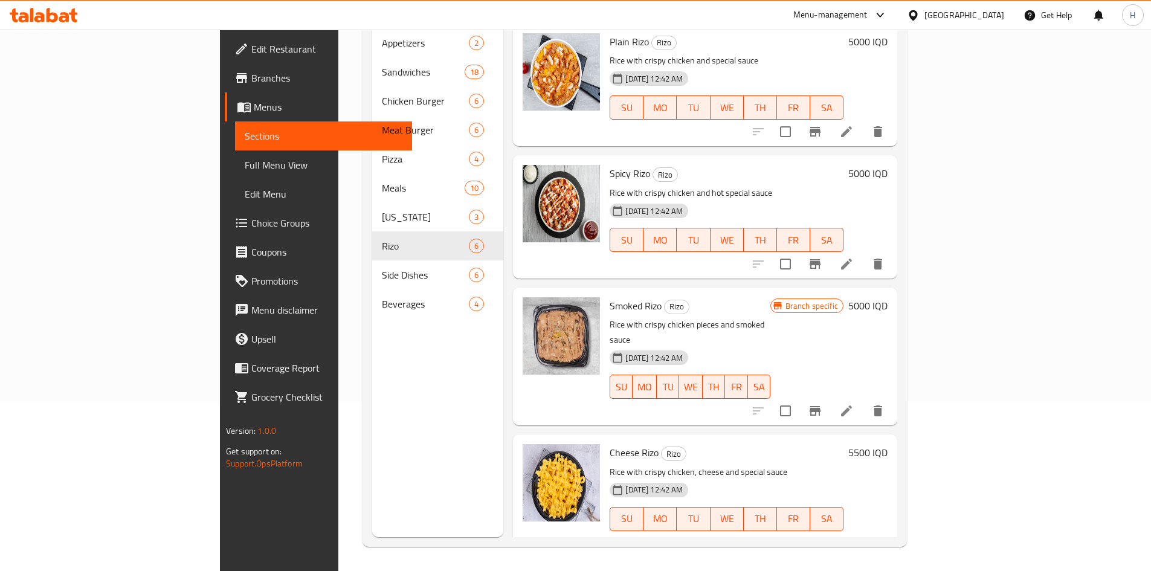
scroll to position [242, 0]
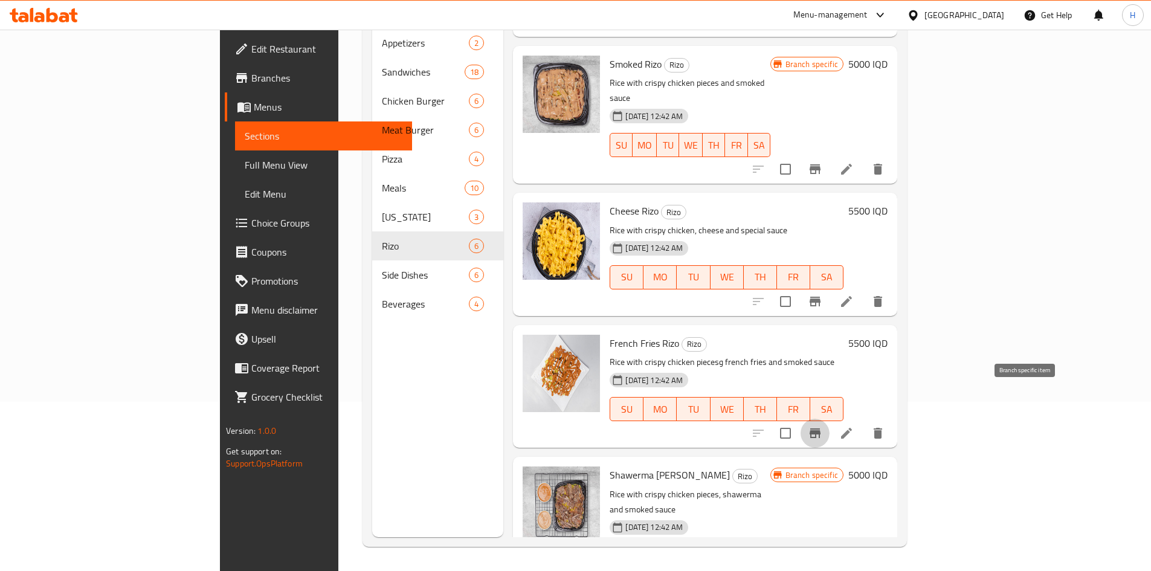
click at [821, 429] on icon "Branch-specific-item" at bounding box center [815, 434] width 11 height 10
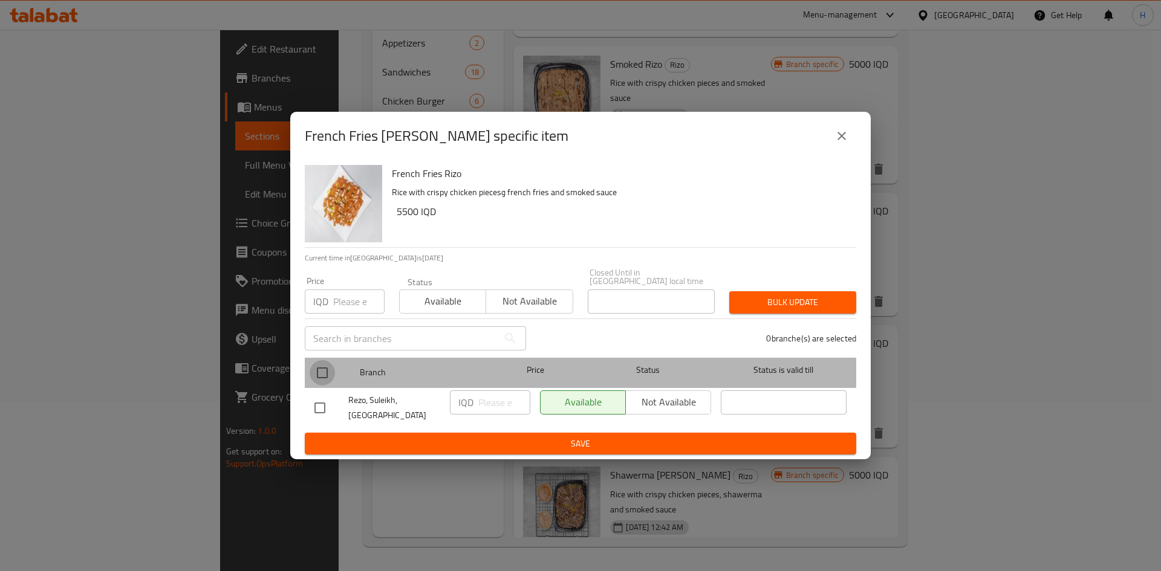
drag, startPoint x: 320, startPoint y: 371, endPoint x: 490, endPoint y: 409, distance: 174.7
click at [322, 371] on input "checkbox" at bounding box center [321, 372] width 25 height 25
checkbox input "true"
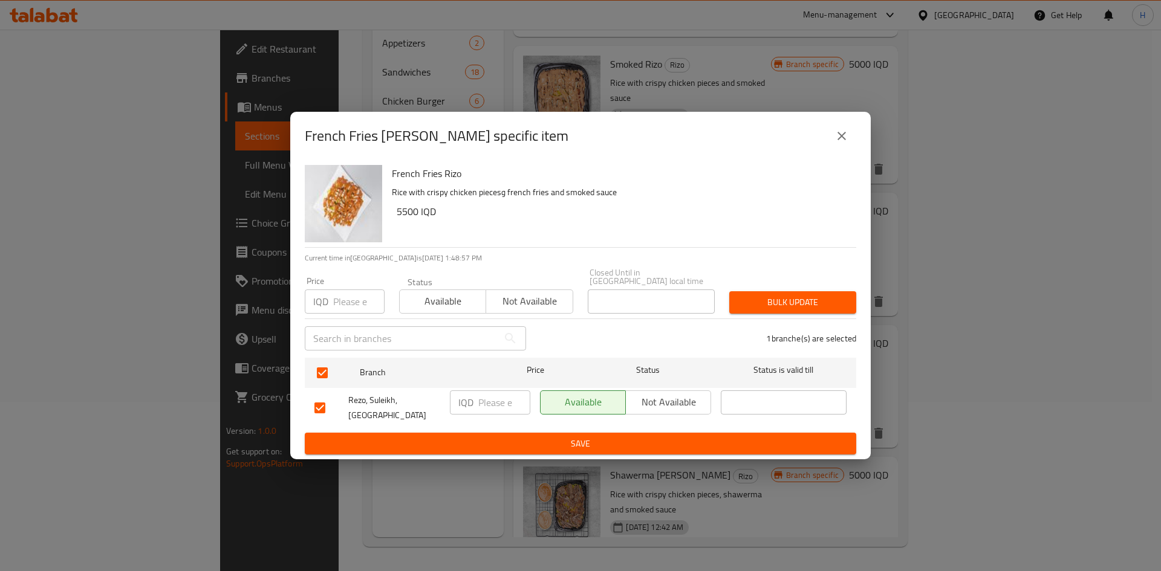
click at [500, 407] on input "number" at bounding box center [504, 402] width 52 height 24
type input "5"
type input "6000"
click at [505, 436] on span "Save" at bounding box center [580, 443] width 532 height 15
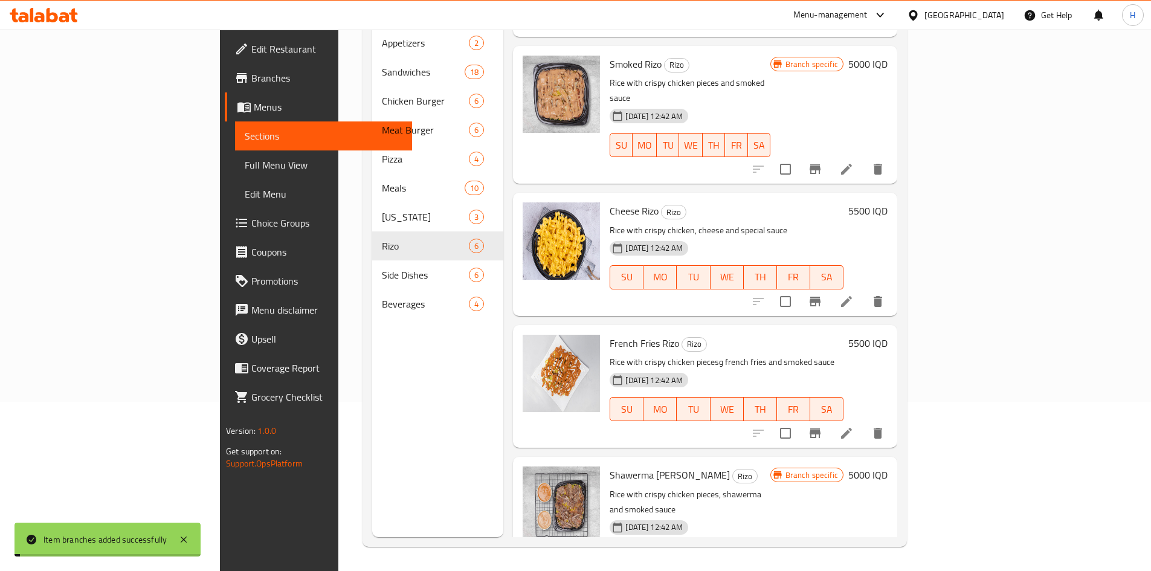
click at [888, 335] on h6 "5500 IQD" at bounding box center [868, 343] width 39 height 17
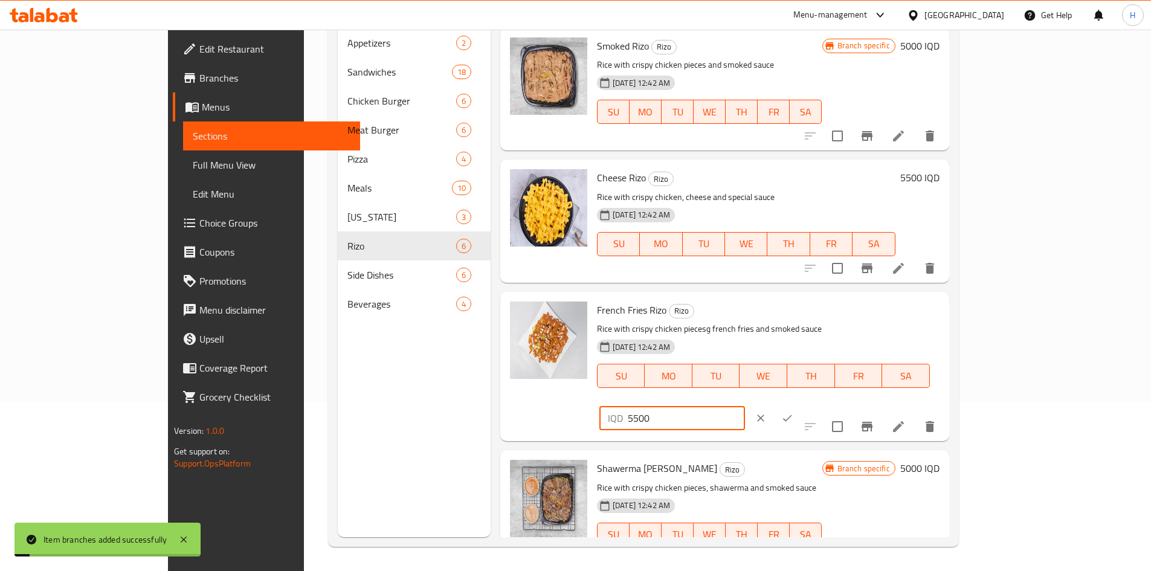
click at [745, 406] on input "5500" at bounding box center [686, 418] width 117 height 24
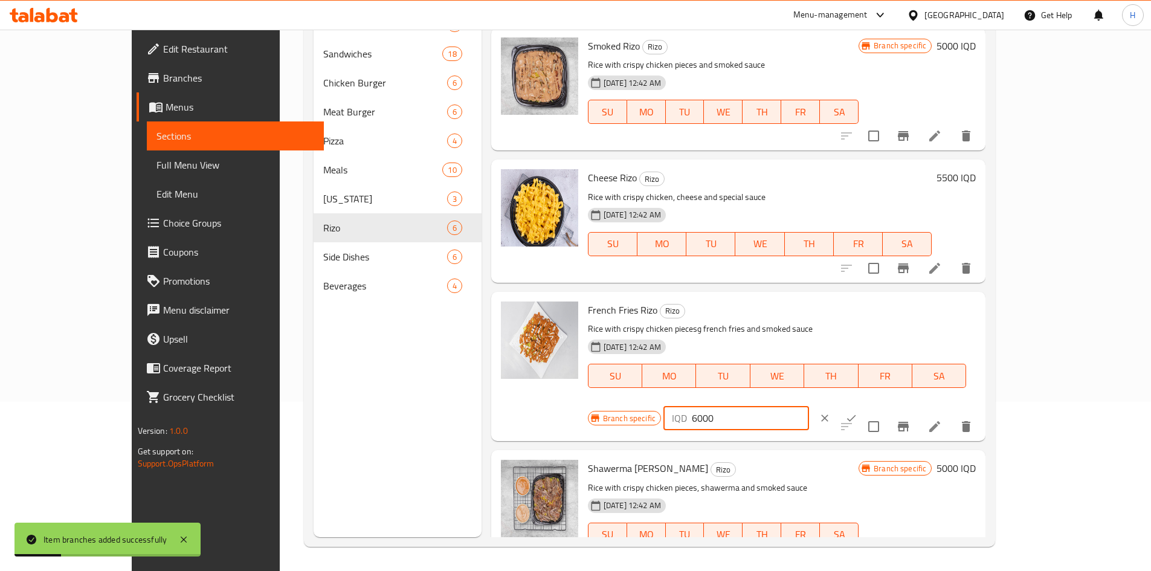
type input "6000"
click at [865, 405] on button "ok" at bounding box center [851, 418] width 27 height 27
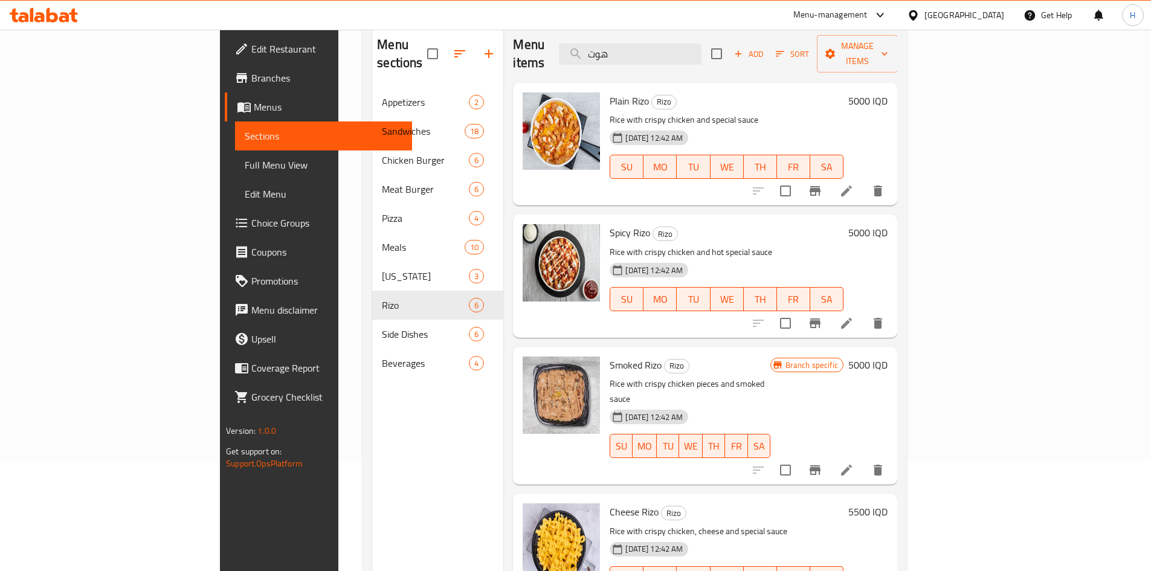
scroll to position [0, 0]
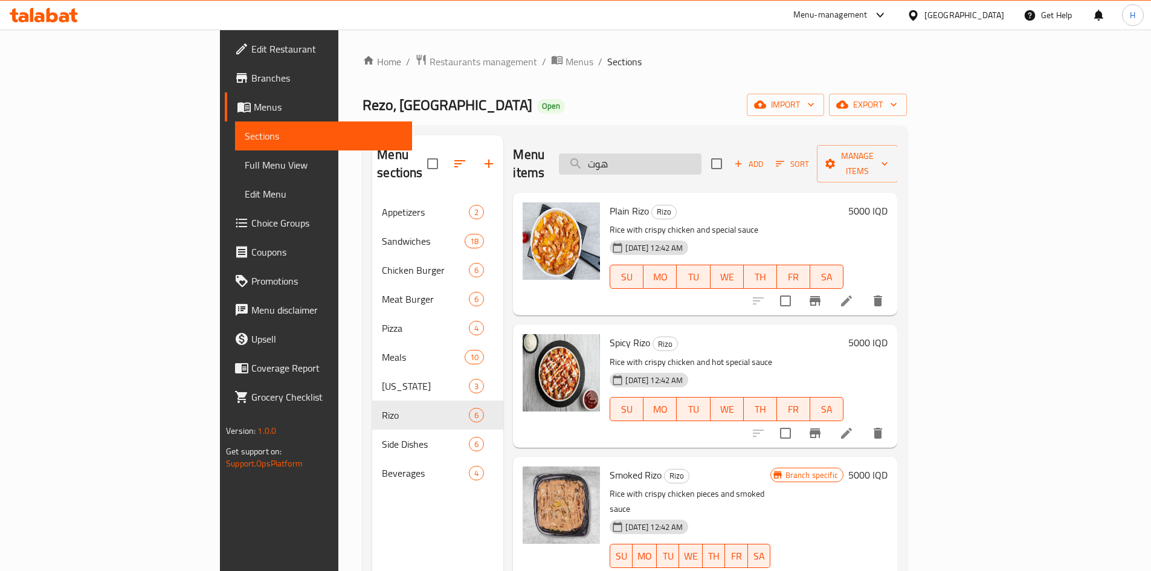
click at [702, 161] on input "هوت" at bounding box center [630, 164] width 143 height 21
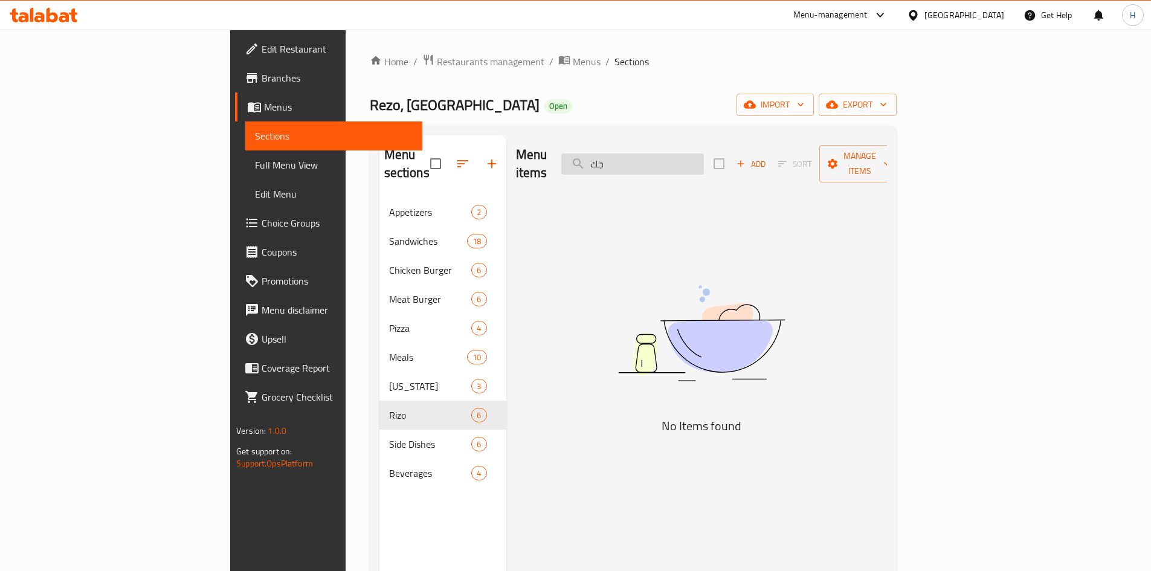
click at [694, 155] on input "جك" at bounding box center [633, 164] width 143 height 21
click at [704, 154] on input "راب" at bounding box center [633, 164] width 143 height 21
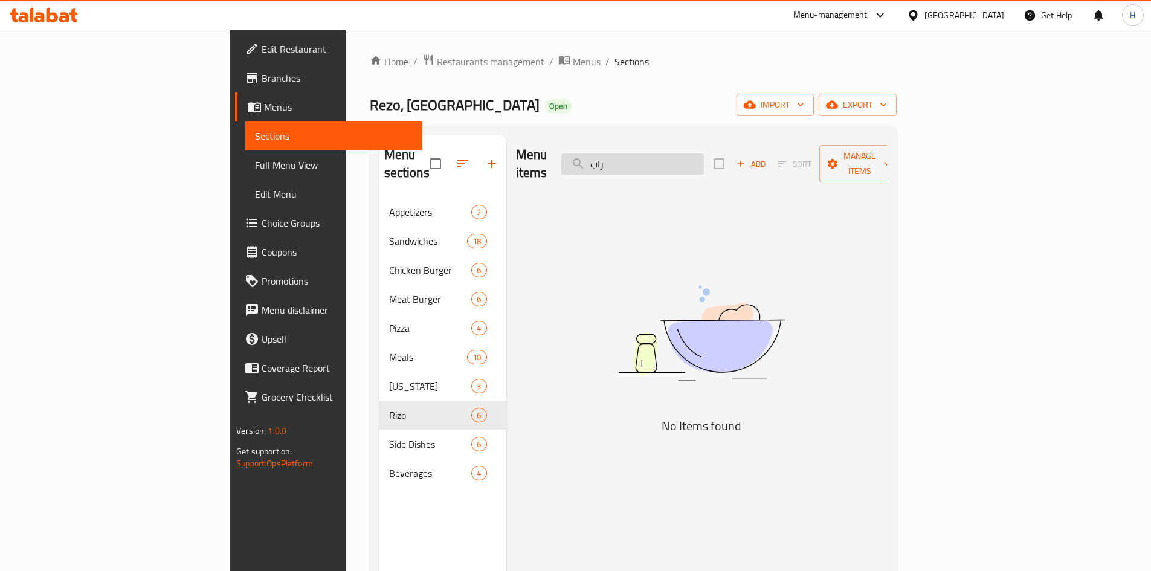
click at [704, 154] on input "راب" at bounding box center [633, 164] width 143 height 21
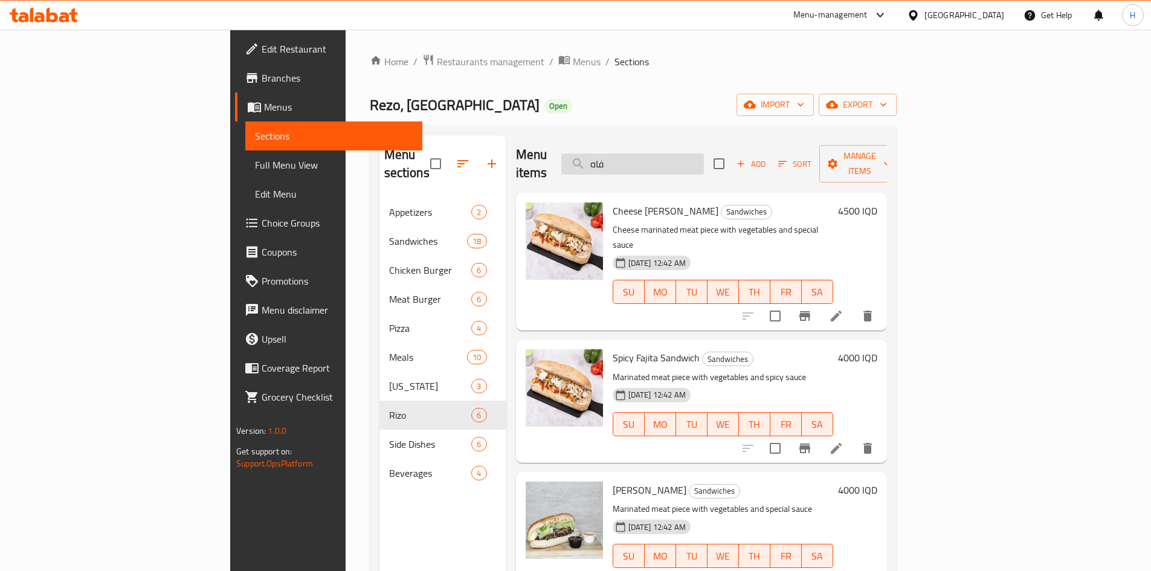
click at [702, 158] on input "فاه" at bounding box center [633, 164] width 143 height 21
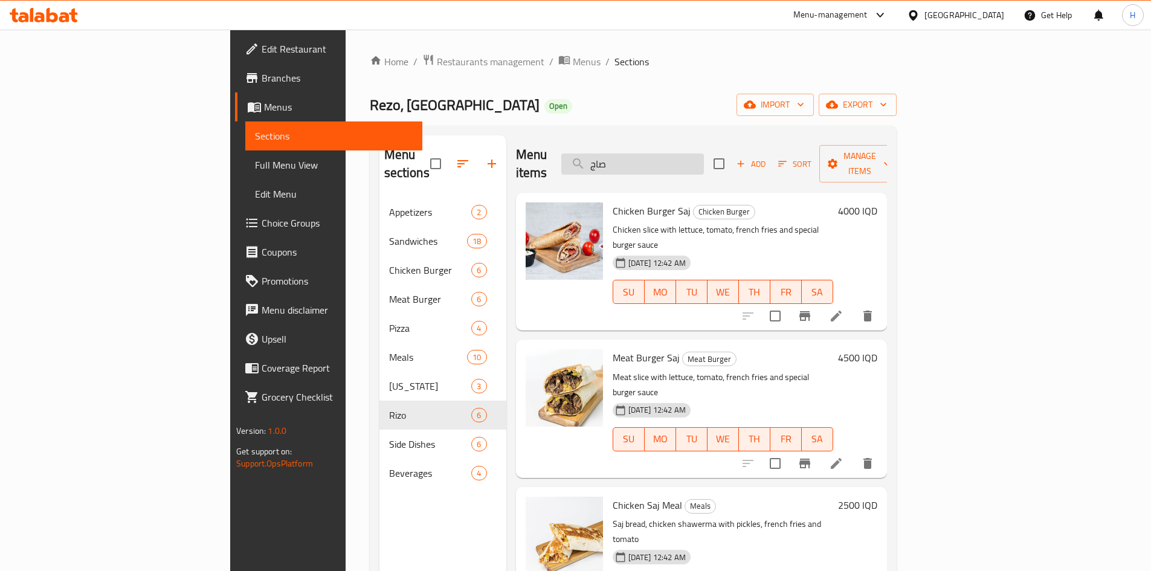
type input "صاج"
